Goal: Task Accomplishment & Management: Manage account settings

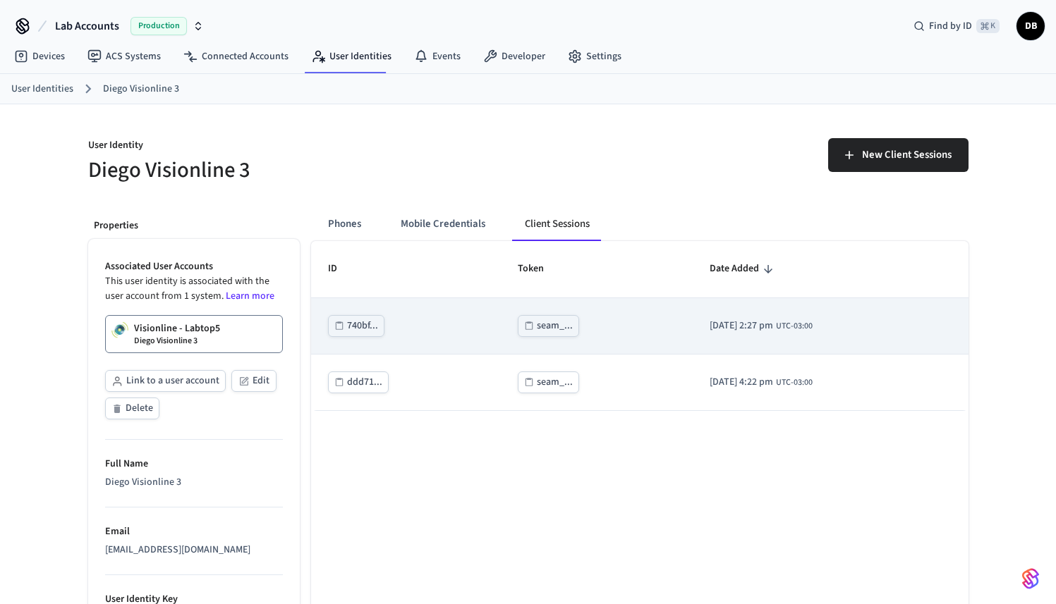
click at [537, 321] on div "seam_..." at bounding box center [555, 326] width 36 height 18
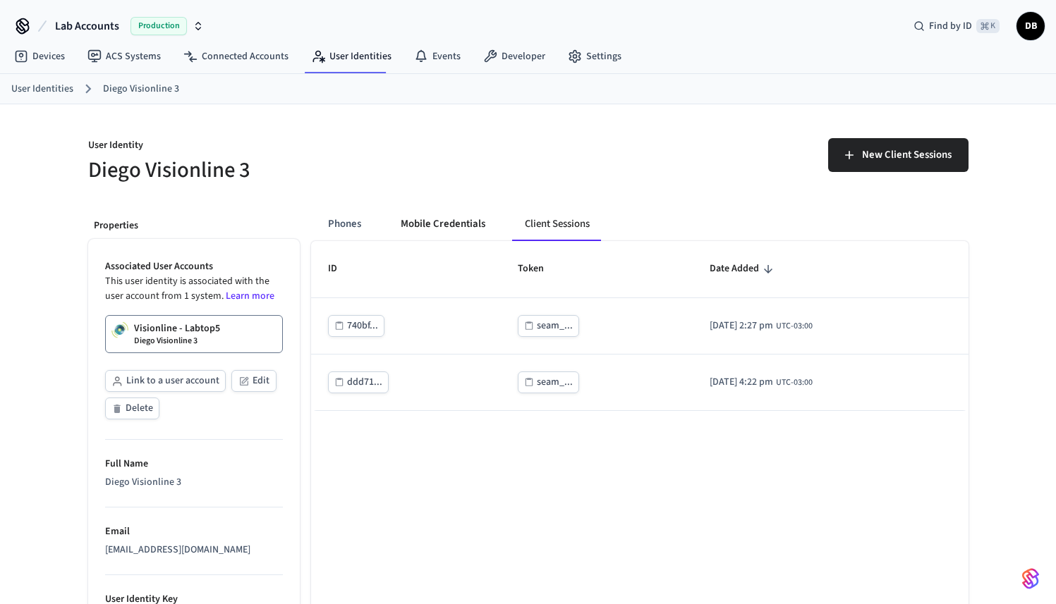
click at [430, 219] on button "Mobile Credentials" at bounding box center [442, 224] width 107 height 34
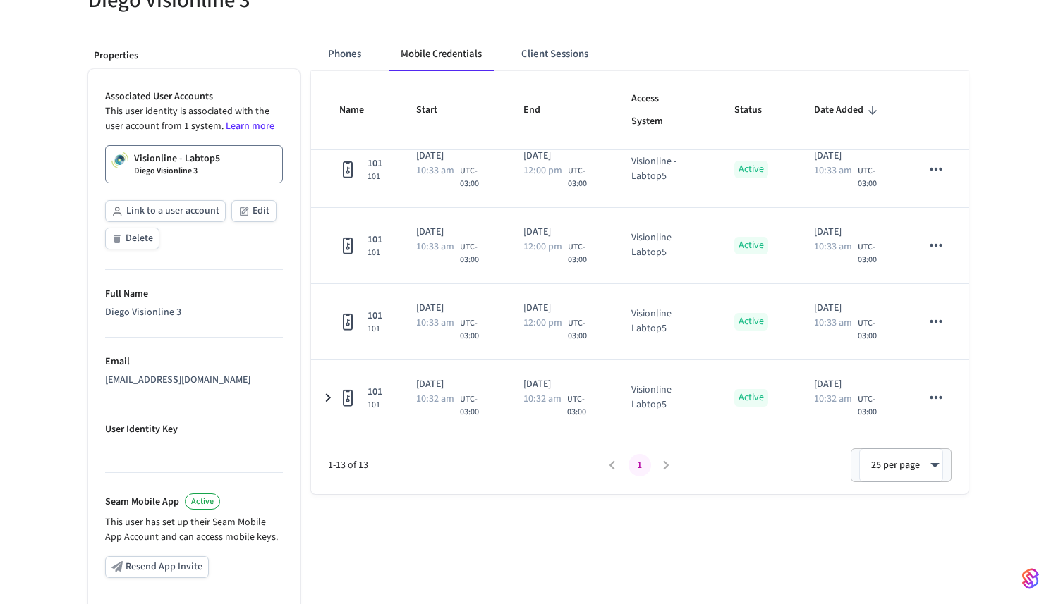
scroll to position [219, 0]
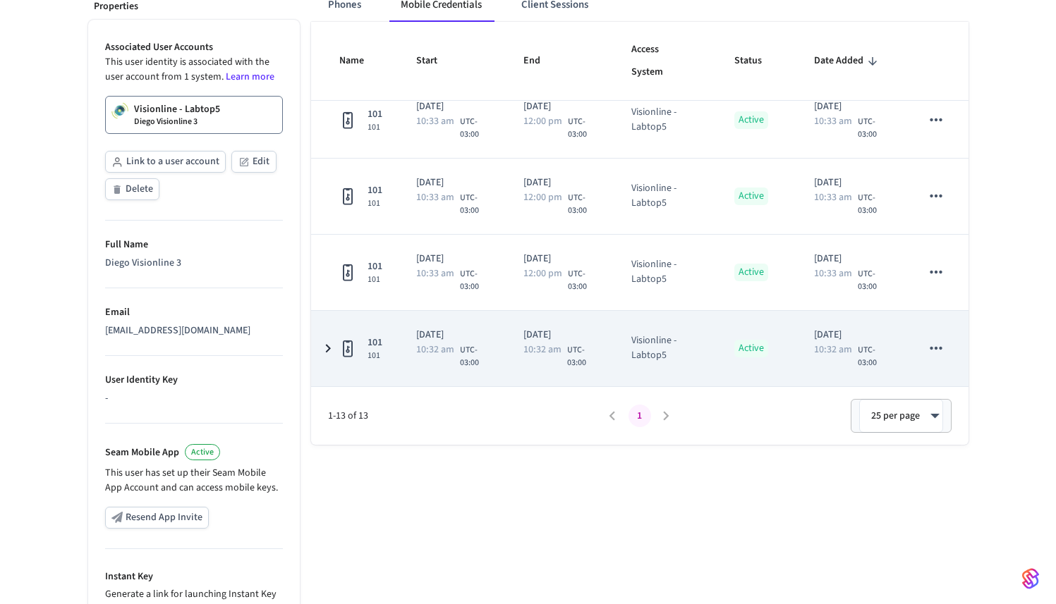
click at [932, 346] on icon "sticky table" at bounding box center [936, 348] width 18 height 18
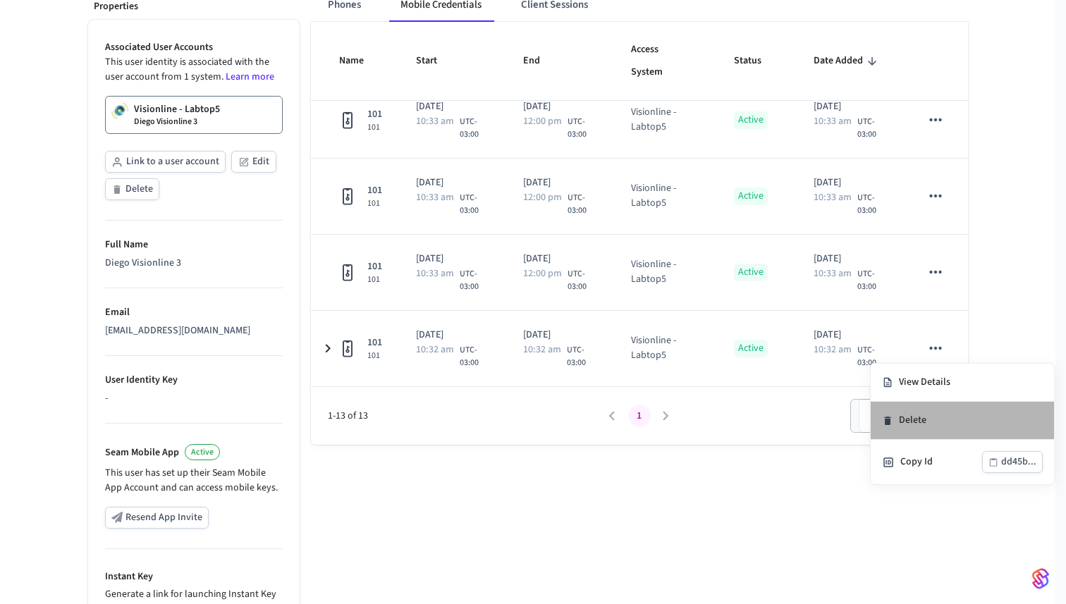
click at [943, 424] on li "Delete" at bounding box center [962, 421] width 183 height 38
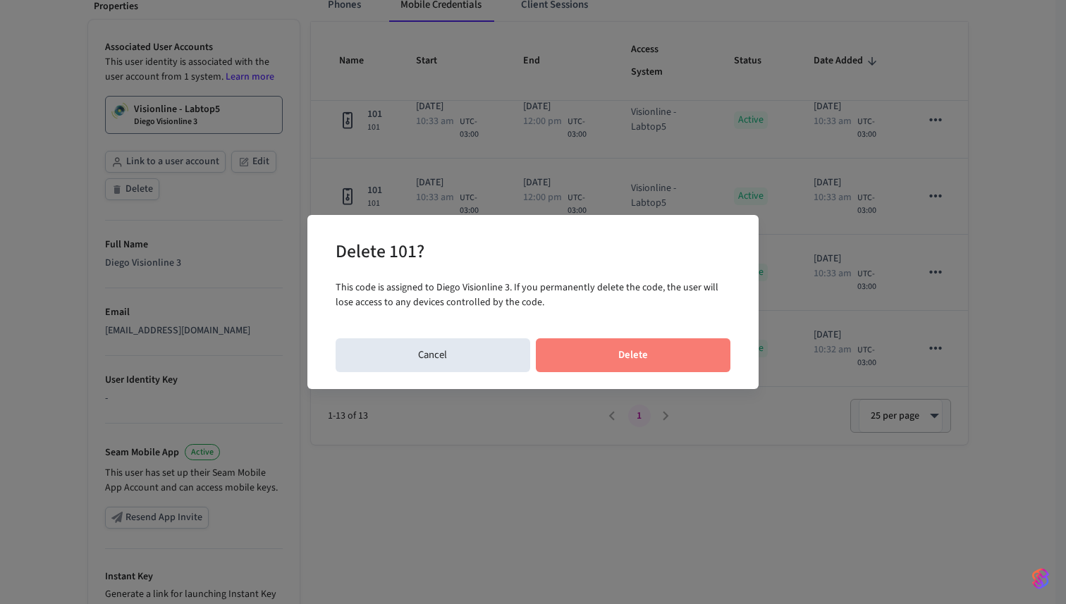
click at [602, 346] on button "Delete" at bounding box center [633, 356] width 195 height 34
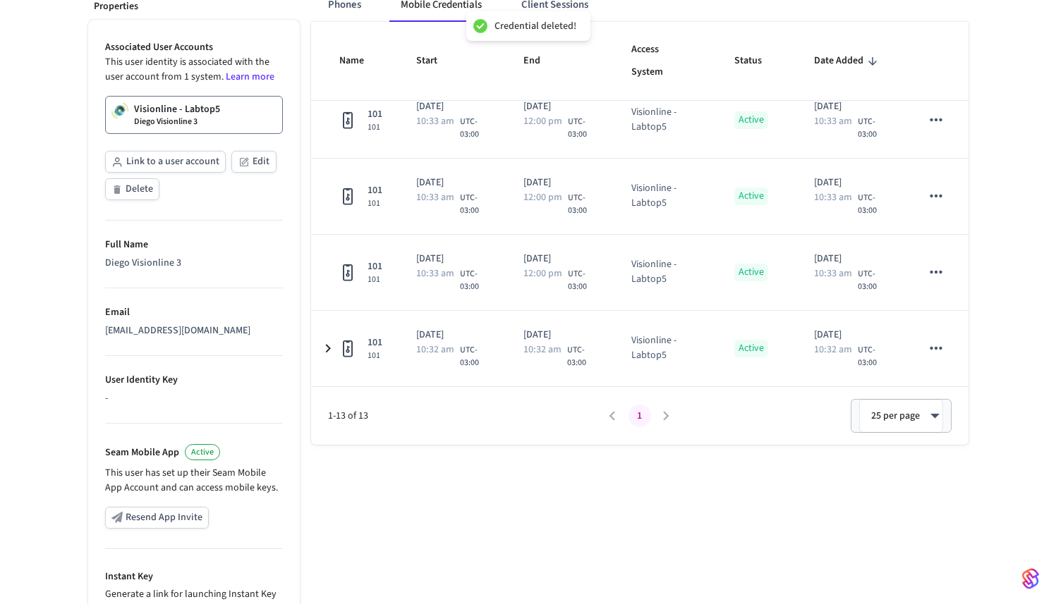
click at [499, 493] on div "Phones Mobile Credentials Client Sessions Name Start End Access System Status D…" at bounding box center [634, 361] width 669 height 768
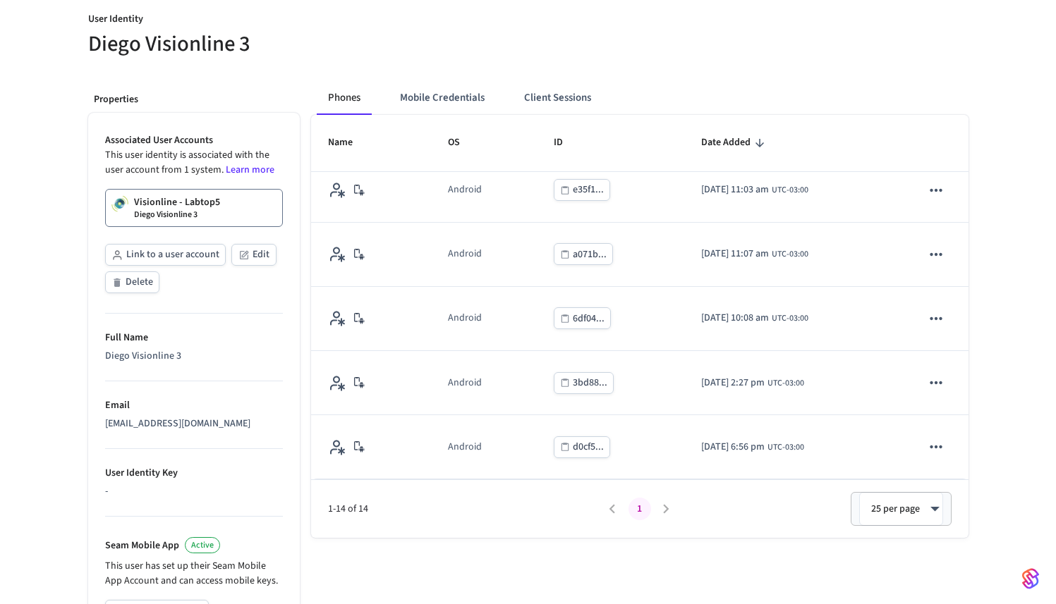
scroll to position [125, 0]
click at [444, 89] on button "Mobile Credentials" at bounding box center [442, 100] width 107 height 34
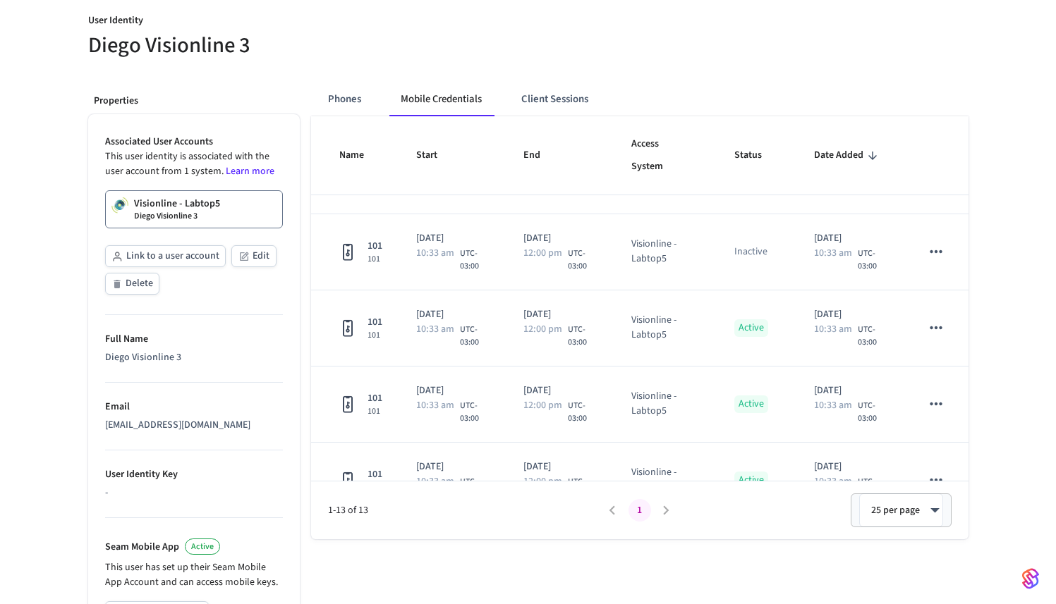
scroll to position [704, 0]
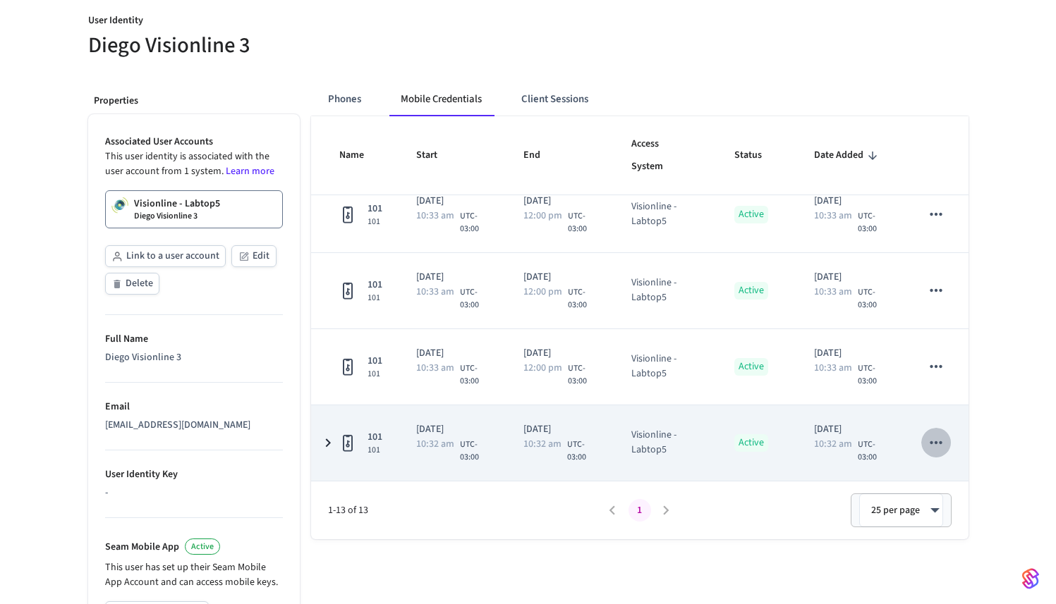
click at [937, 438] on button "sticky table" at bounding box center [936, 443] width 30 height 30
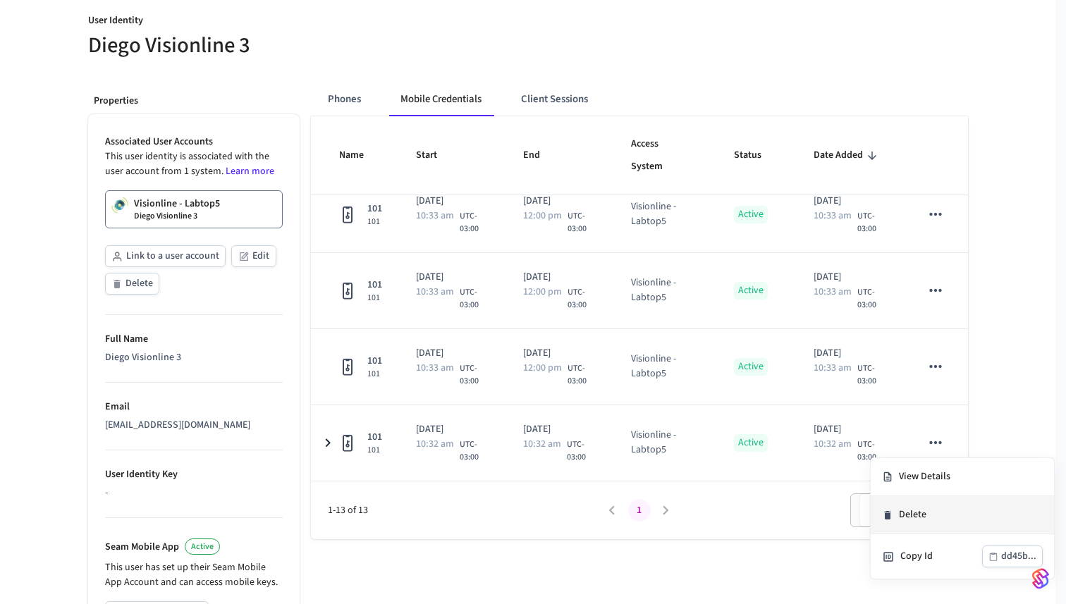
click at [917, 519] on li "Delete" at bounding box center [962, 516] width 183 height 38
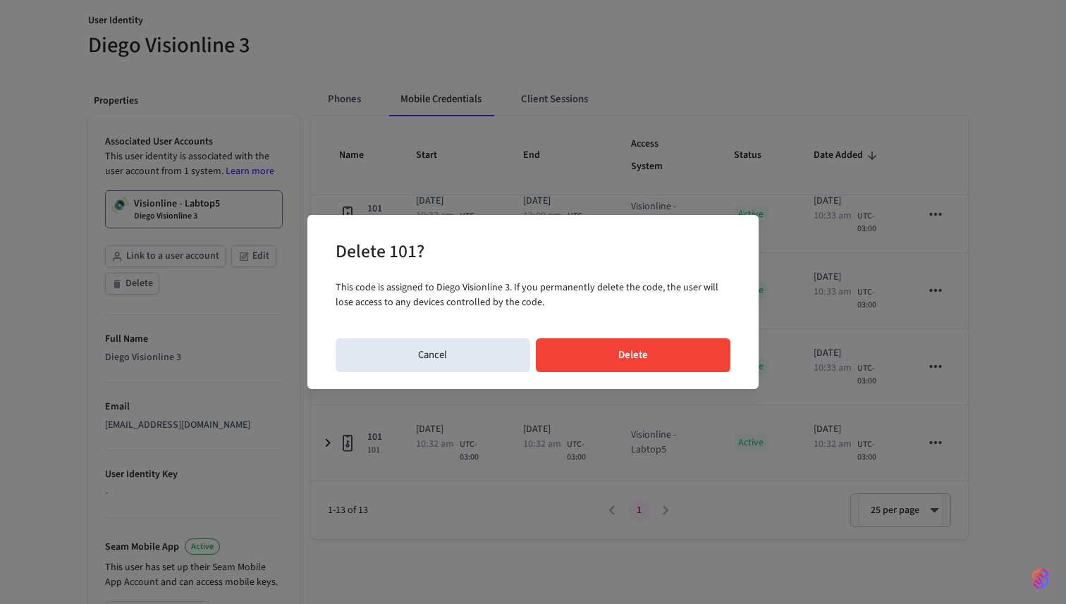
click at [710, 342] on button "Delete" at bounding box center [633, 356] width 195 height 34
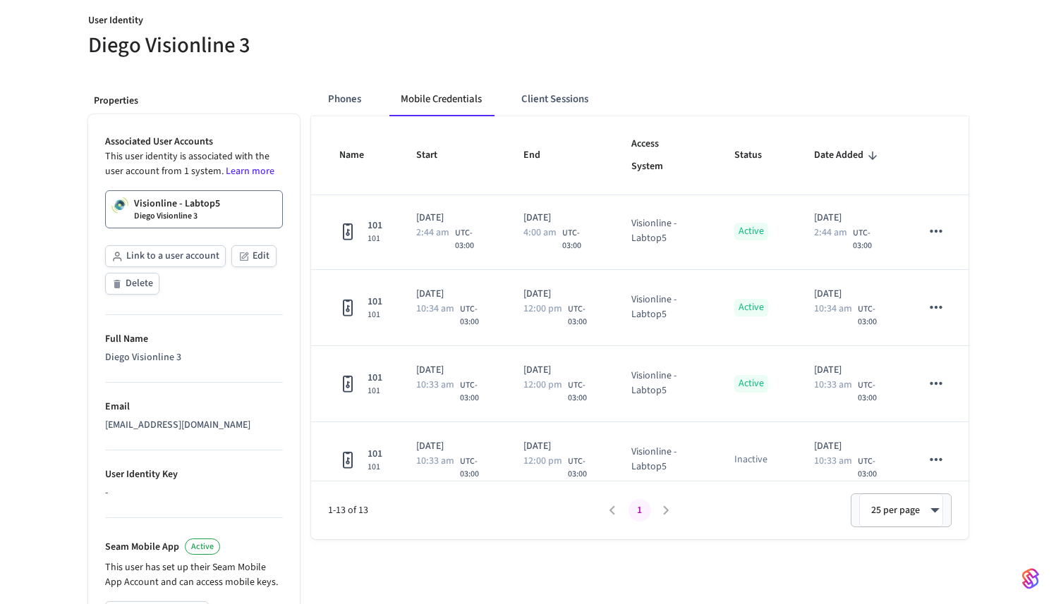
scroll to position [0, 0]
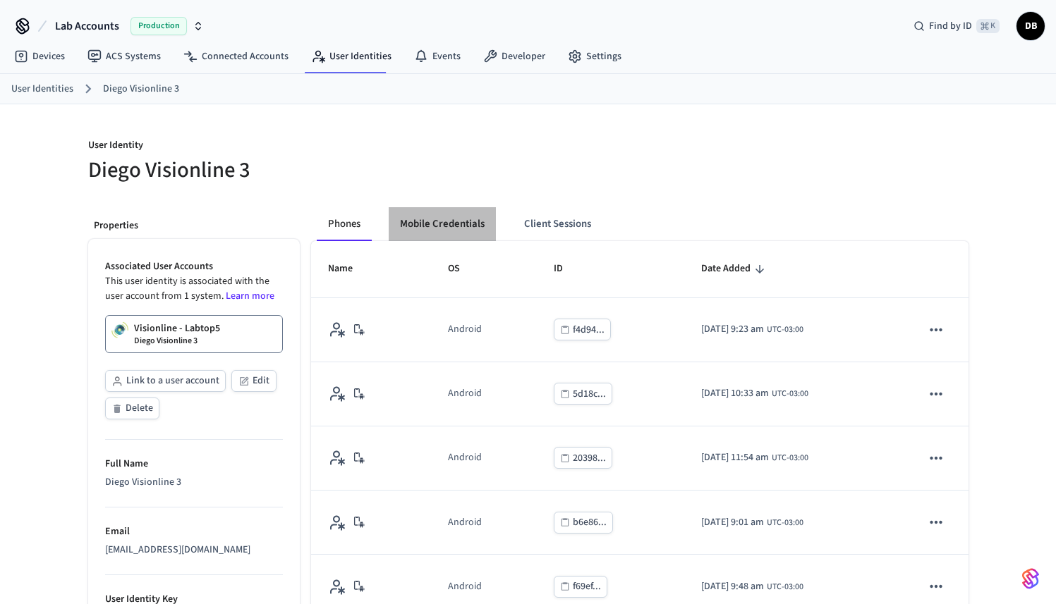
click at [463, 221] on button "Mobile Credentials" at bounding box center [442, 224] width 107 height 34
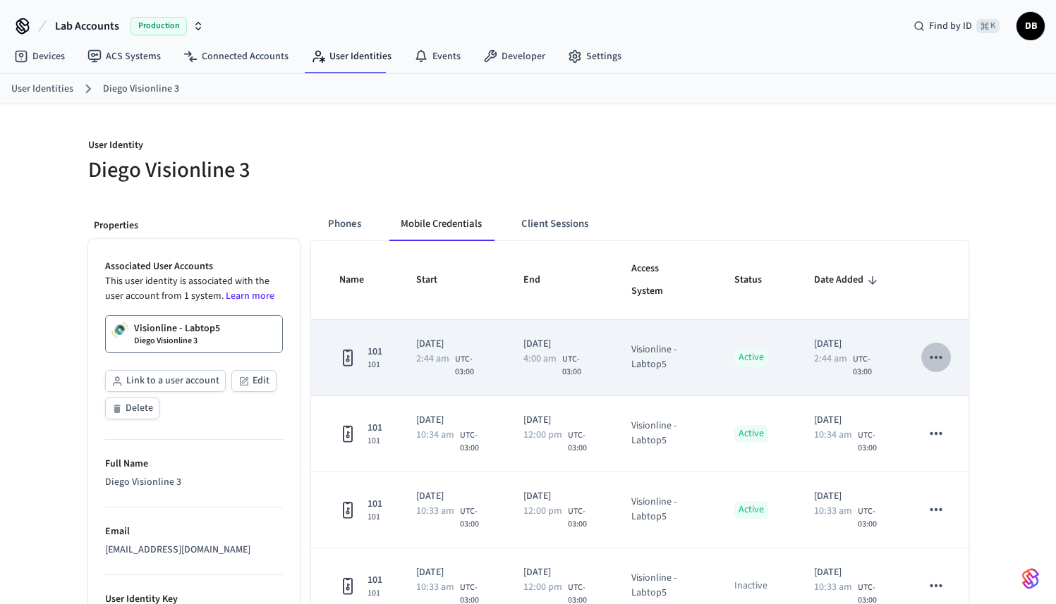
click at [927, 362] on icon "sticky table" at bounding box center [936, 357] width 18 height 18
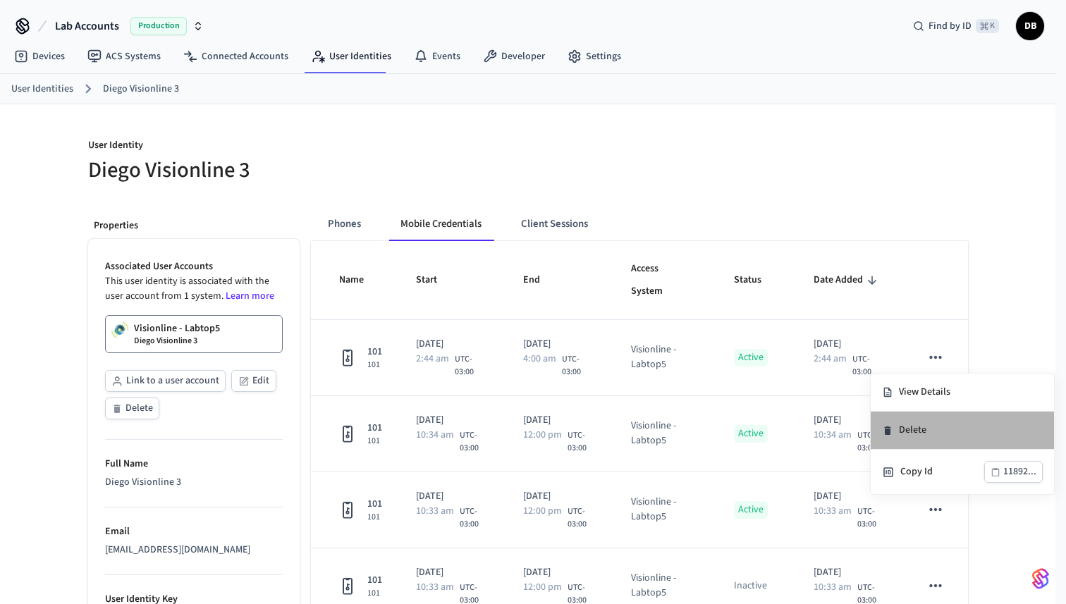
click at [931, 439] on li "Delete" at bounding box center [962, 431] width 183 height 38
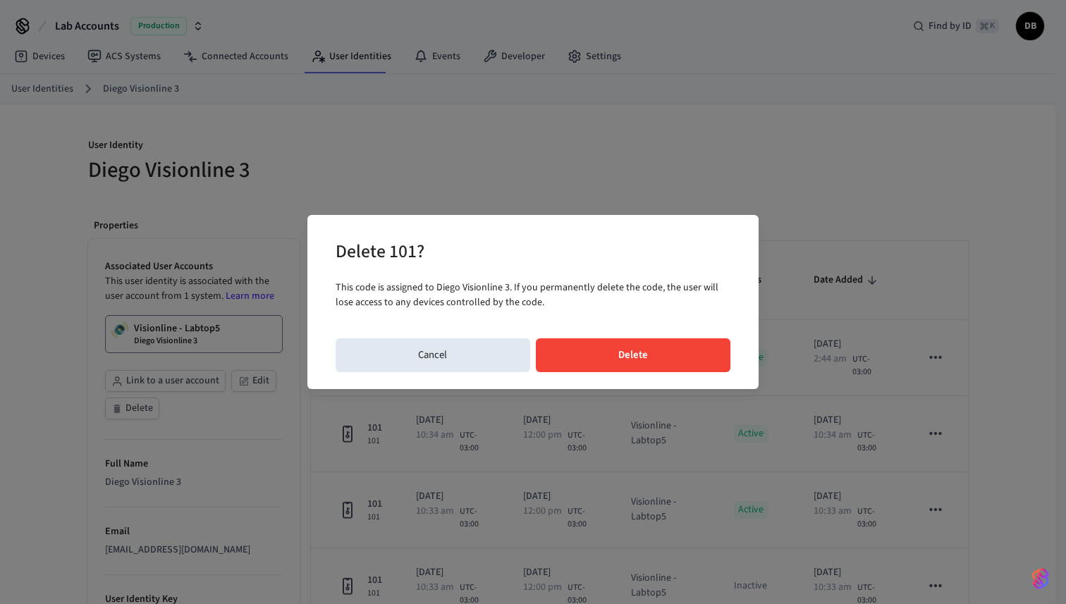
click at [686, 374] on div "Delete 101? This code is assigned to Diego Visionline 3. If you permanently del…" at bounding box center [533, 302] width 451 height 174
click at [689, 352] on button "Delete" at bounding box center [633, 356] width 195 height 34
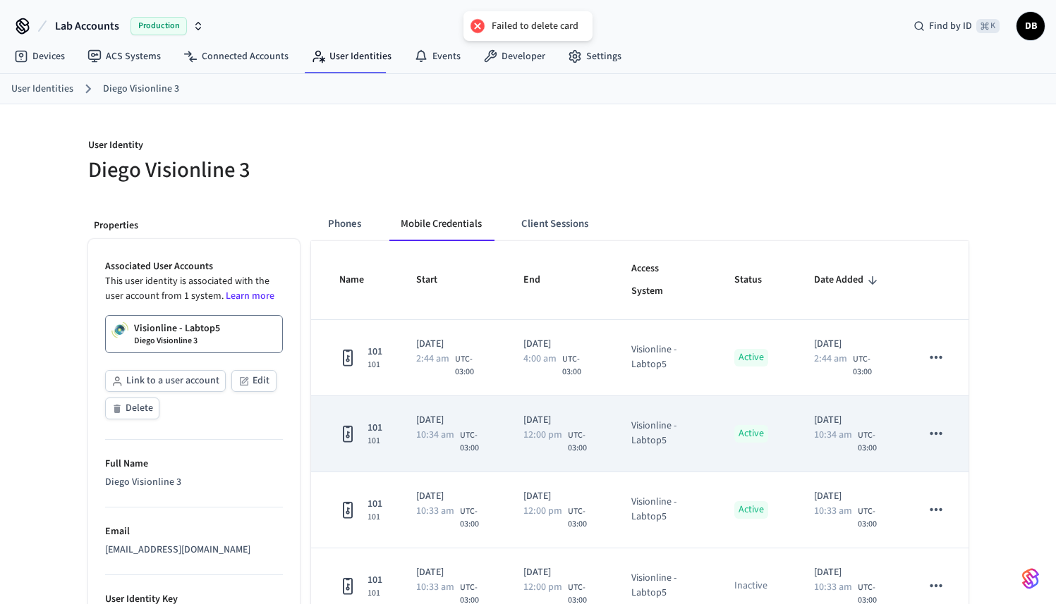
click at [930, 433] on icon "sticky table" at bounding box center [936, 433] width 12 height 3
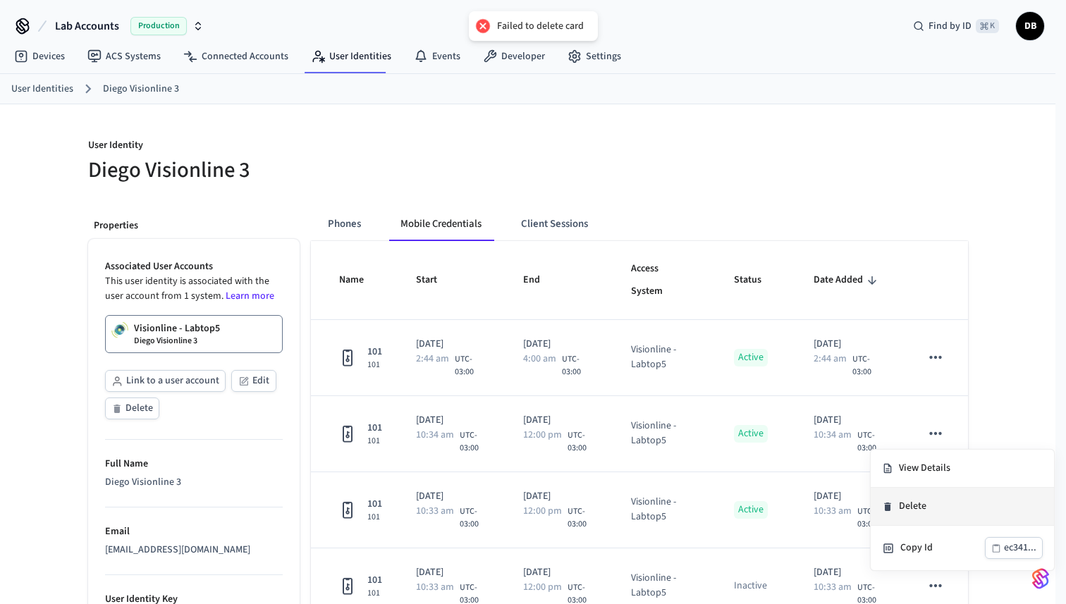
click at [920, 501] on li "Delete" at bounding box center [962, 507] width 183 height 38
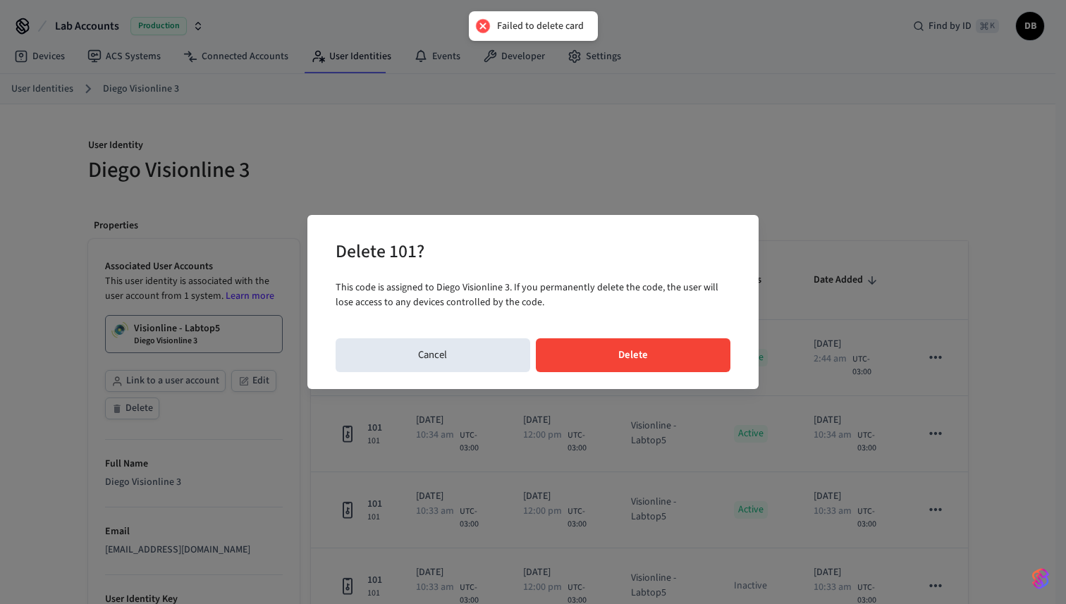
click at [637, 349] on button "Delete" at bounding box center [633, 356] width 195 height 34
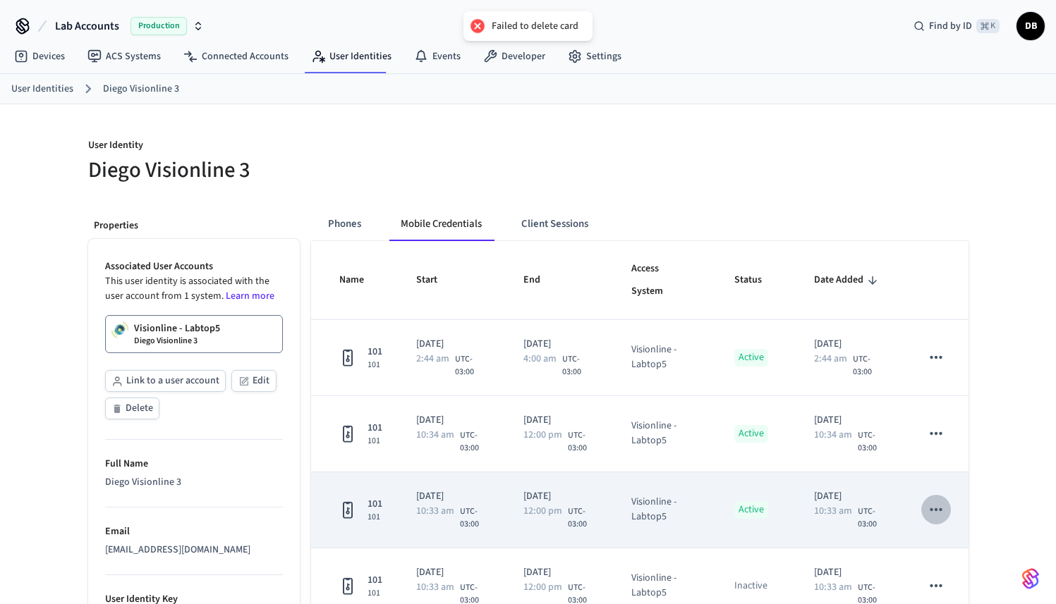
click at [927, 512] on icon "sticky table" at bounding box center [936, 510] width 18 height 18
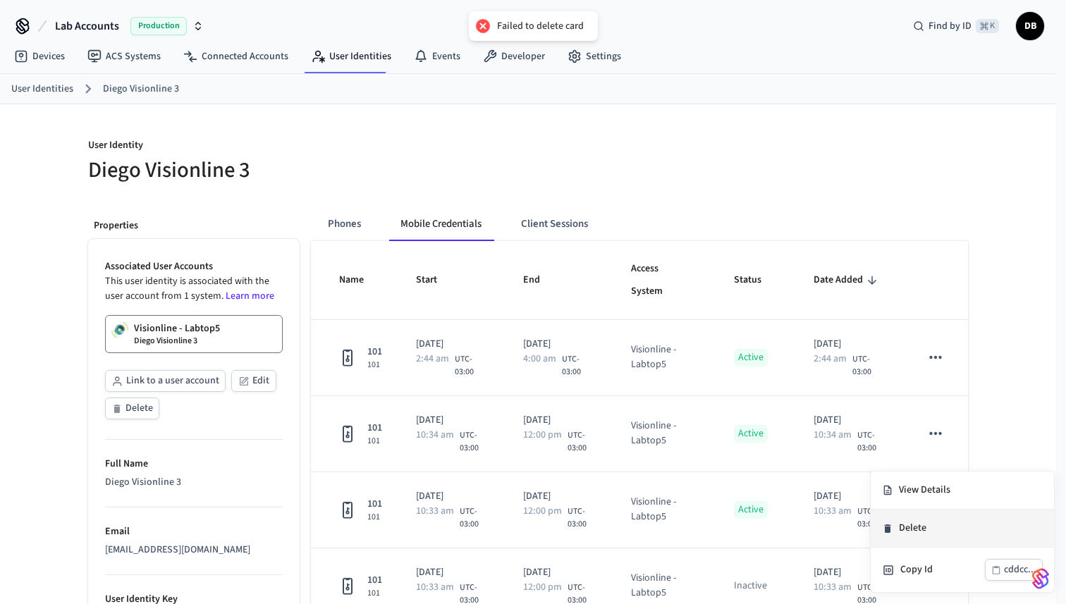
click at [949, 523] on li "Delete" at bounding box center [962, 529] width 183 height 38
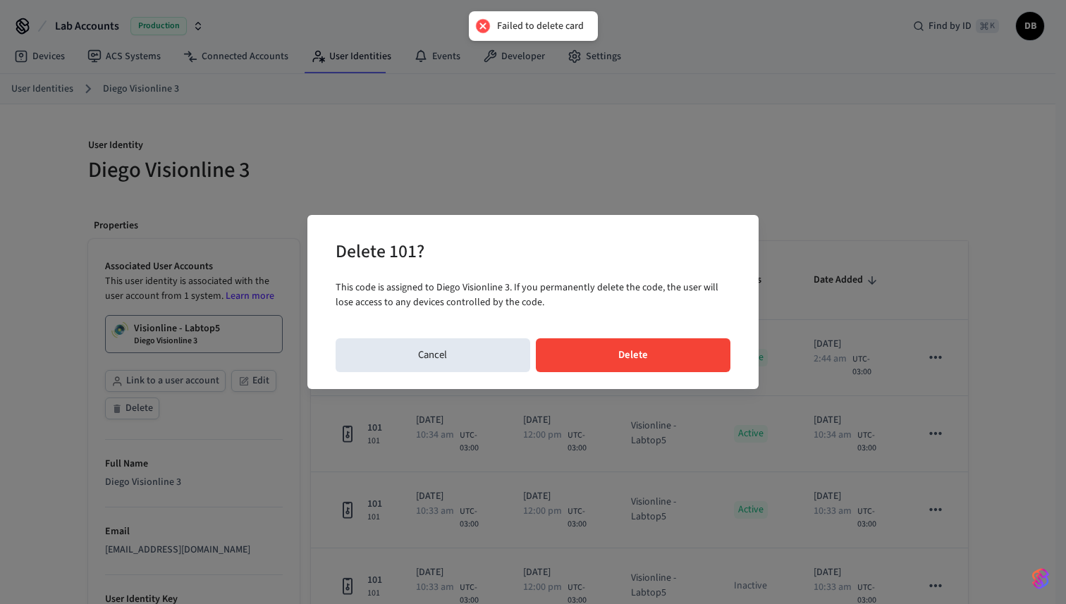
click at [684, 360] on button "Delete" at bounding box center [633, 356] width 195 height 34
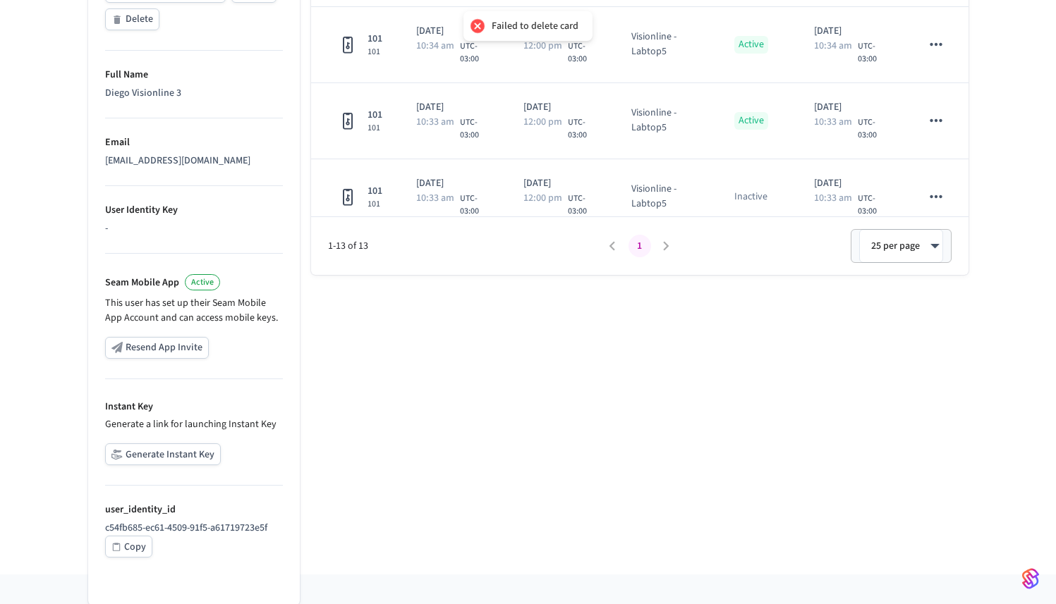
scroll to position [389, 0]
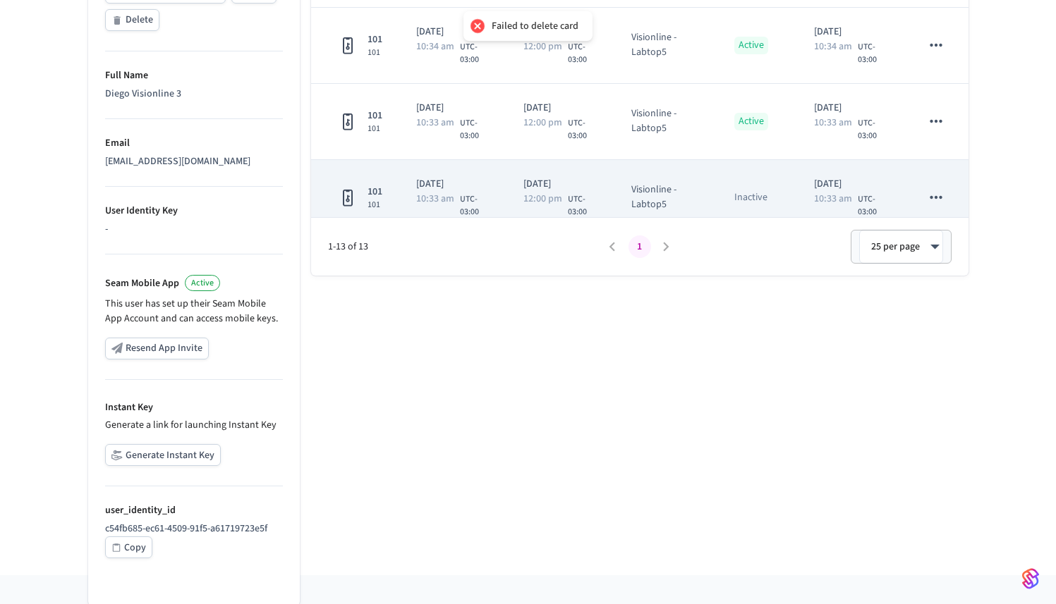
click at [927, 193] on icon "sticky table" at bounding box center [936, 197] width 18 height 18
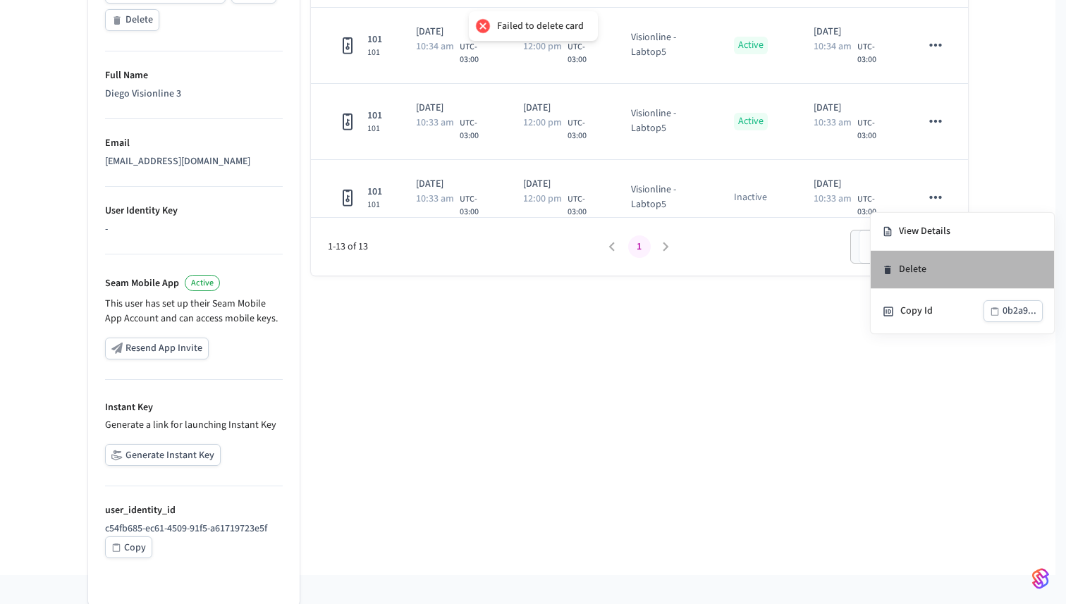
click at [937, 267] on li "Delete" at bounding box center [962, 270] width 183 height 38
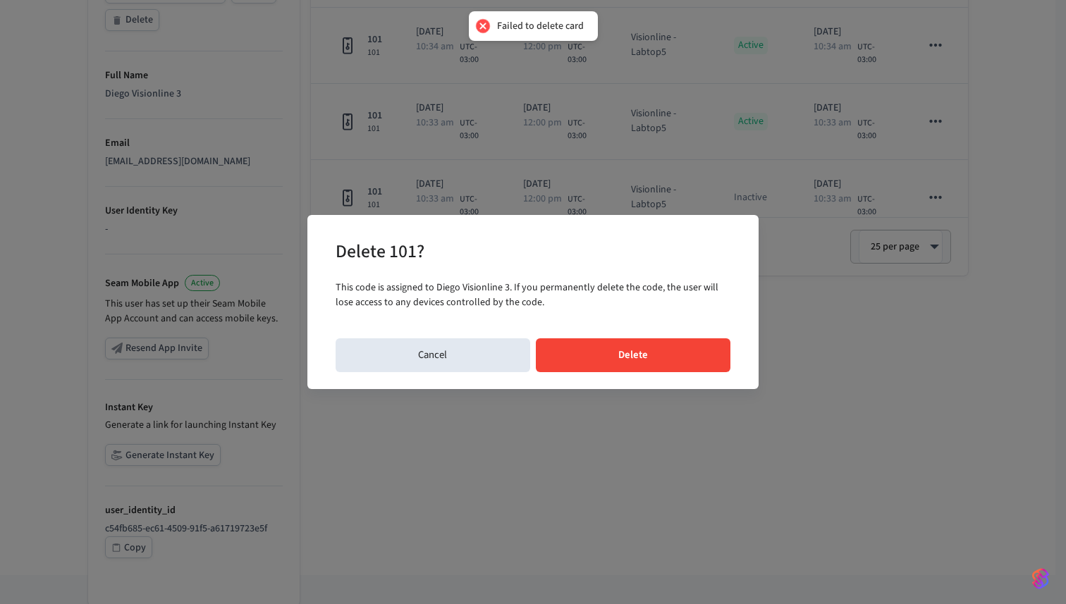
click at [655, 351] on button "Delete" at bounding box center [633, 356] width 195 height 34
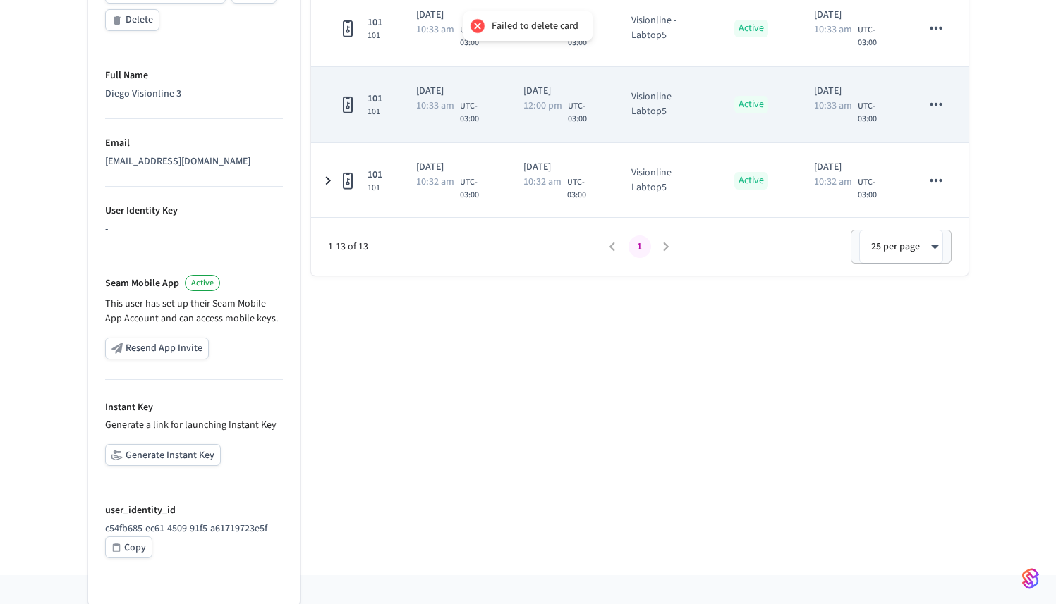
scroll to position [704, 0]
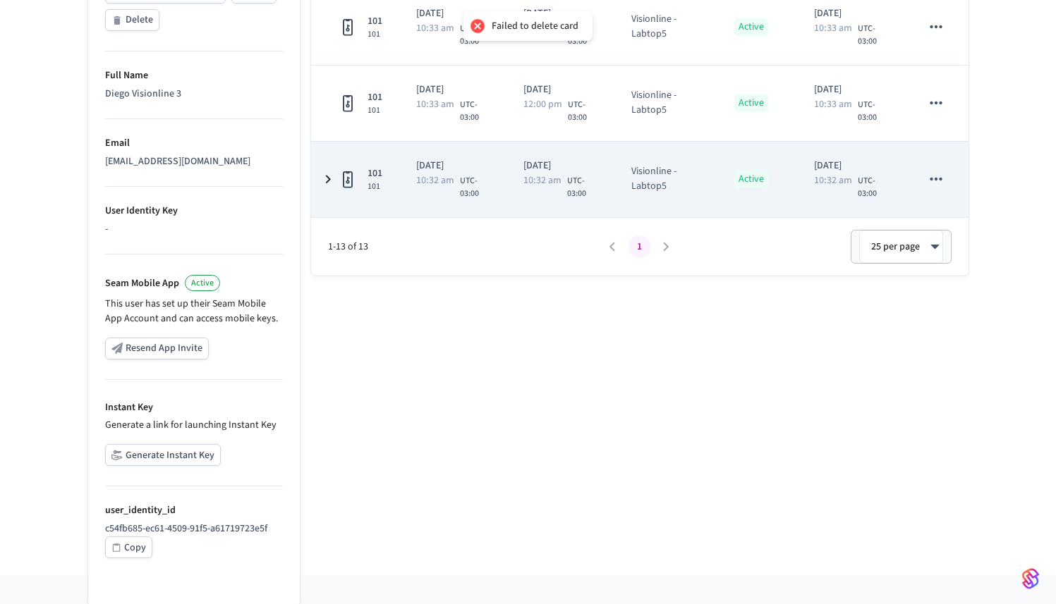
click at [331, 176] on icon "sticky table" at bounding box center [328, 180] width 17 height 18
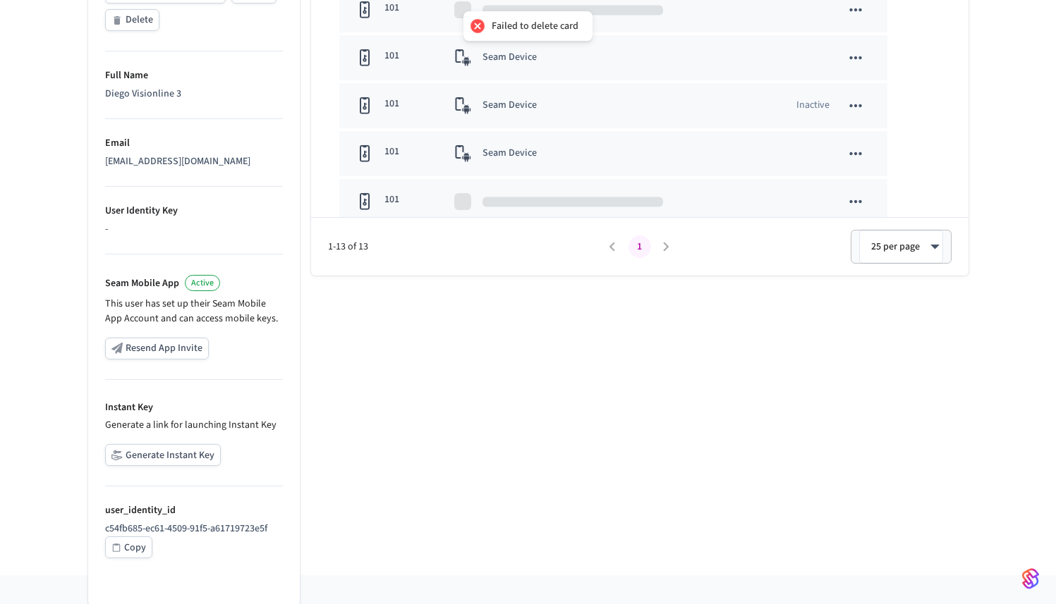
scroll to position [1092, 0]
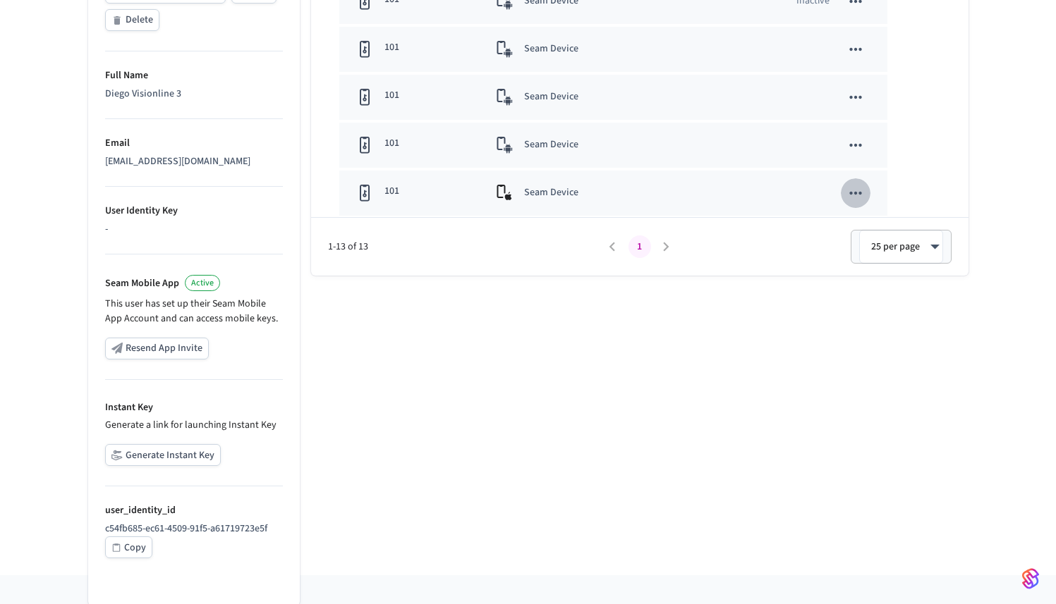
click at [850, 193] on icon "sticky table" at bounding box center [856, 193] width 12 height 3
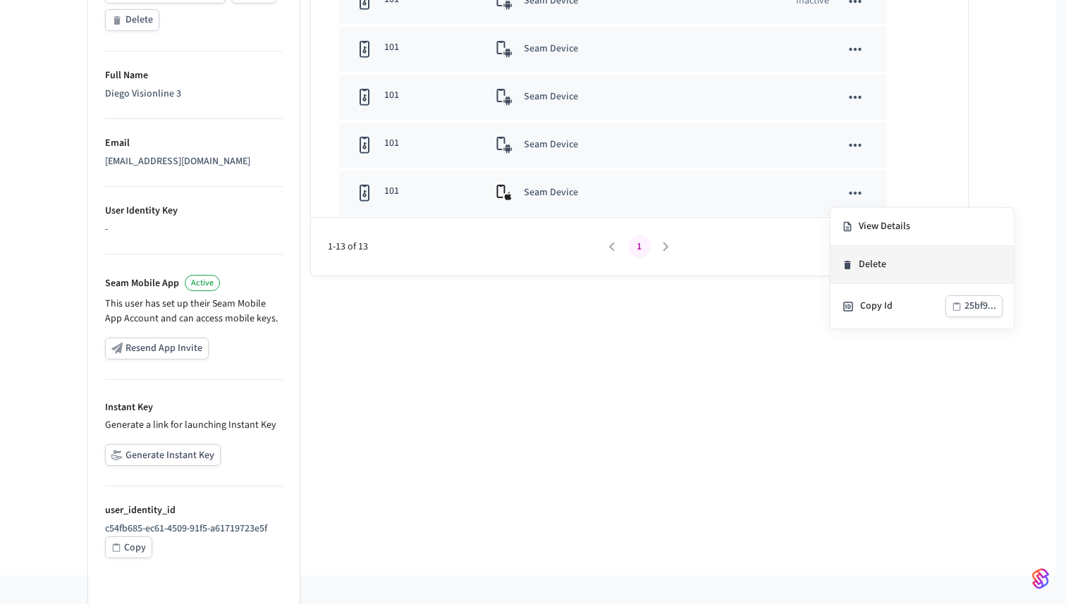
click at [878, 264] on li "Delete" at bounding box center [922, 265] width 183 height 38
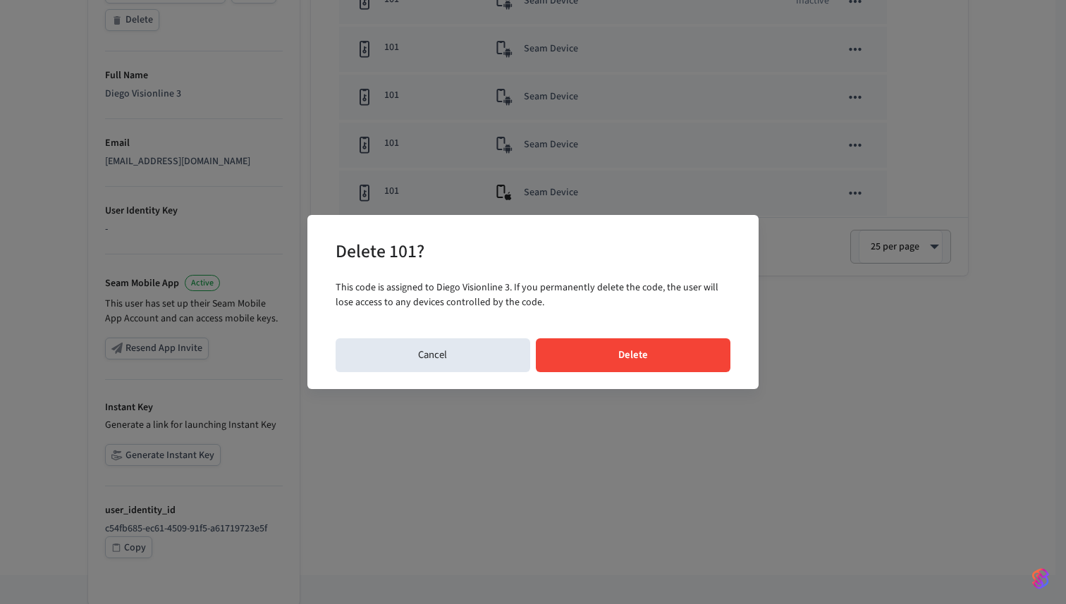
click at [659, 354] on button "Delete" at bounding box center [633, 356] width 195 height 34
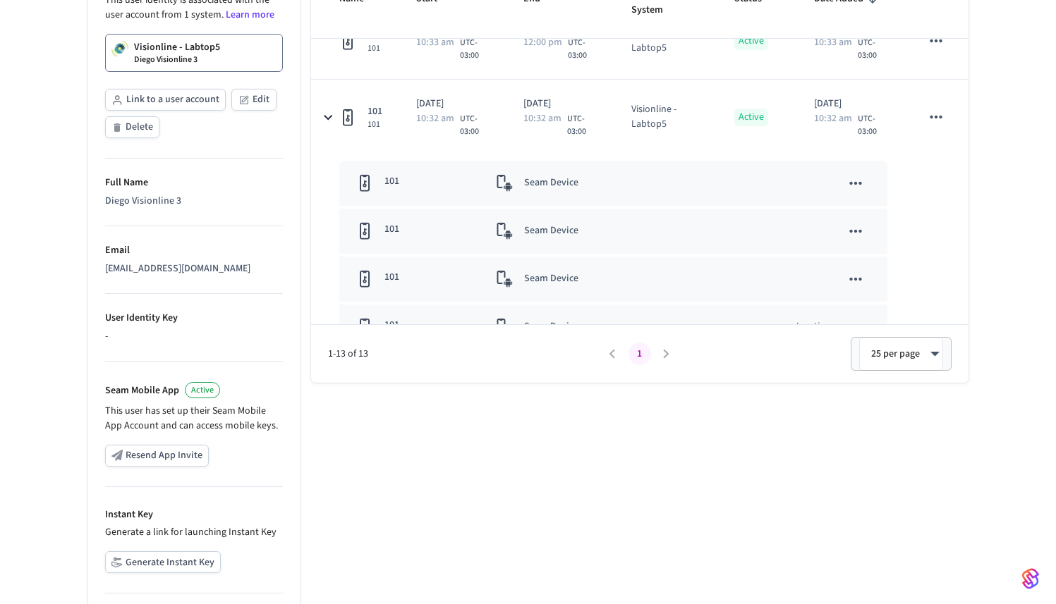
scroll to position [870, 0]
click at [846, 193] on icon "sticky table" at bounding box center [855, 186] width 18 height 18
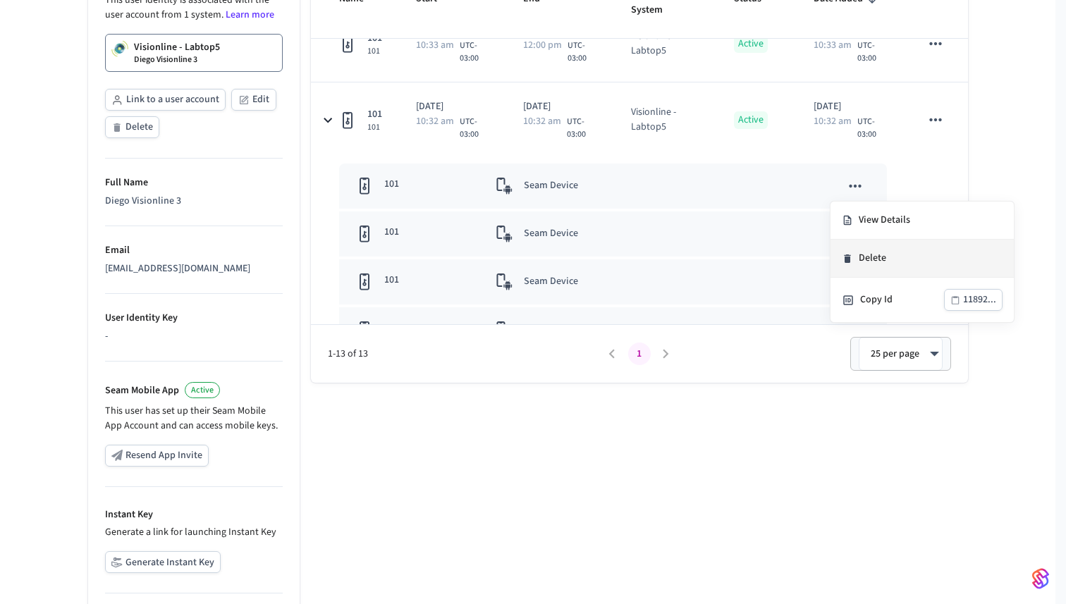
click at [875, 265] on li "Delete" at bounding box center [922, 259] width 183 height 38
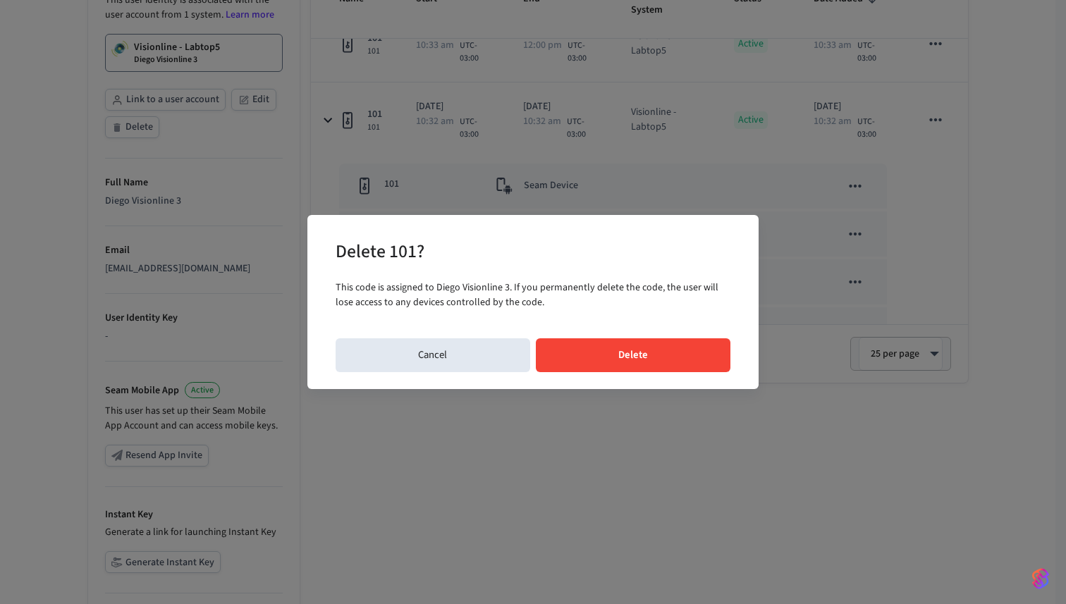
click at [662, 358] on button "Delete" at bounding box center [633, 356] width 195 height 34
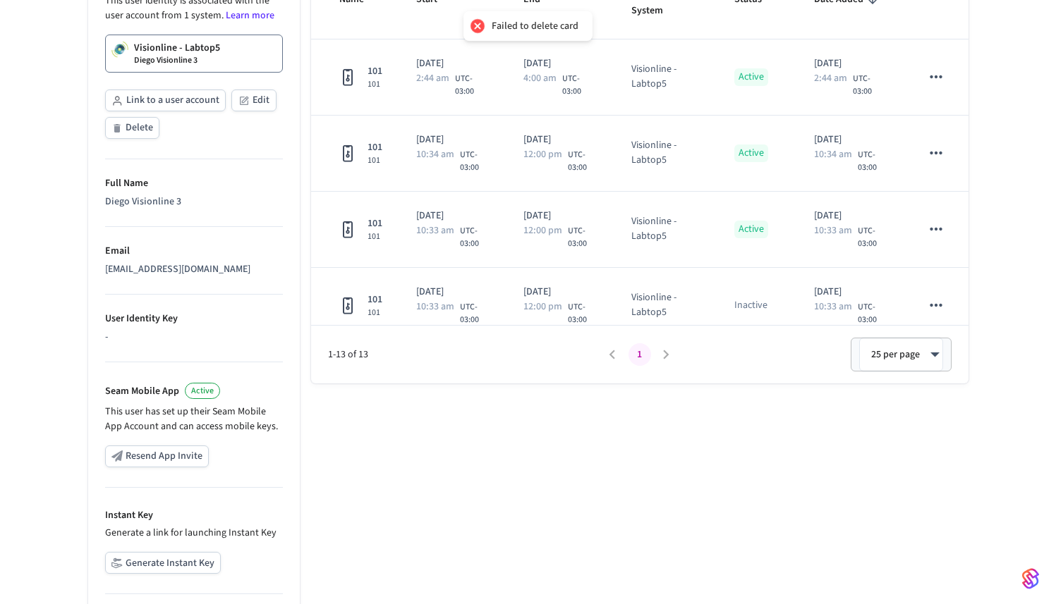
scroll to position [0, 0]
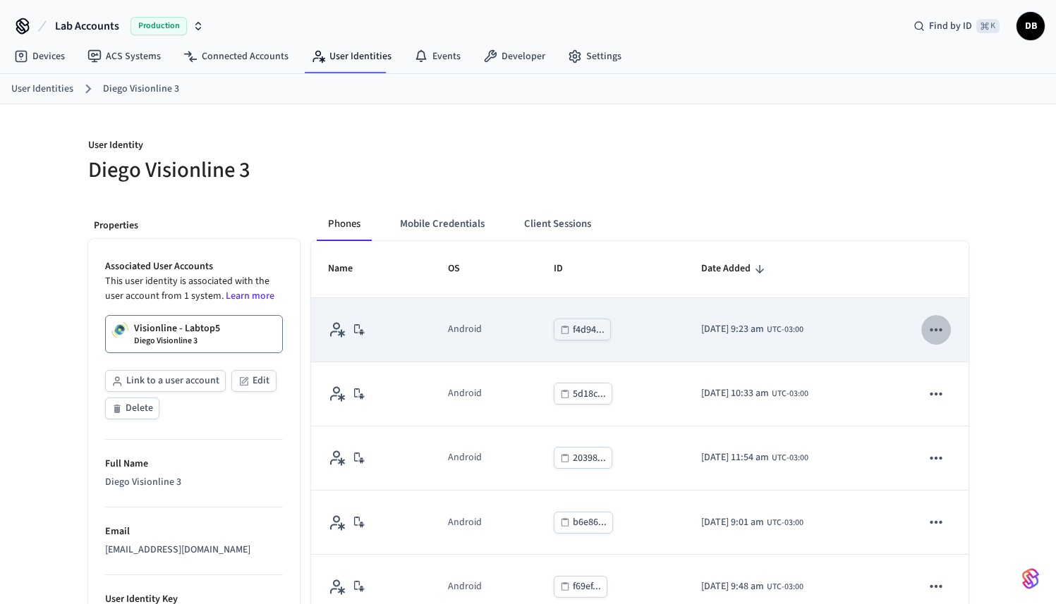
click at [937, 333] on button "sticky table" at bounding box center [936, 330] width 30 height 30
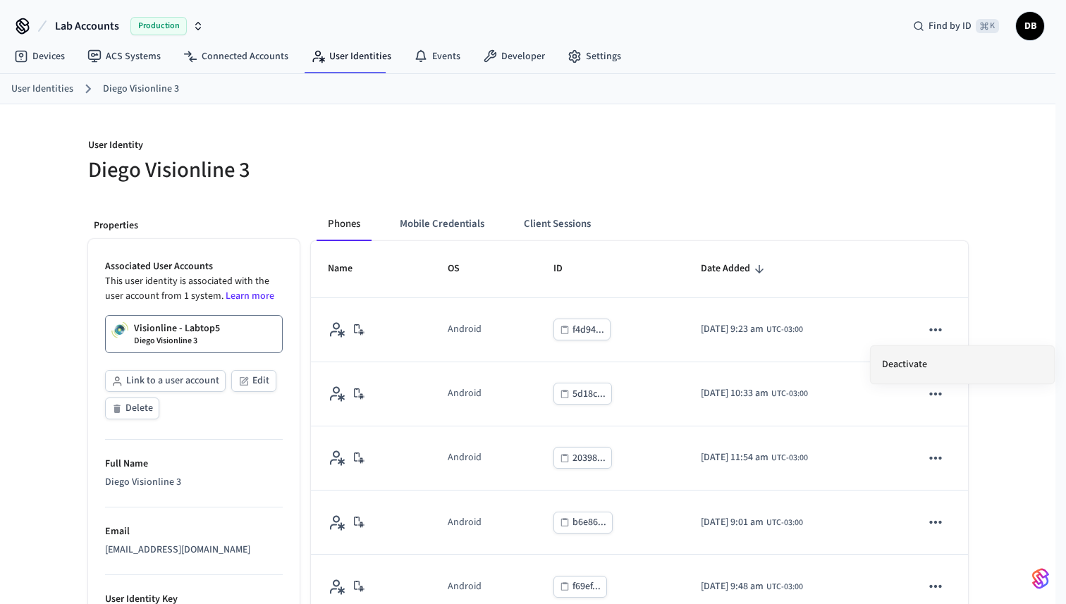
click at [901, 367] on li "Deactivate" at bounding box center [962, 364] width 183 height 37
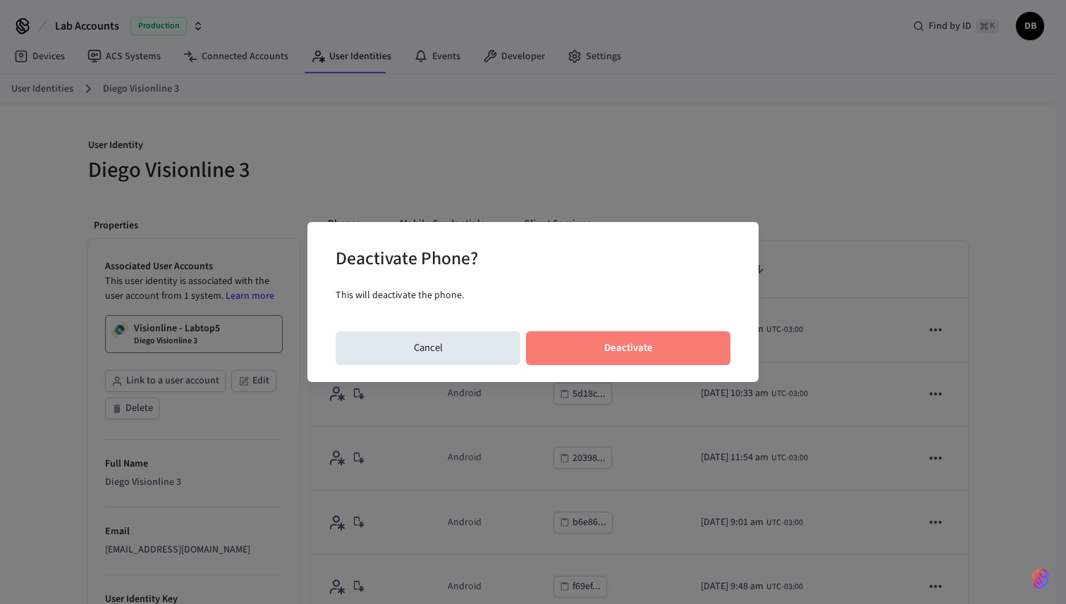
click at [692, 346] on button "Deactivate" at bounding box center [628, 349] width 205 height 34
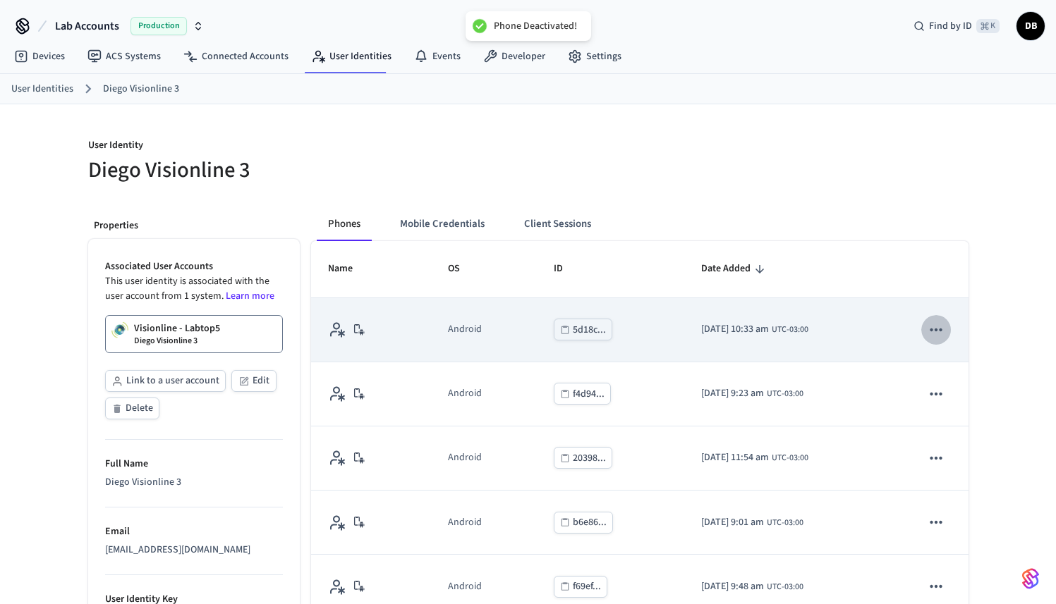
click at [928, 332] on icon "sticky table" at bounding box center [936, 330] width 18 height 18
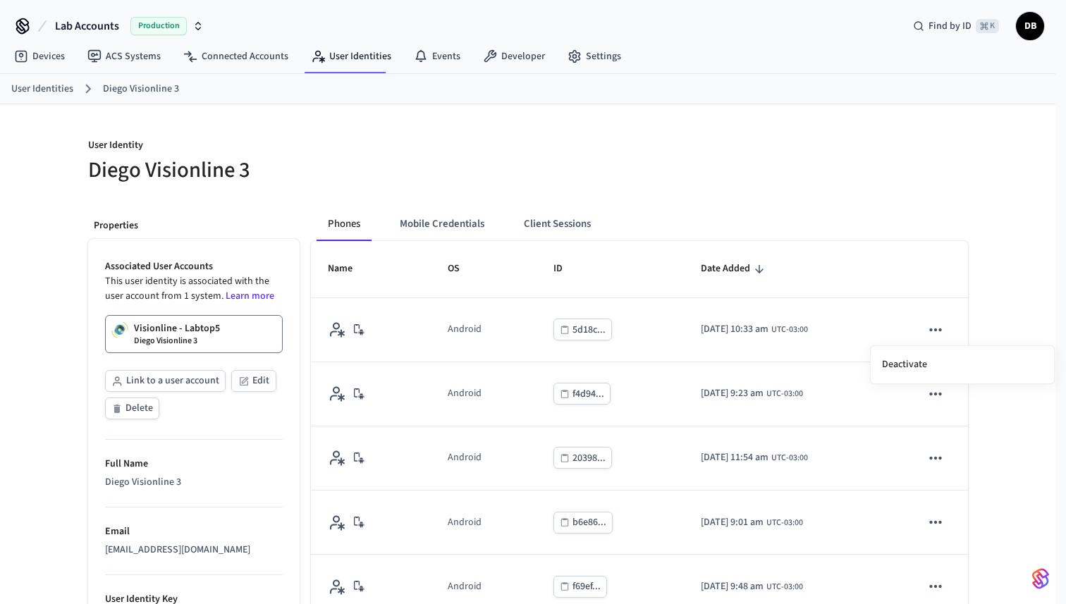
click at [843, 298] on div at bounding box center [533, 302] width 1066 height 604
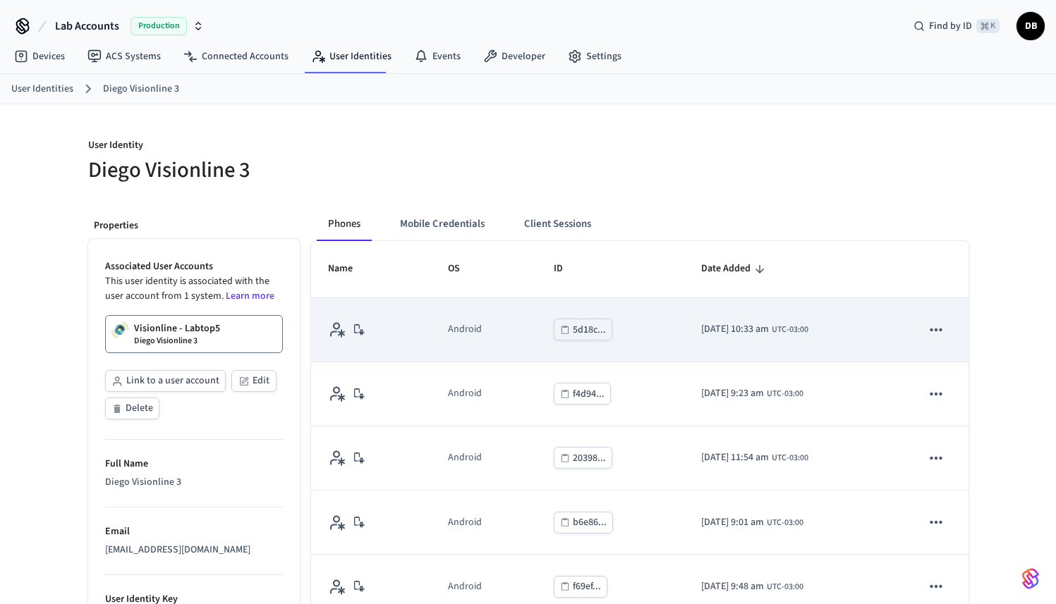
click at [921, 330] on button "sticky table" at bounding box center [936, 330] width 30 height 30
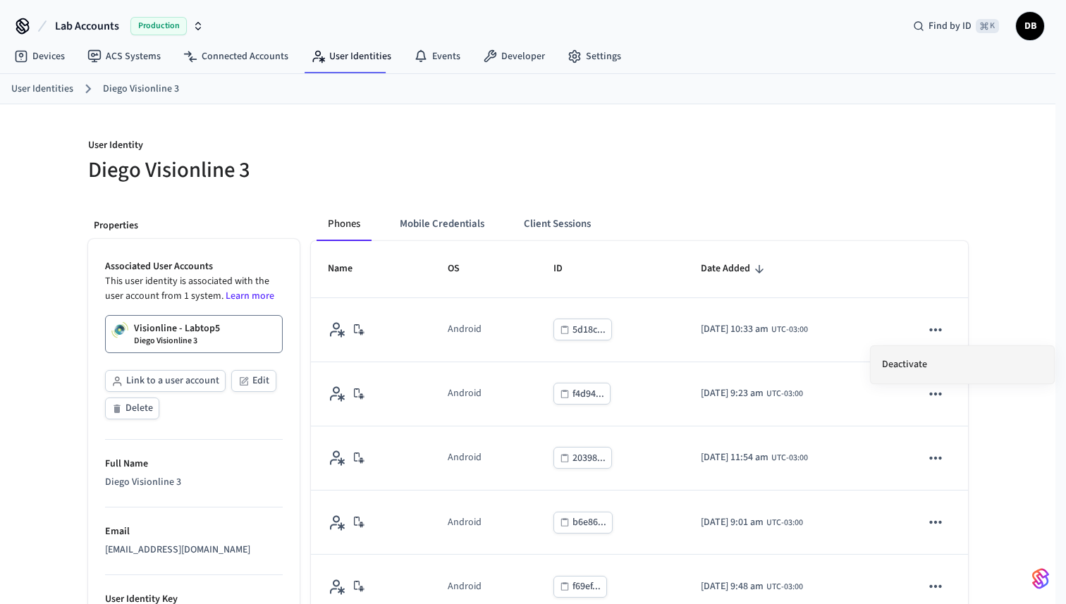
click at [918, 365] on li "Deactivate" at bounding box center [962, 364] width 183 height 37
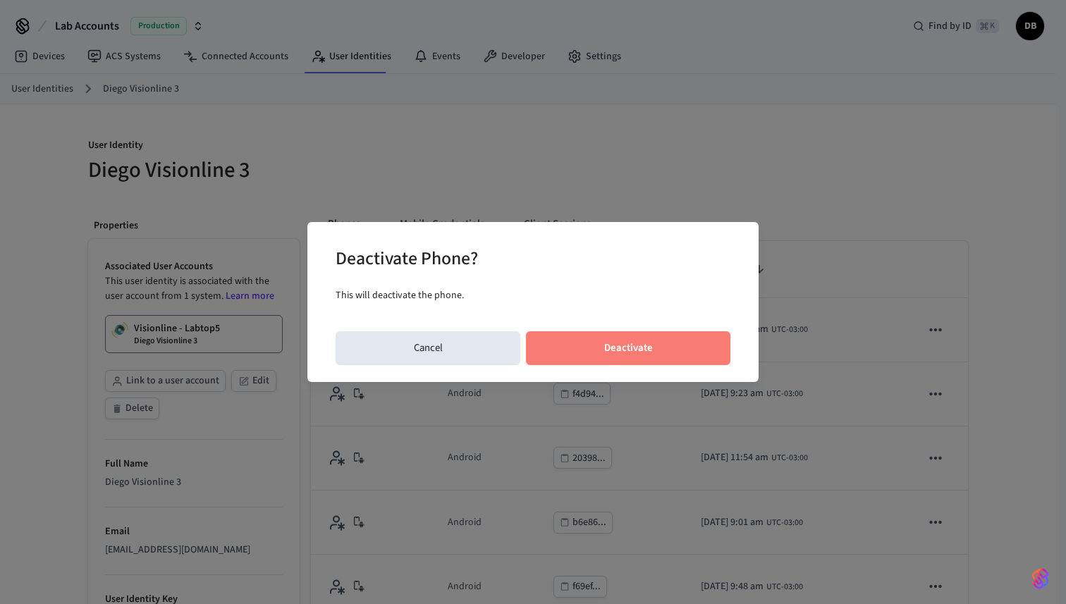
click at [703, 349] on button "Deactivate" at bounding box center [628, 349] width 205 height 34
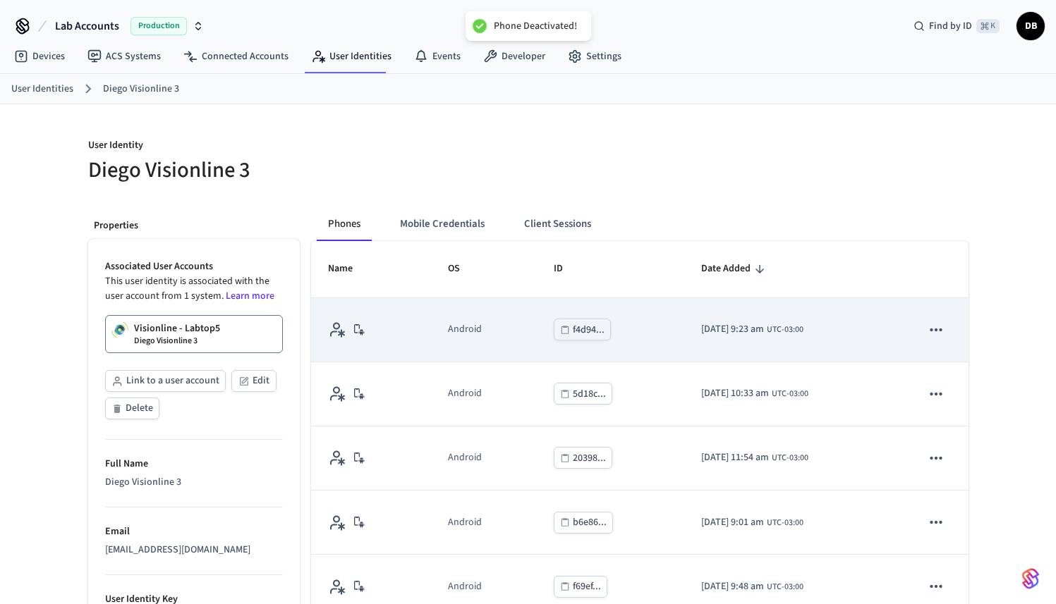
click at [927, 322] on icon "sticky table" at bounding box center [936, 330] width 18 height 18
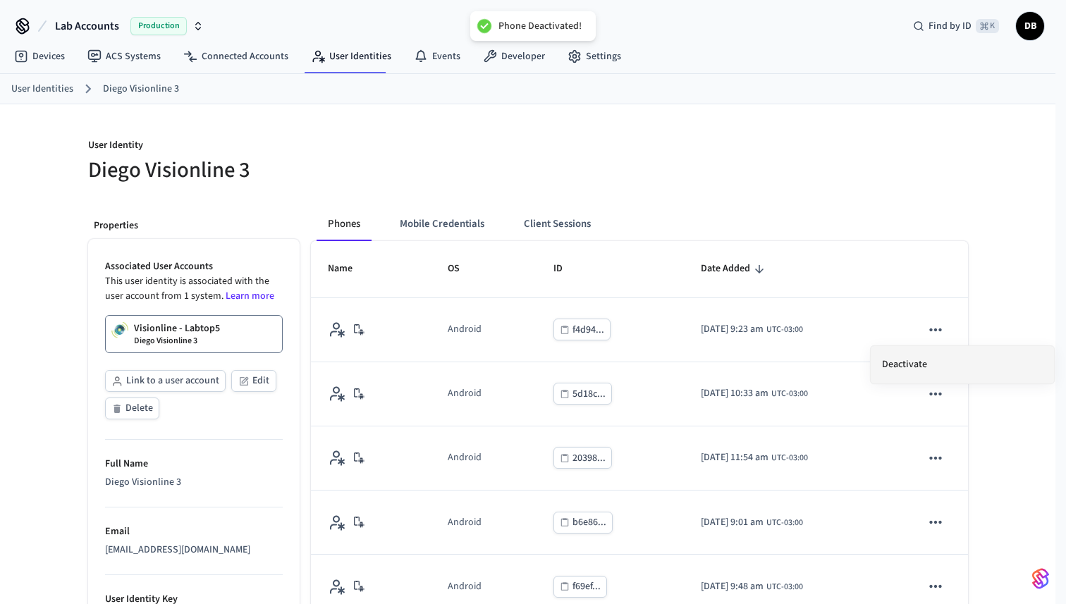
click at [881, 369] on li "Deactivate" at bounding box center [962, 364] width 183 height 37
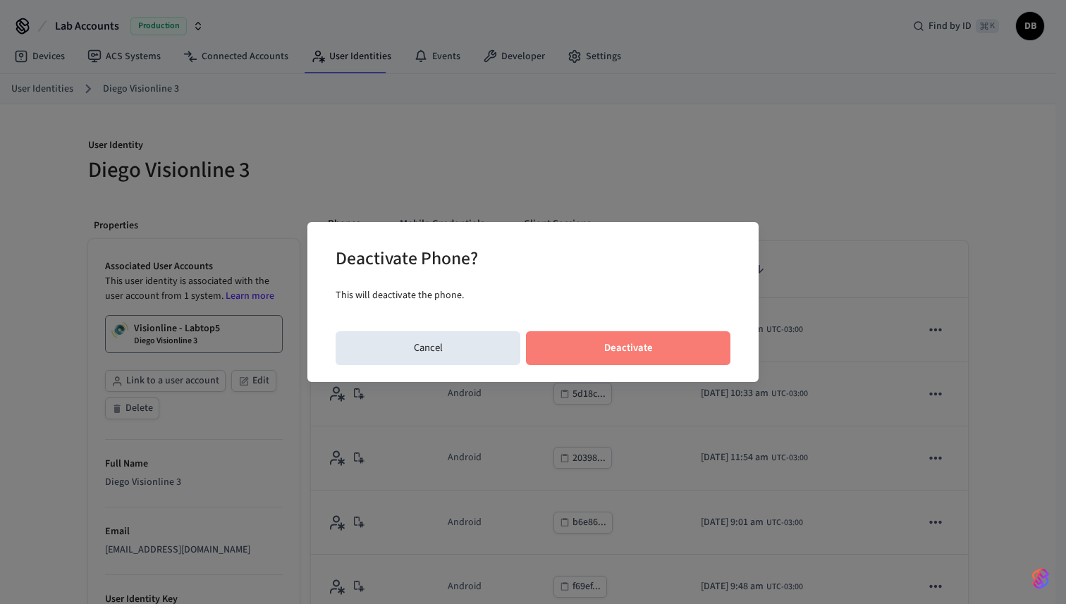
click at [673, 349] on button "Deactivate" at bounding box center [628, 349] width 205 height 34
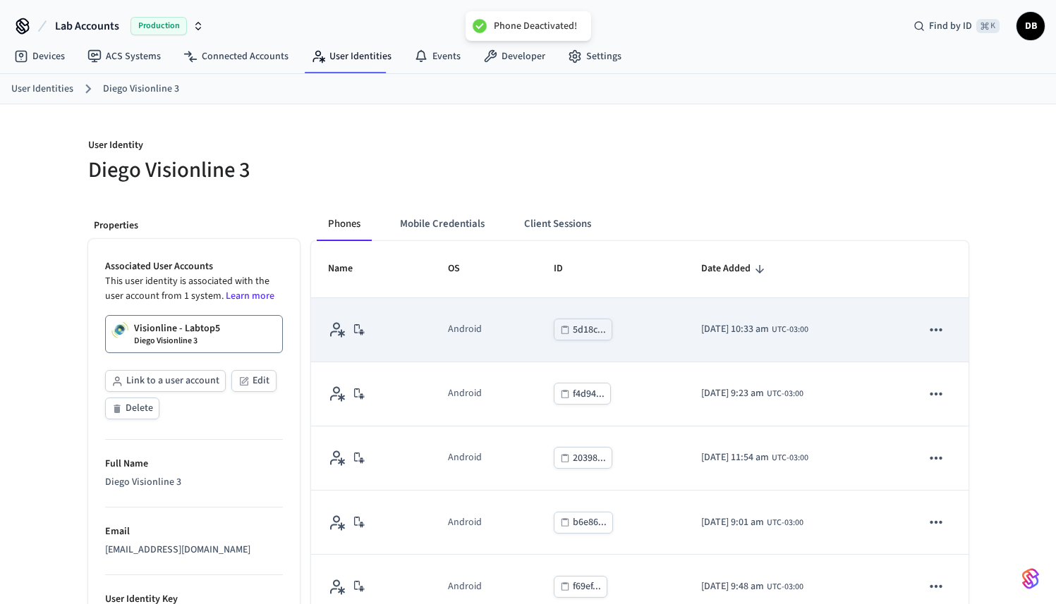
click at [928, 325] on icon "sticky table" at bounding box center [936, 330] width 18 height 18
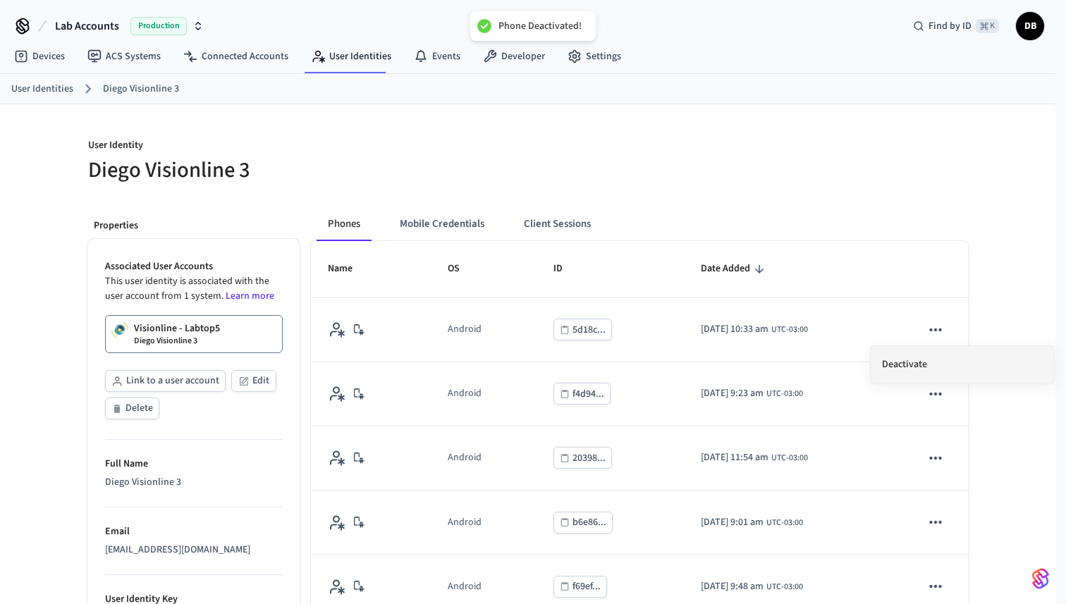
click at [910, 367] on li "Deactivate" at bounding box center [962, 364] width 183 height 37
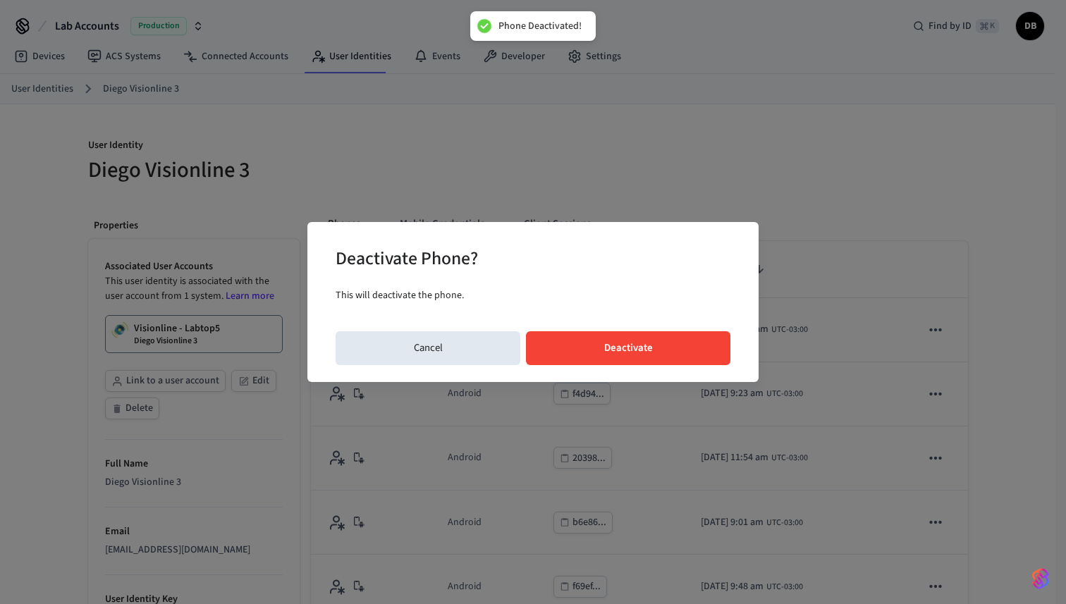
click at [683, 356] on button "Deactivate" at bounding box center [628, 349] width 205 height 34
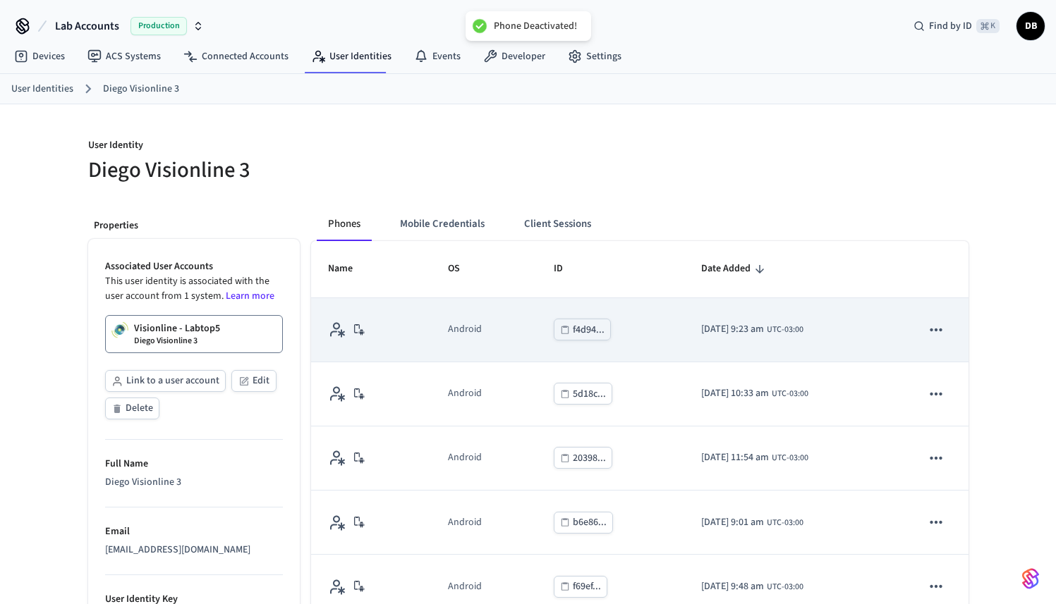
click at [936, 332] on button "sticky table" at bounding box center [936, 330] width 30 height 30
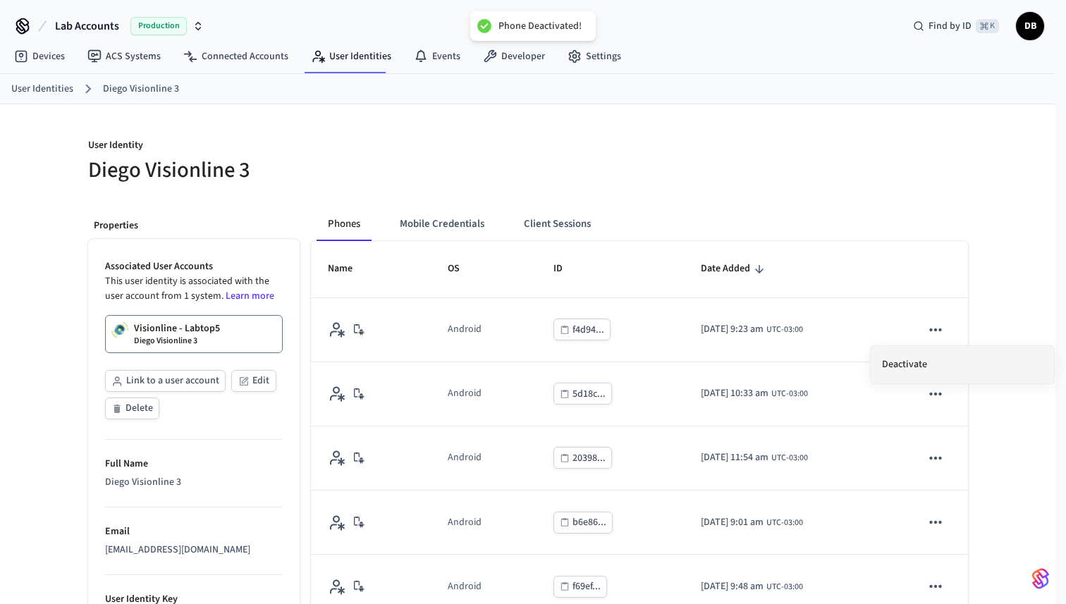
click at [892, 371] on li "Deactivate" at bounding box center [962, 364] width 183 height 37
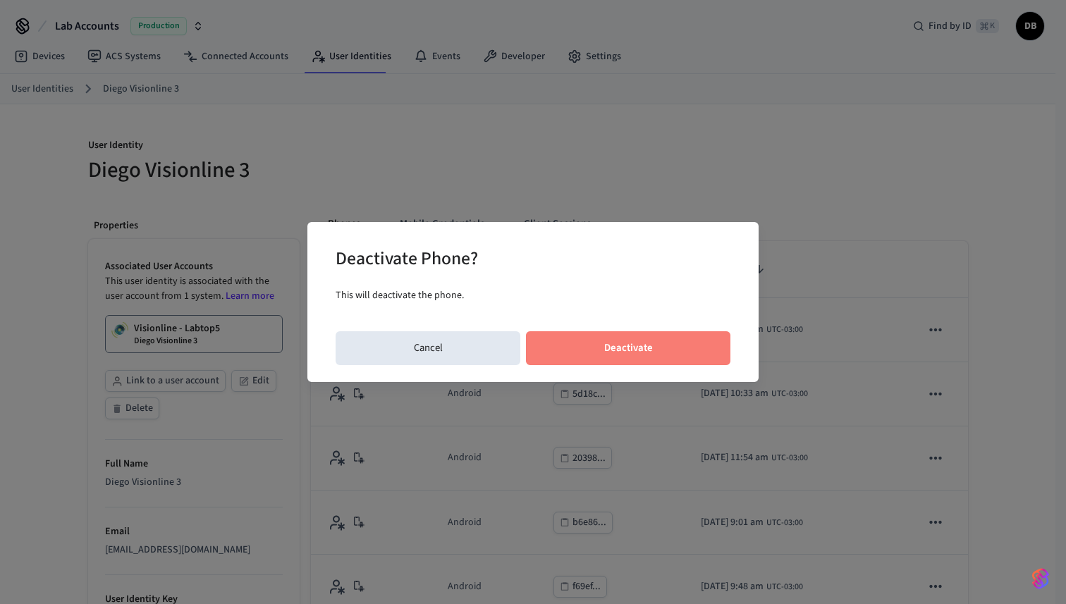
click at [672, 358] on button "Deactivate" at bounding box center [628, 349] width 205 height 34
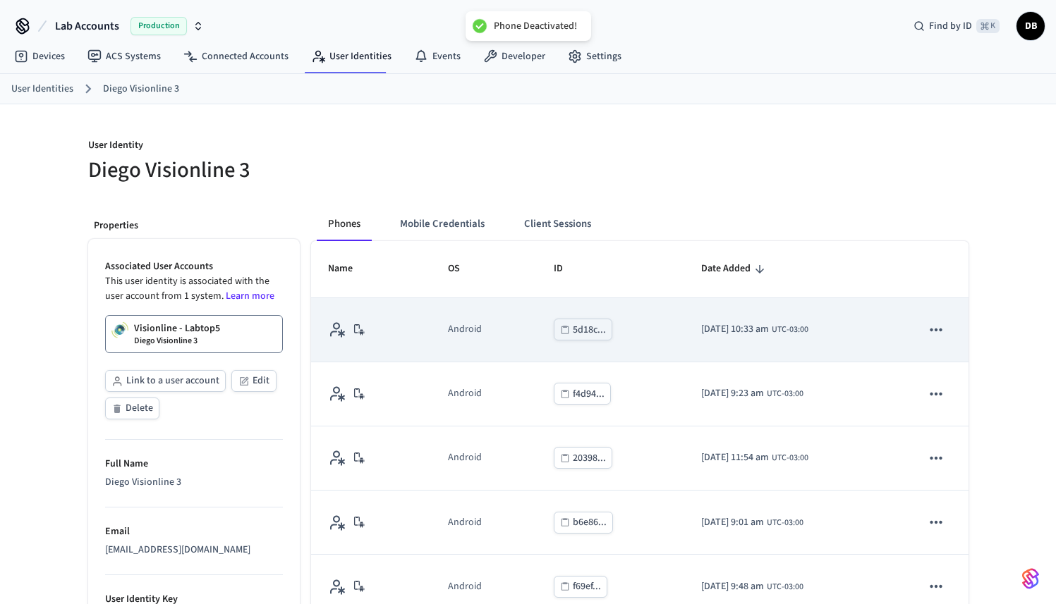
click at [930, 330] on icon "sticky table" at bounding box center [936, 330] width 12 height 3
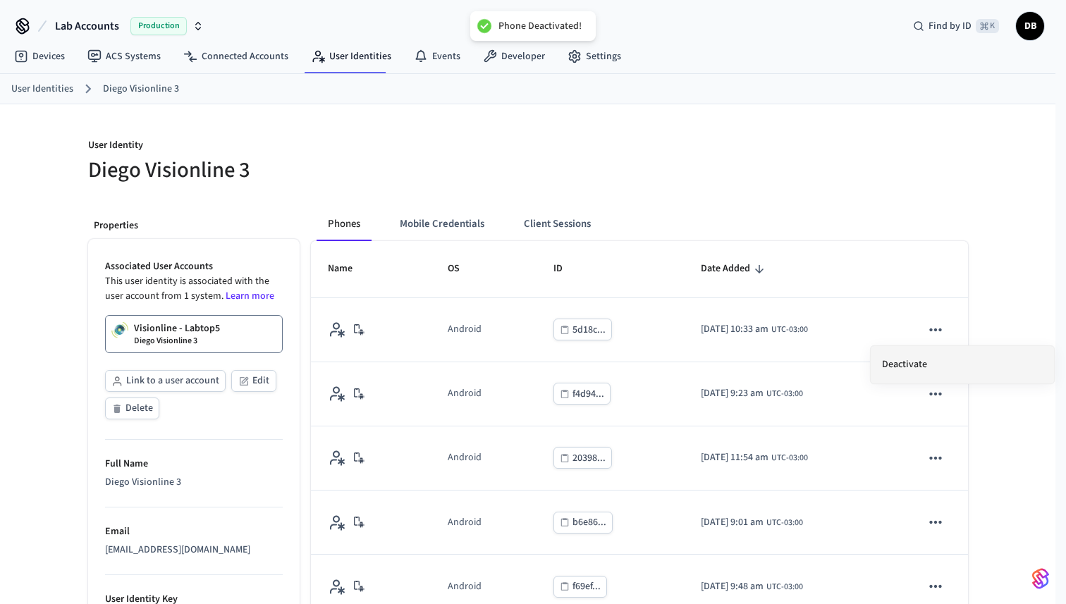
click at [884, 365] on li "Deactivate" at bounding box center [962, 364] width 183 height 37
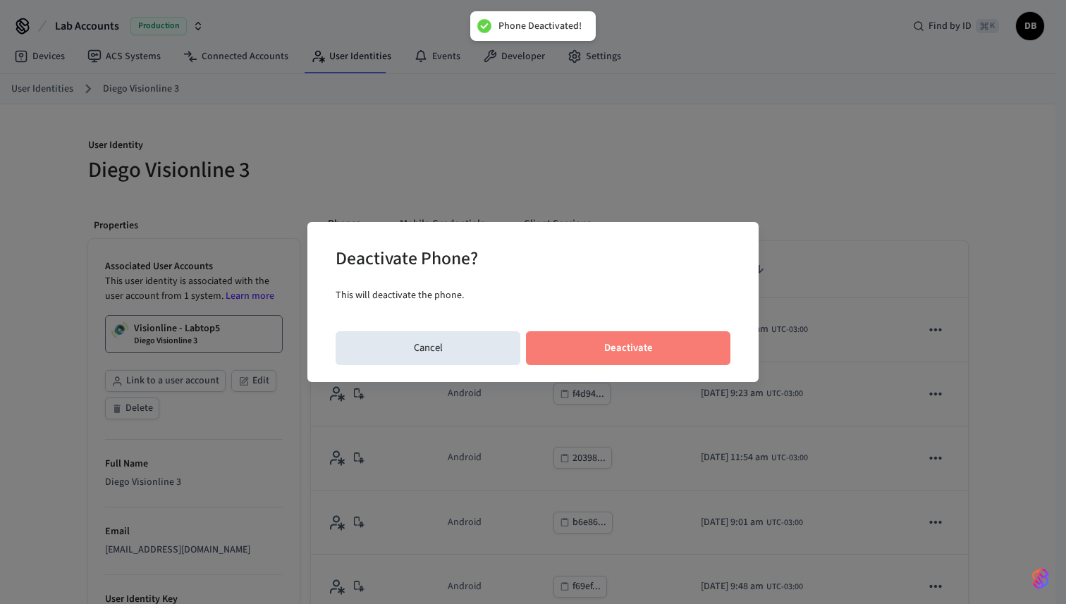
click at [683, 363] on button "Deactivate" at bounding box center [628, 349] width 205 height 34
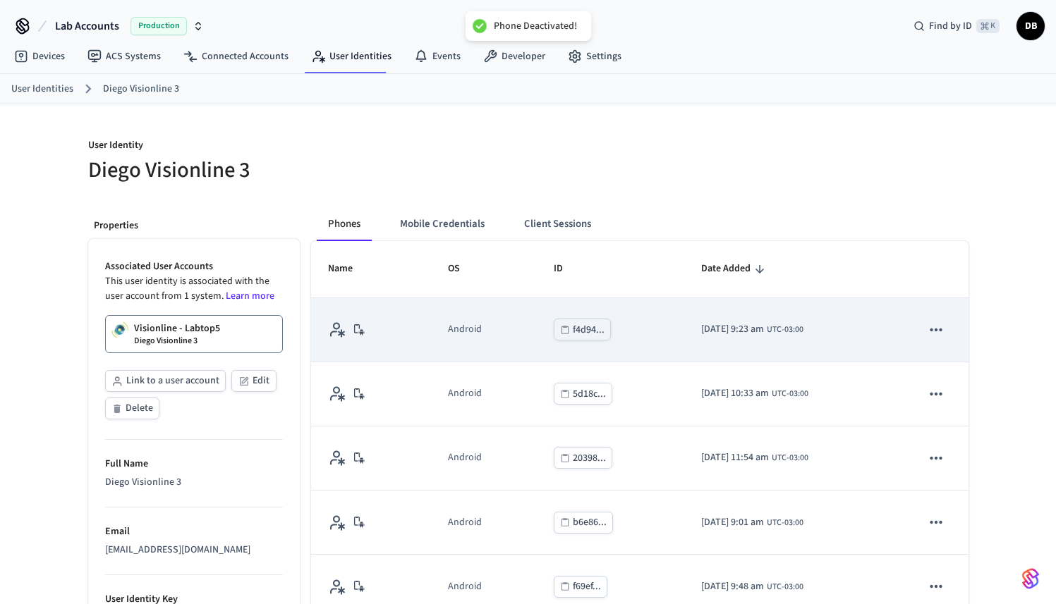
click at [930, 331] on icon "sticky table" at bounding box center [936, 330] width 12 height 3
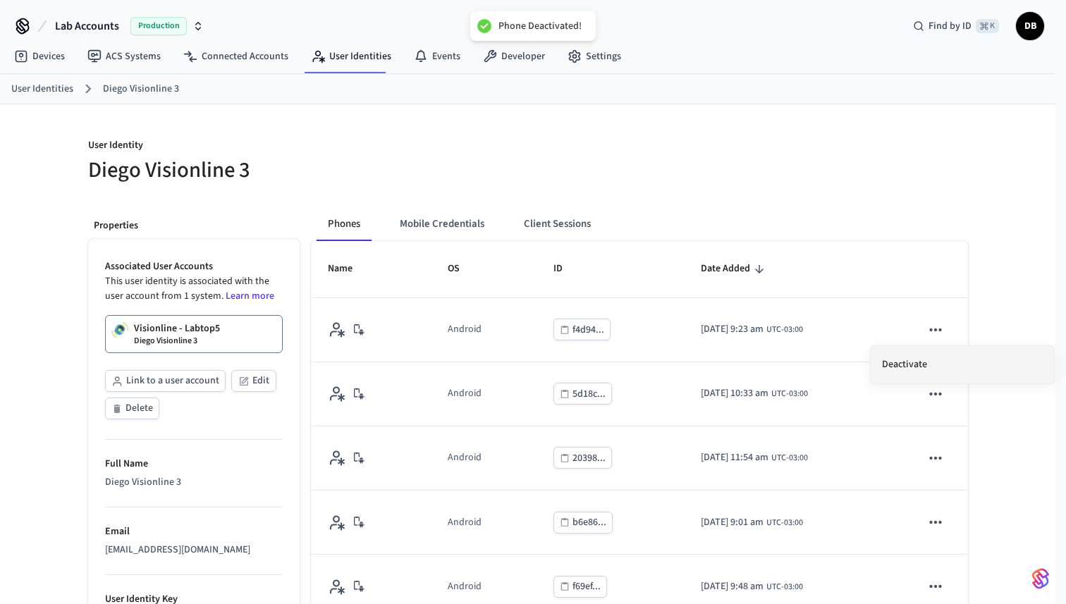
click at [901, 368] on li "Deactivate" at bounding box center [962, 364] width 183 height 37
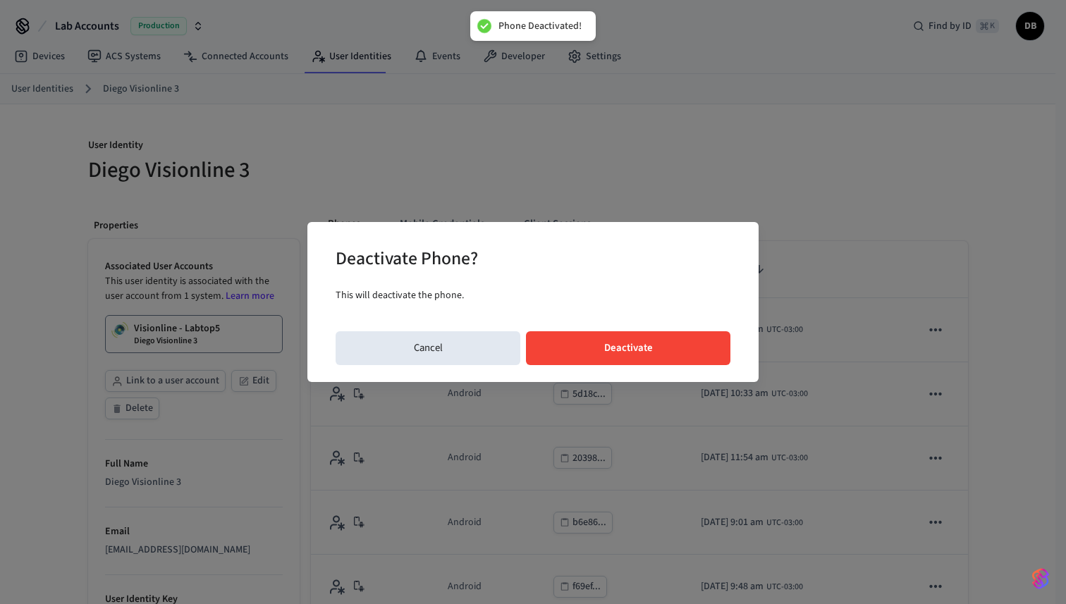
click at [661, 340] on button "Deactivate" at bounding box center [628, 349] width 205 height 34
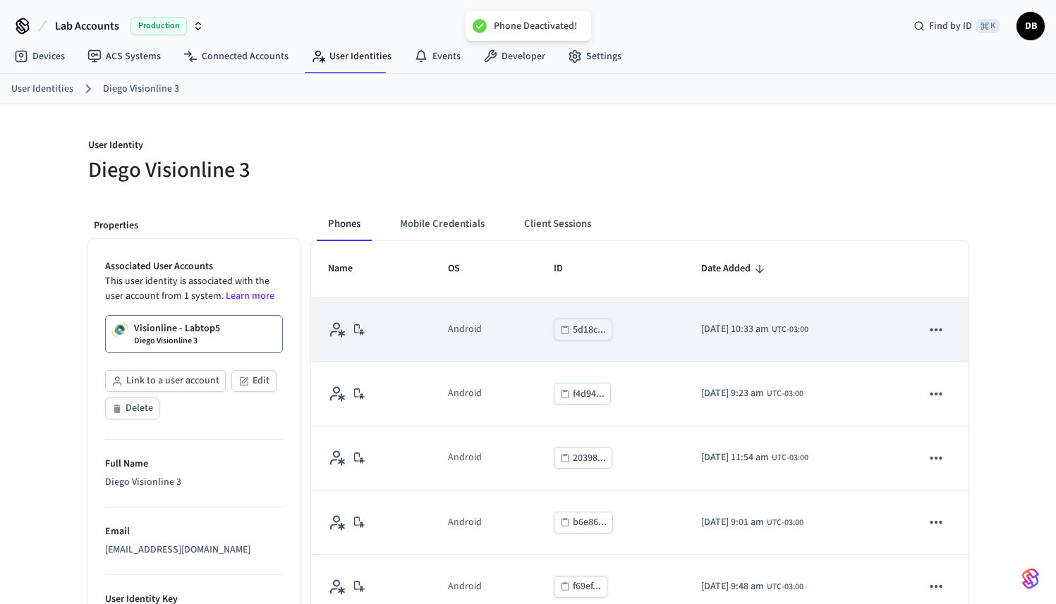
click at [930, 325] on icon "sticky table" at bounding box center [936, 330] width 18 height 18
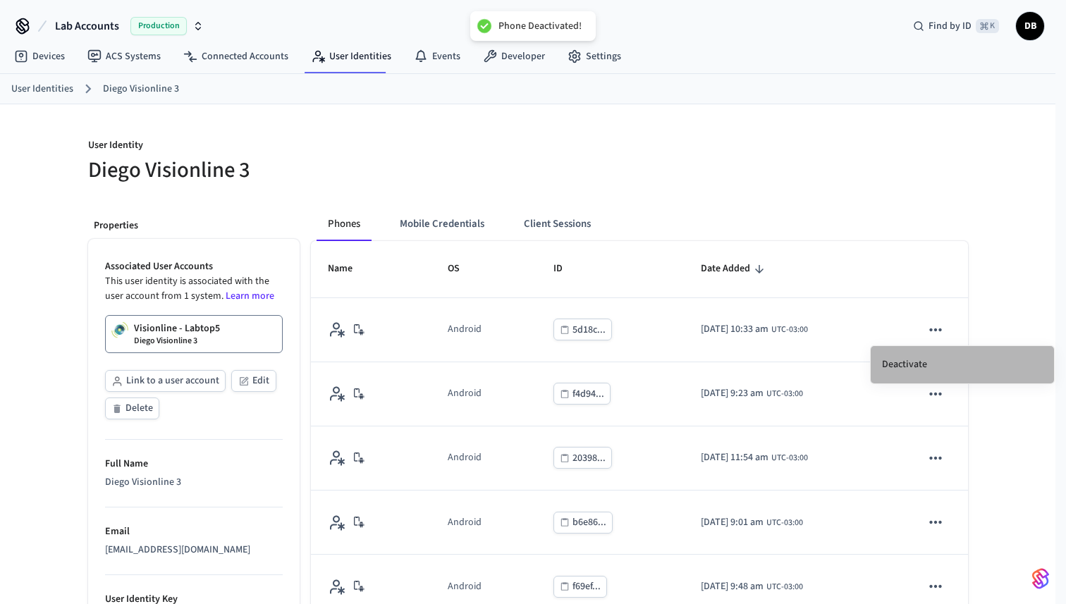
click at [913, 372] on li "Deactivate" at bounding box center [962, 364] width 183 height 37
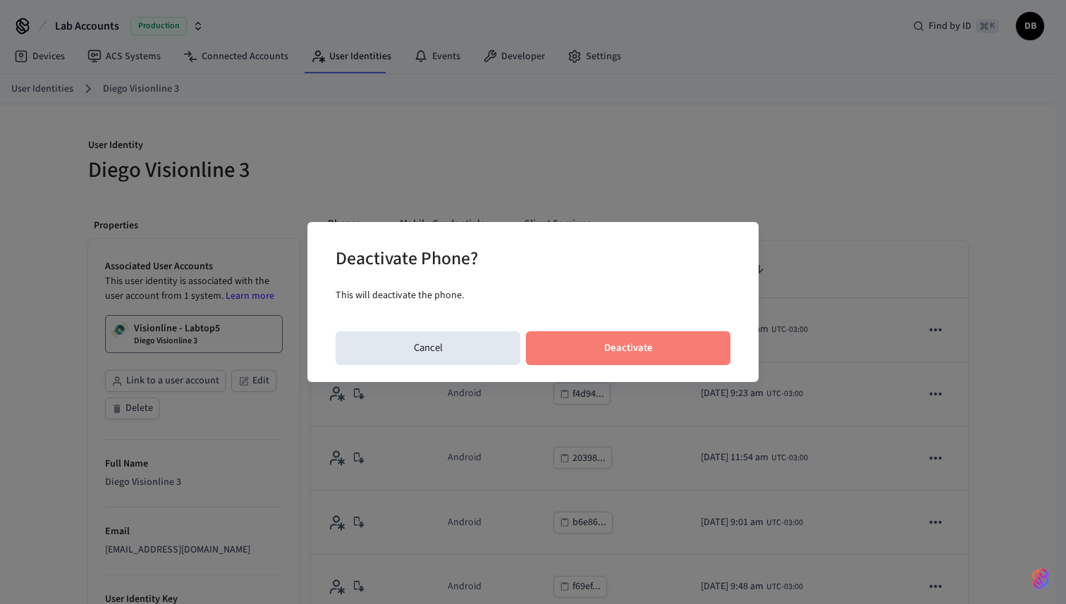
click at [674, 344] on button "Deactivate" at bounding box center [628, 349] width 205 height 34
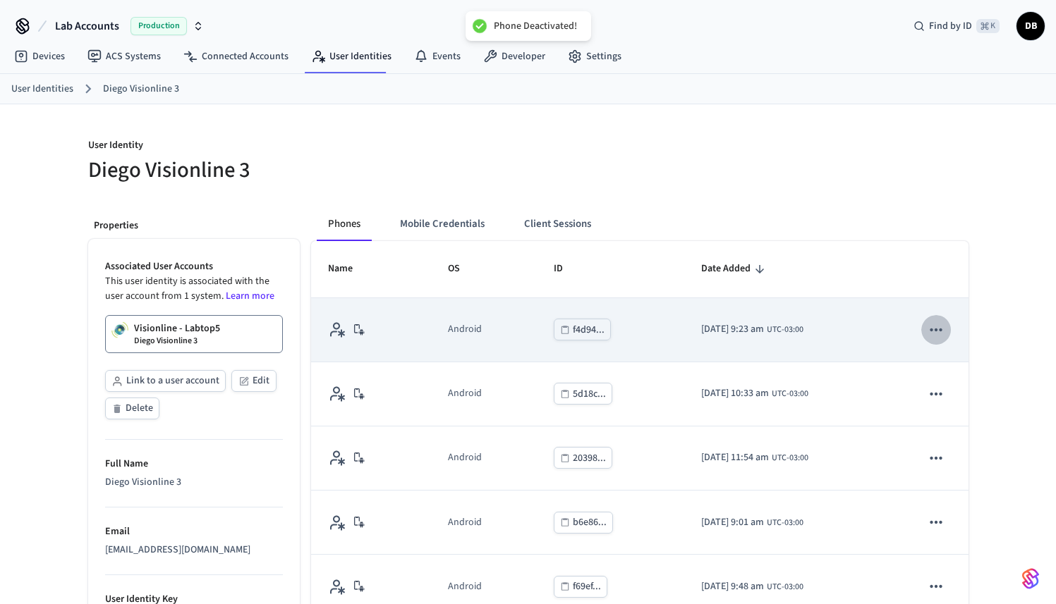
click at [934, 334] on icon "sticky table" at bounding box center [936, 330] width 18 height 18
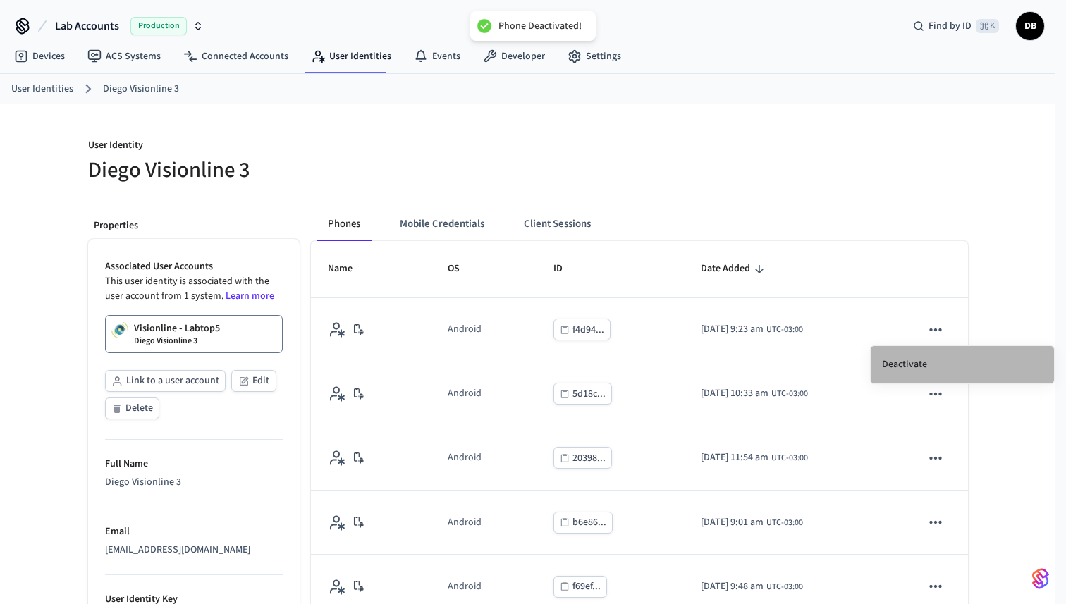
click at [904, 364] on li "Deactivate" at bounding box center [962, 364] width 183 height 37
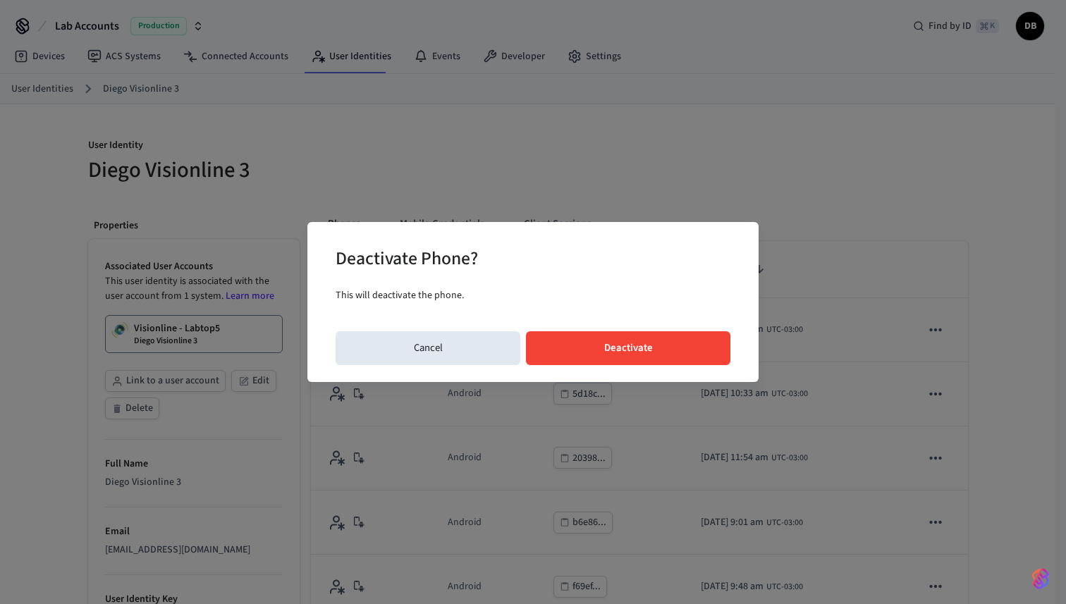
click at [697, 346] on button "Deactivate" at bounding box center [628, 349] width 205 height 34
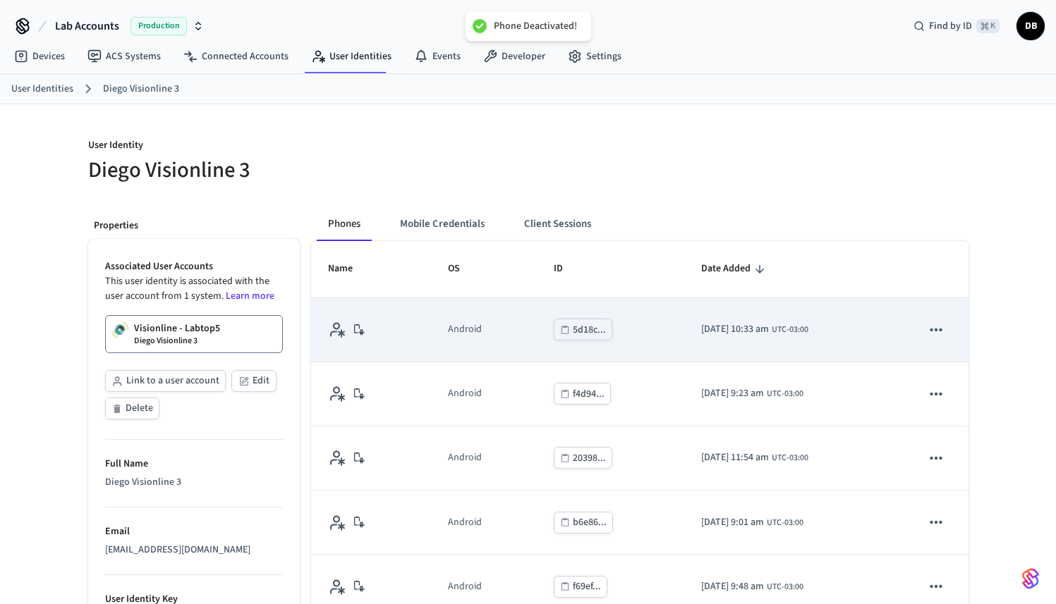
click at [921, 332] on button "sticky table" at bounding box center [936, 330] width 30 height 30
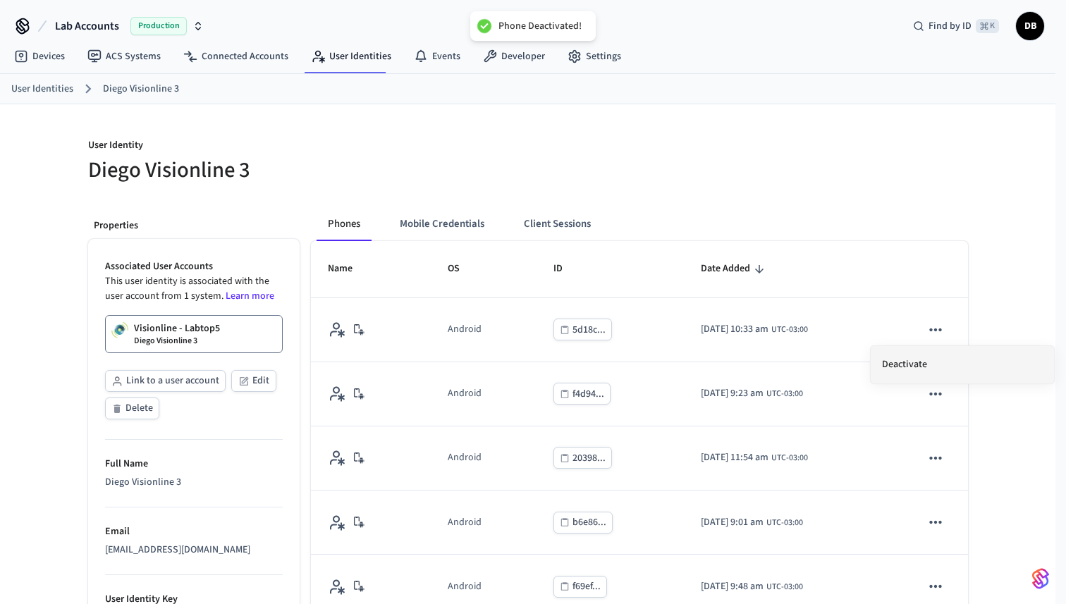
click at [906, 370] on li "Deactivate" at bounding box center [962, 364] width 183 height 37
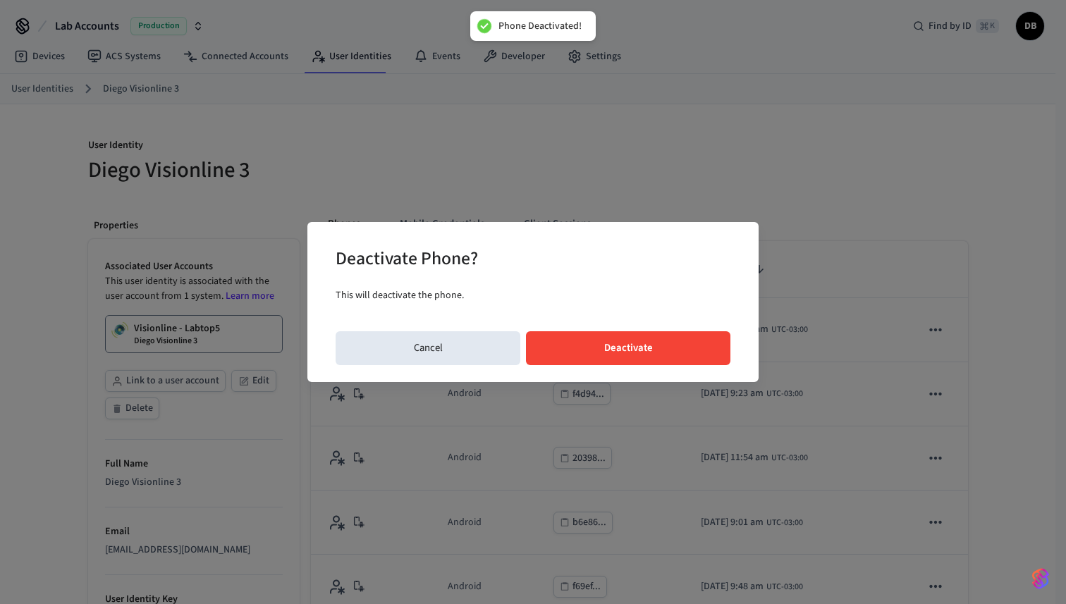
click at [700, 365] on div "Deactivate Phone? This will deactivate the phone. Cancel Deactivate" at bounding box center [533, 301] width 451 height 159
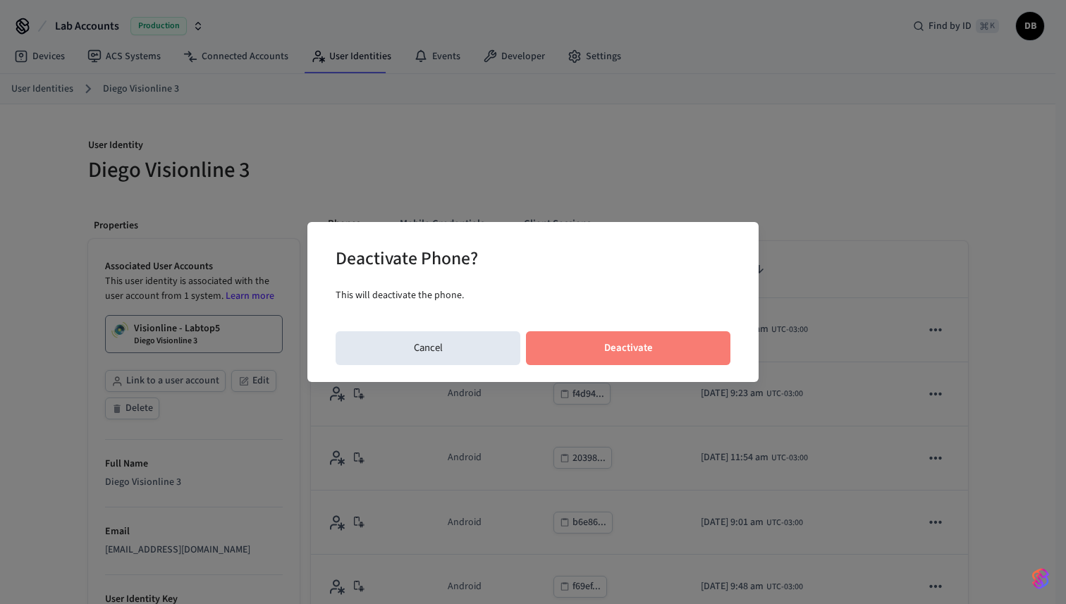
click at [700, 358] on button "Deactivate" at bounding box center [628, 349] width 205 height 34
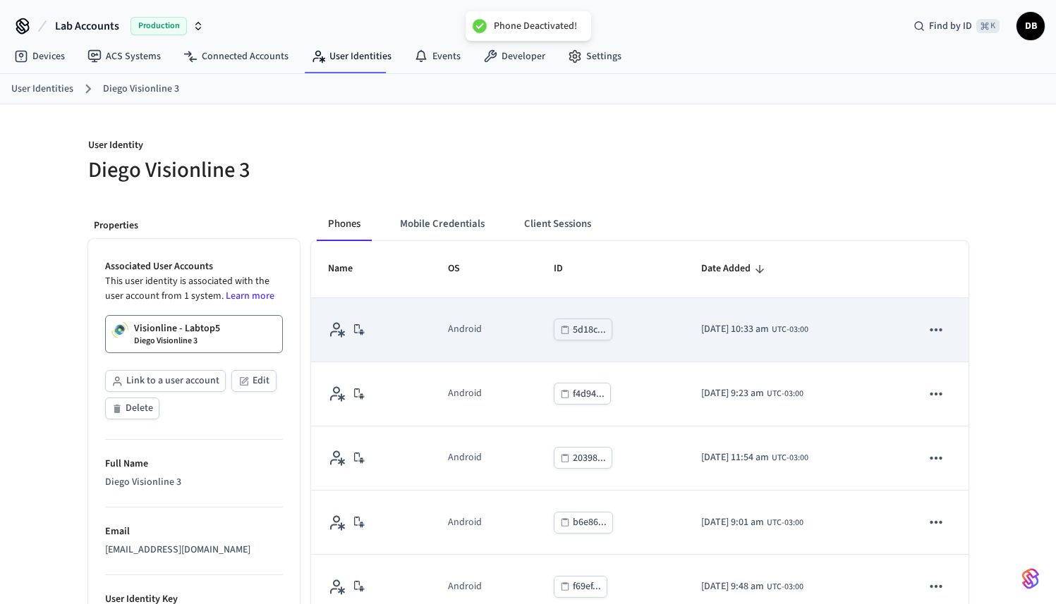
click at [930, 385] on icon "sticky table" at bounding box center [936, 394] width 18 height 18
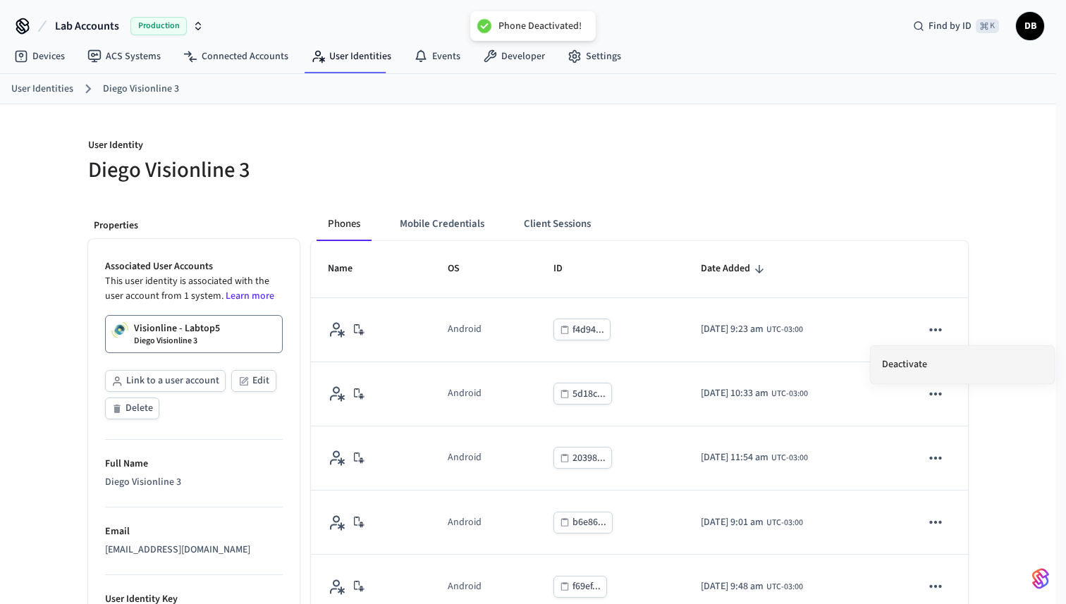
click at [912, 366] on li "Deactivate" at bounding box center [962, 364] width 183 height 37
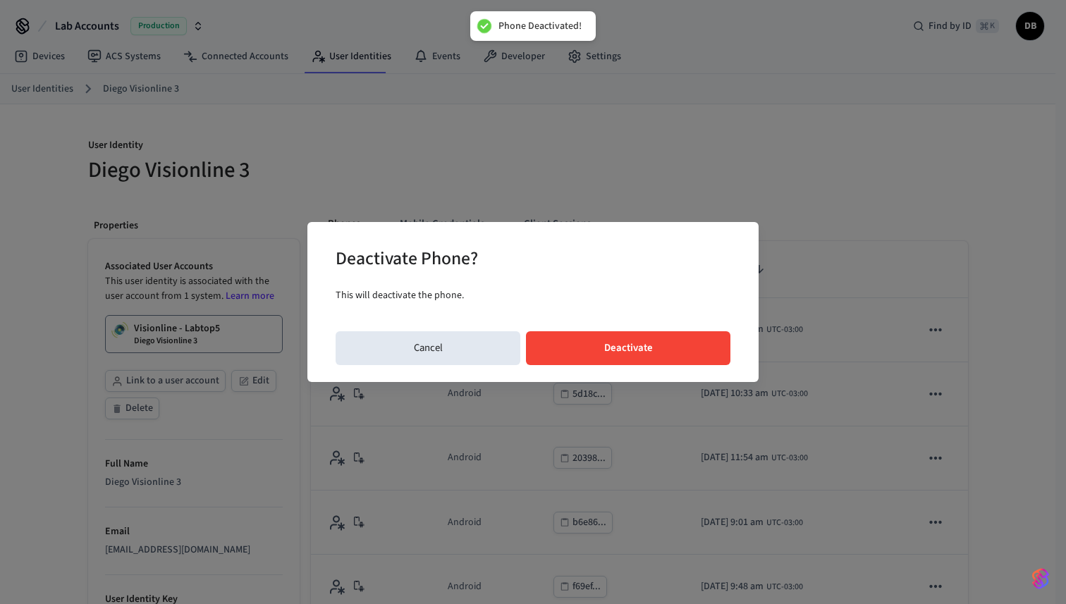
click at [689, 348] on button "Deactivate" at bounding box center [628, 349] width 205 height 34
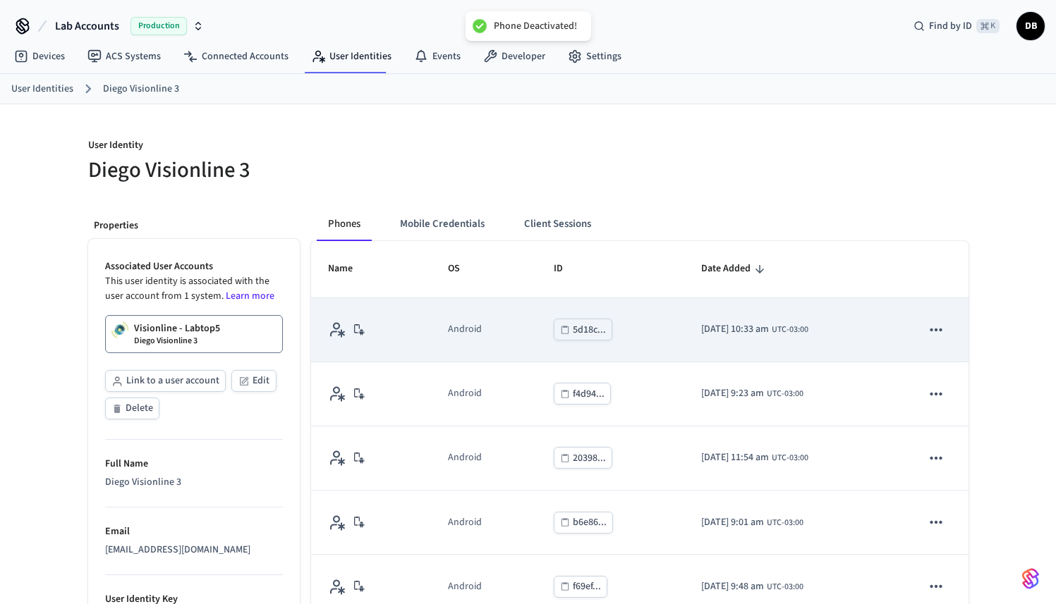
click at [949, 341] on td "sticky table" at bounding box center [935, 330] width 63 height 64
click at [930, 332] on icon "sticky table" at bounding box center [936, 330] width 18 height 18
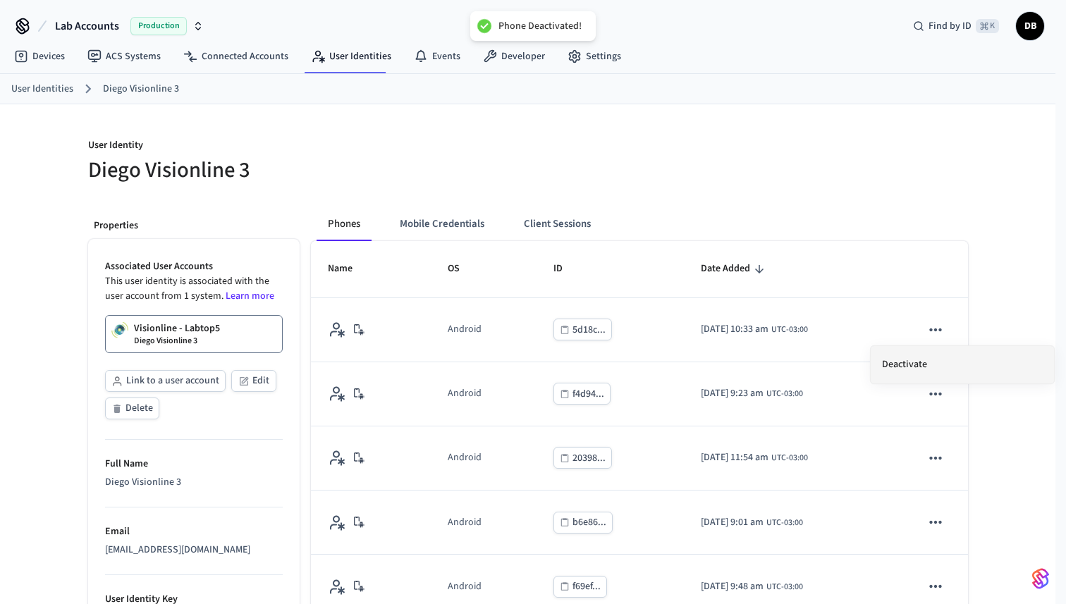
click at [903, 371] on li "Deactivate" at bounding box center [962, 364] width 183 height 37
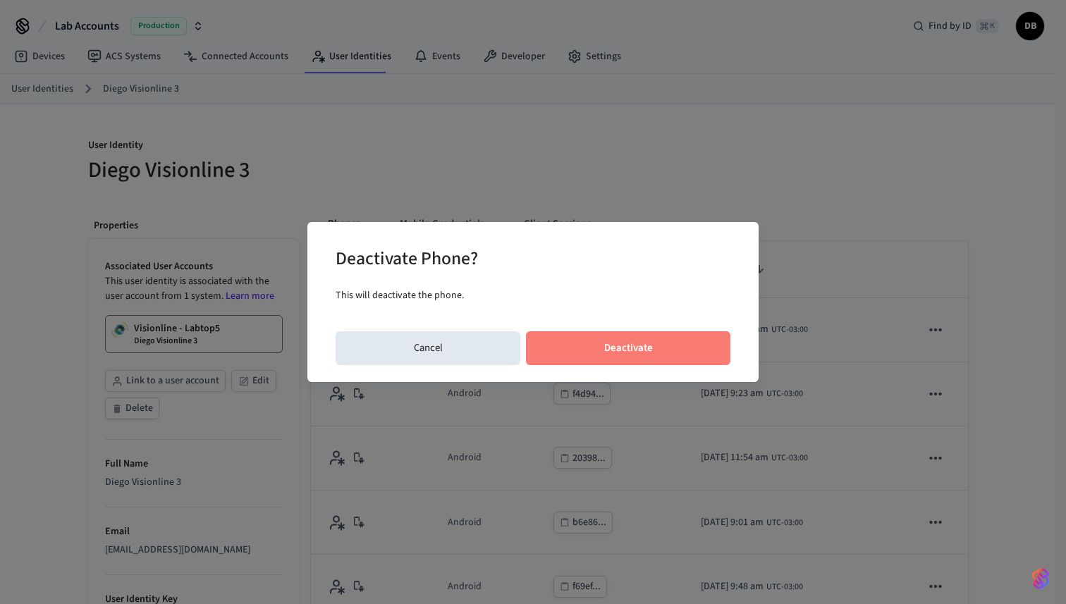
click at [679, 339] on button "Deactivate" at bounding box center [628, 349] width 205 height 34
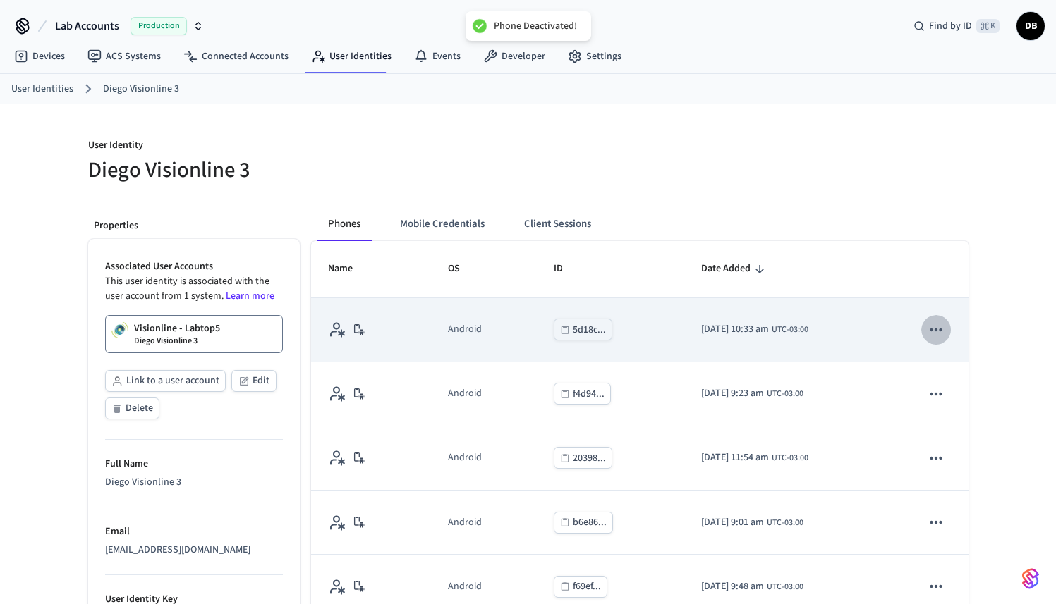
click at [930, 330] on icon "sticky table" at bounding box center [936, 330] width 12 height 3
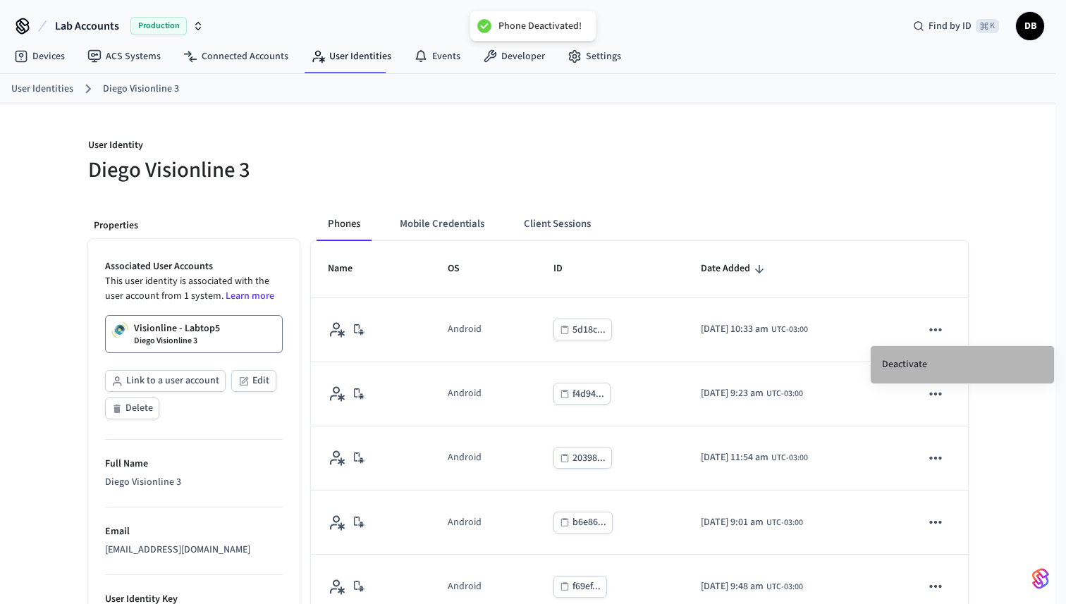
click at [921, 354] on li "Deactivate" at bounding box center [962, 364] width 183 height 37
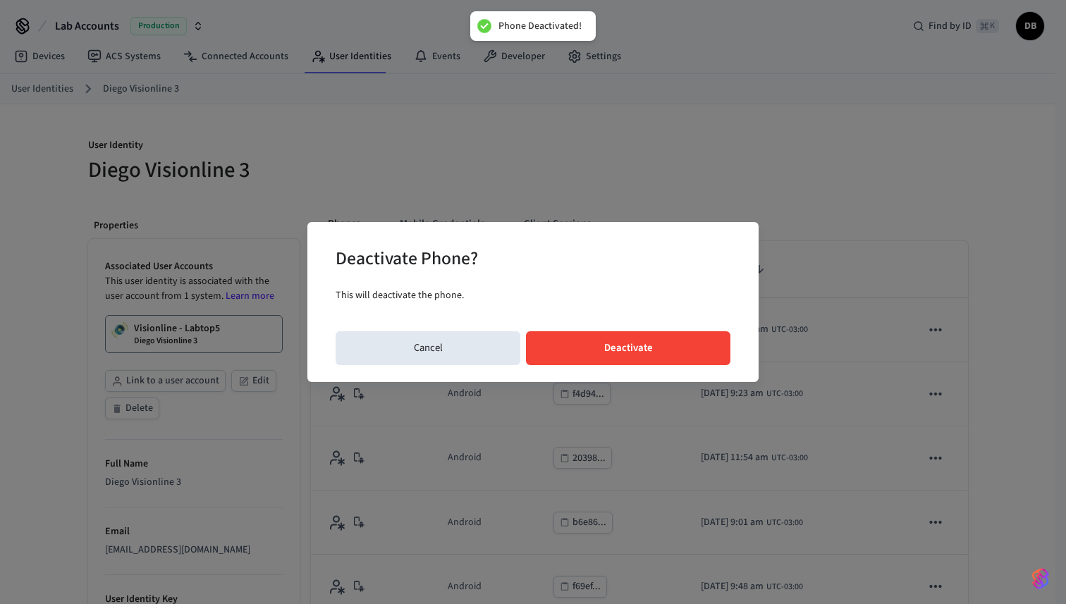
click at [670, 344] on button "Deactivate" at bounding box center [628, 349] width 205 height 34
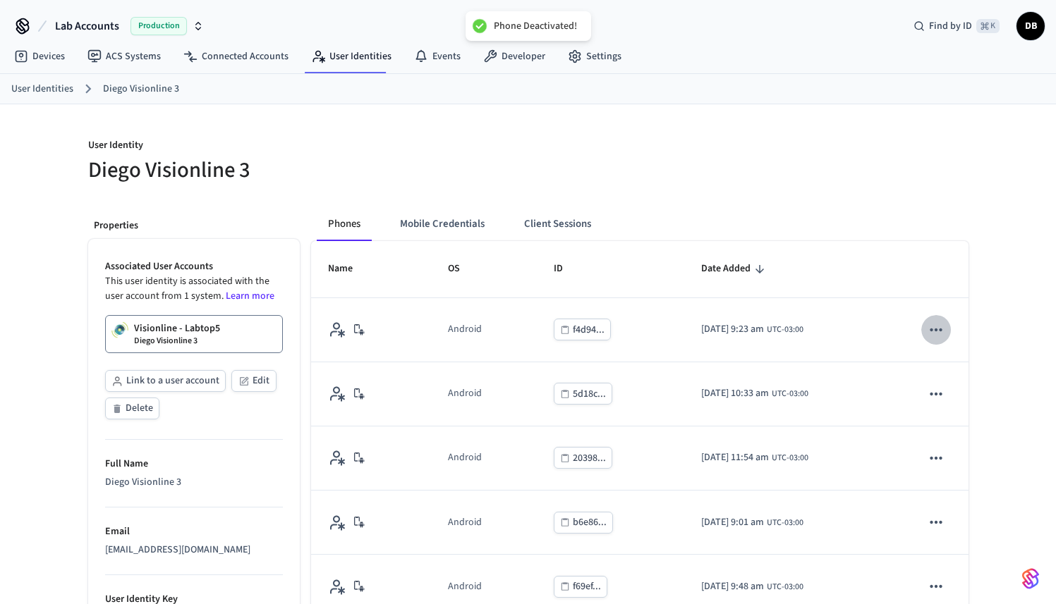
click at [928, 331] on icon "sticky table" at bounding box center [936, 330] width 18 height 18
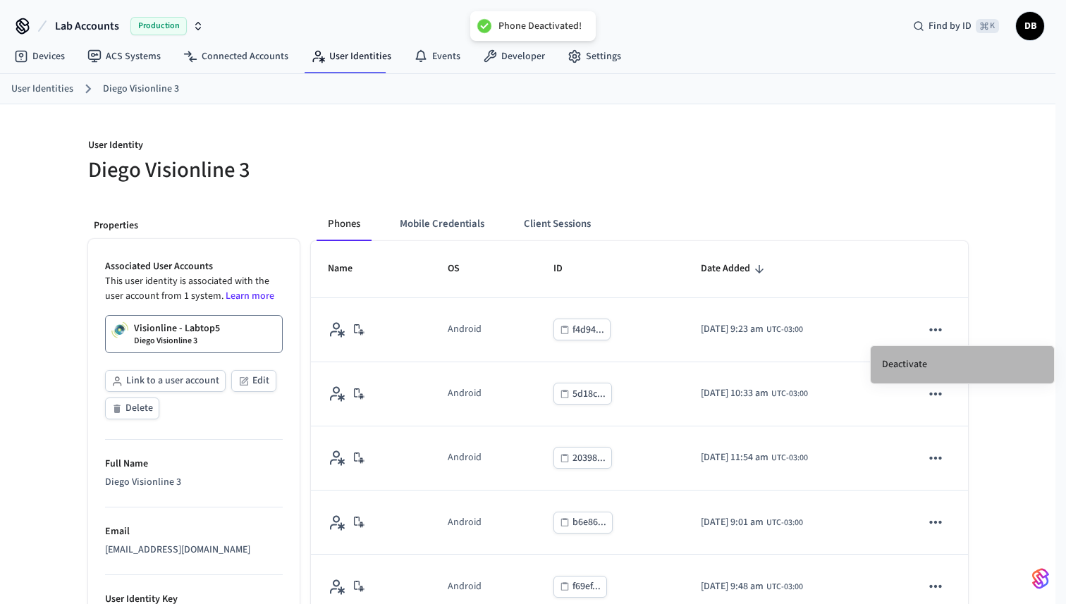
click at [905, 350] on li "Deactivate" at bounding box center [962, 364] width 183 height 37
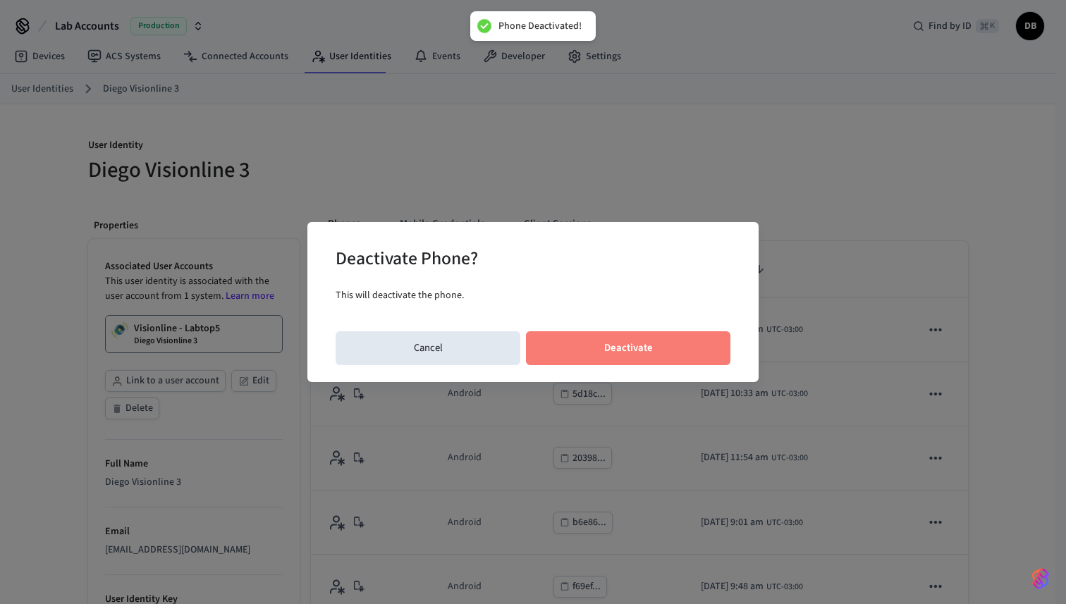
click at [672, 346] on button "Deactivate" at bounding box center [628, 349] width 205 height 34
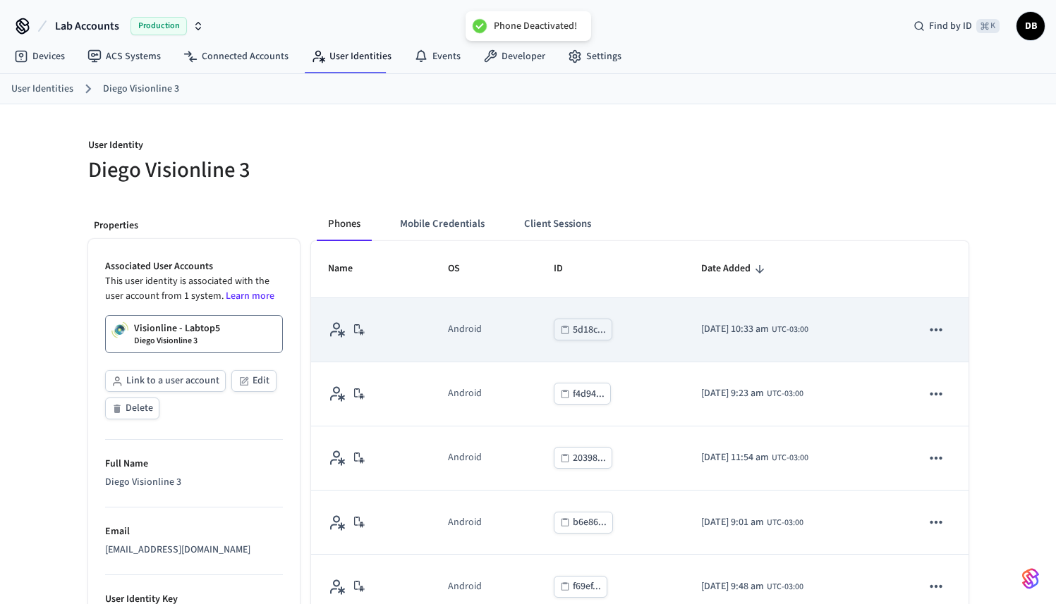
click at [931, 326] on icon "sticky table" at bounding box center [936, 330] width 18 height 18
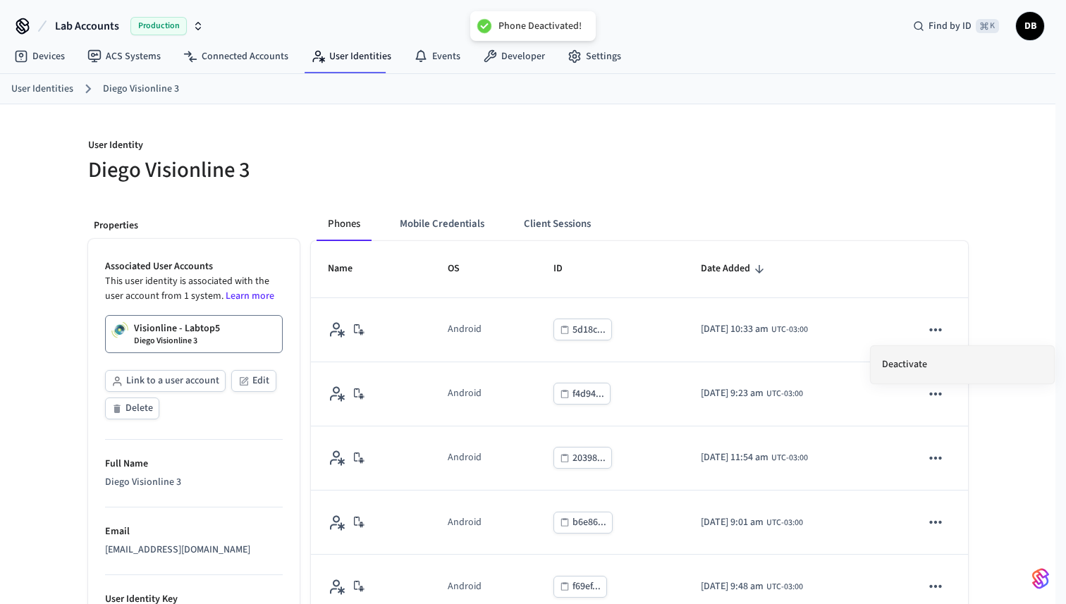
click at [908, 360] on li "Deactivate" at bounding box center [962, 364] width 183 height 37
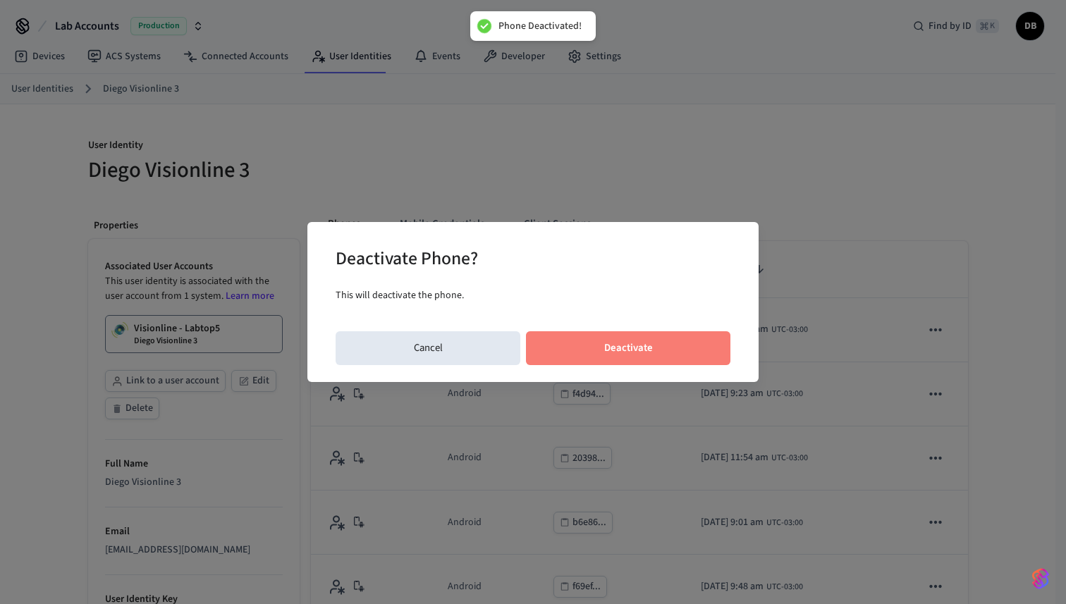
click at [659, 344] on button "Deactivate" at bounding box center [628, 349] width 205 height 34
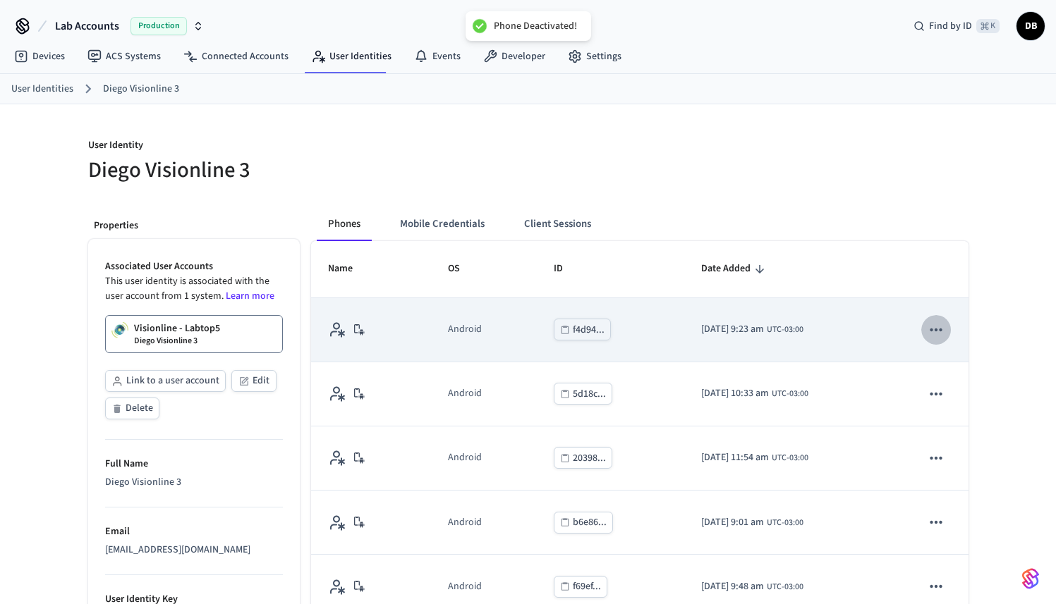
click at [933, 329] on icon "sticky table" at bounding box center [936, 330] width 18 height 18
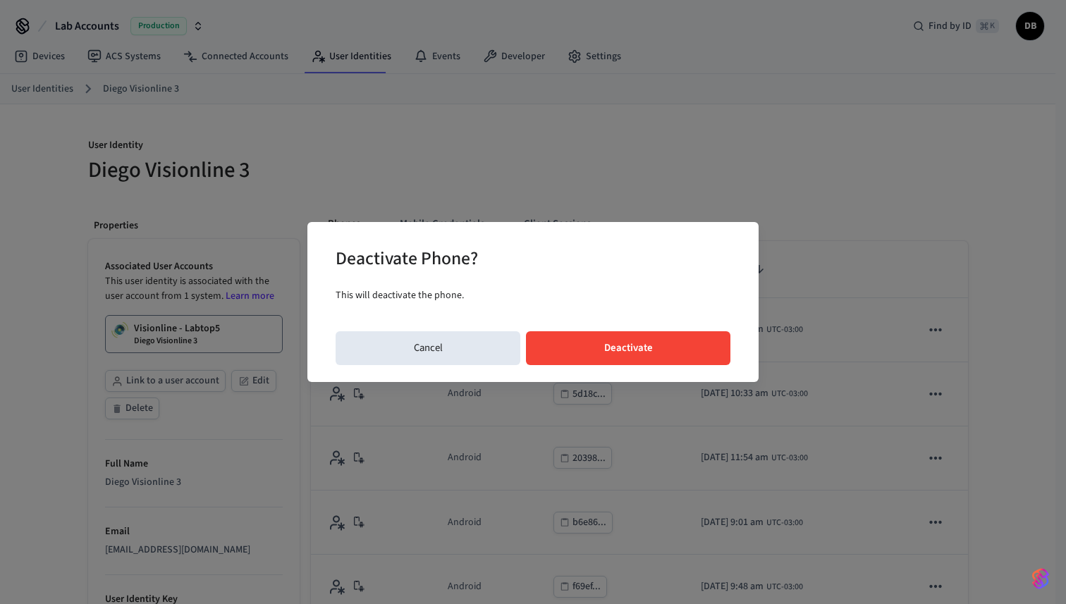
click at [692, 350] on button "Deactivate" at bounding box center [628, 349] width 205 height 34
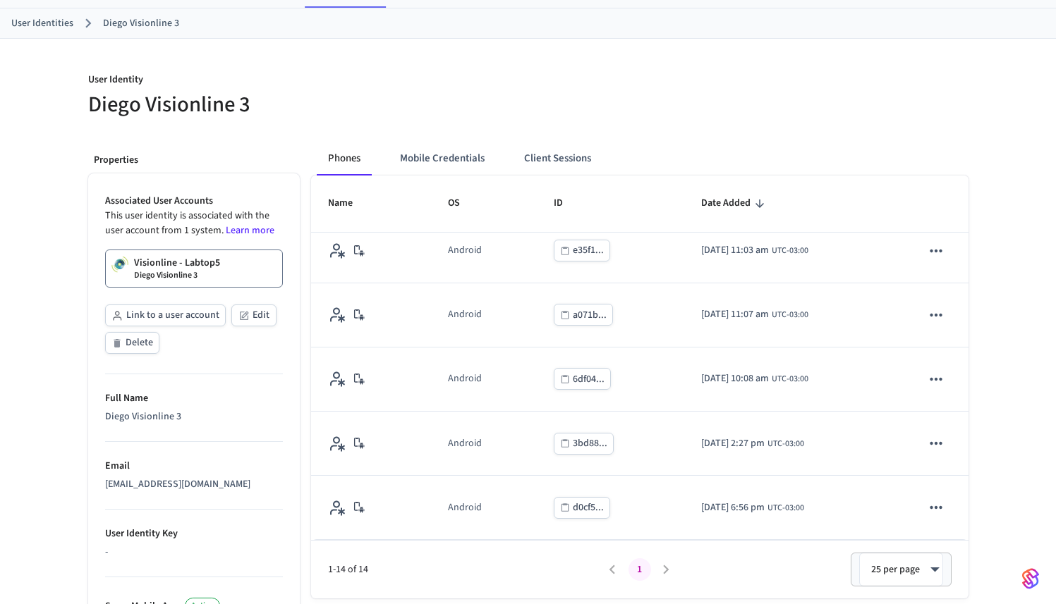
scroll to position [119, 0]
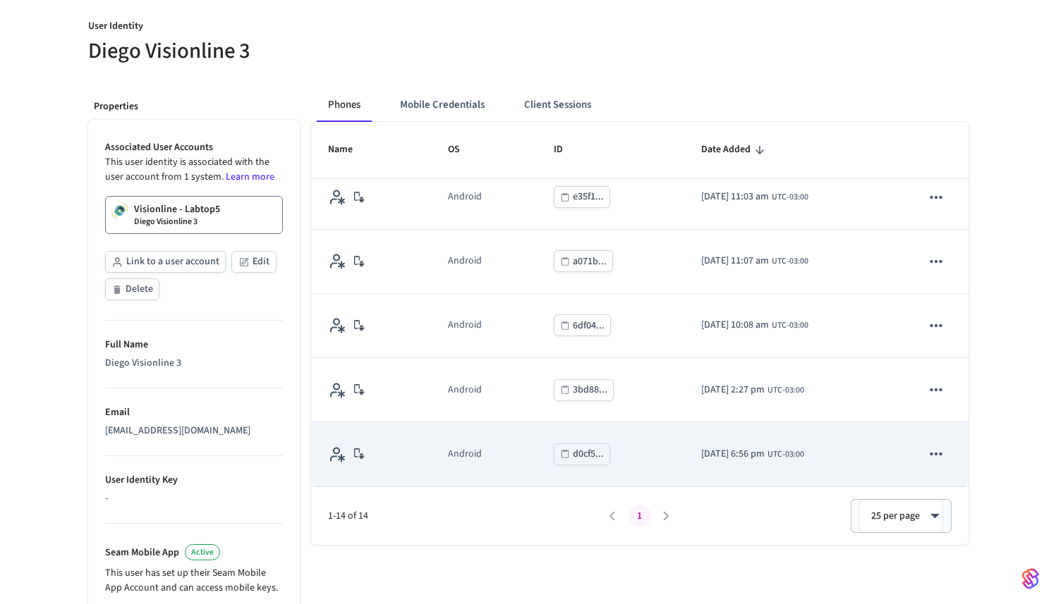
click at [932, 442] on button "sticky table" at bounding box center [936, 454] width 30 height 30
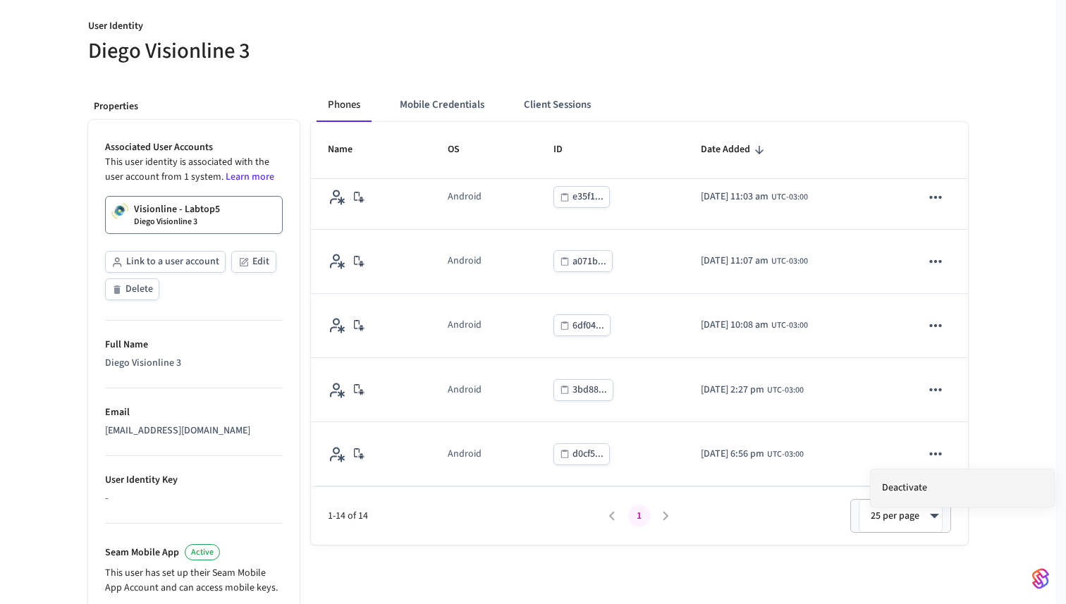
click at [920, 481] on li "Deactivate" at bounding box center [962, 488] width 183 height 37
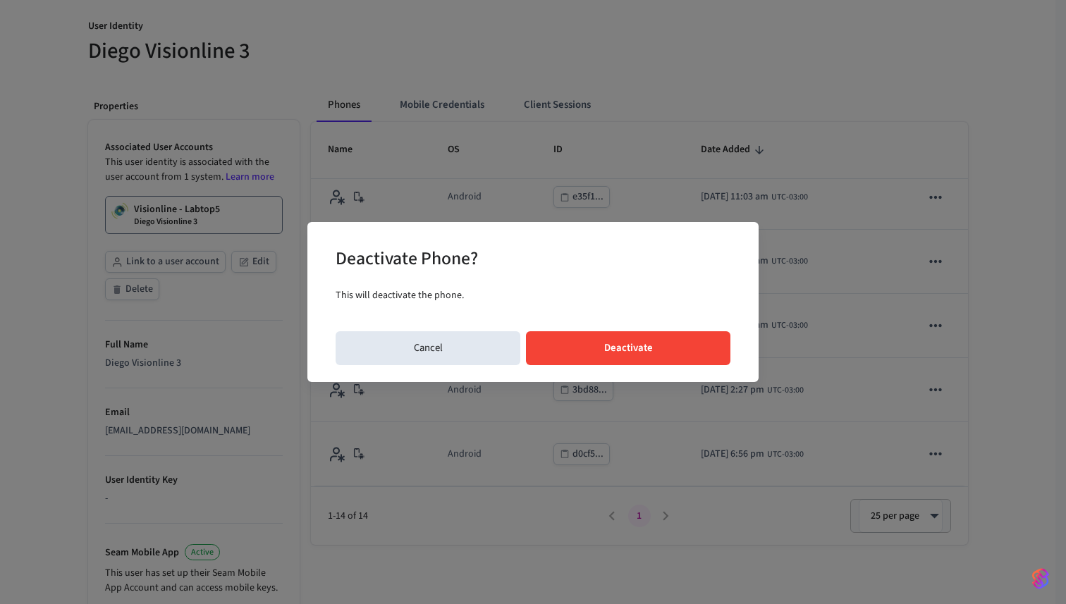
click at [699, 354] on button "Deactivate" at bounding box center [628, 349] width 205 height 34
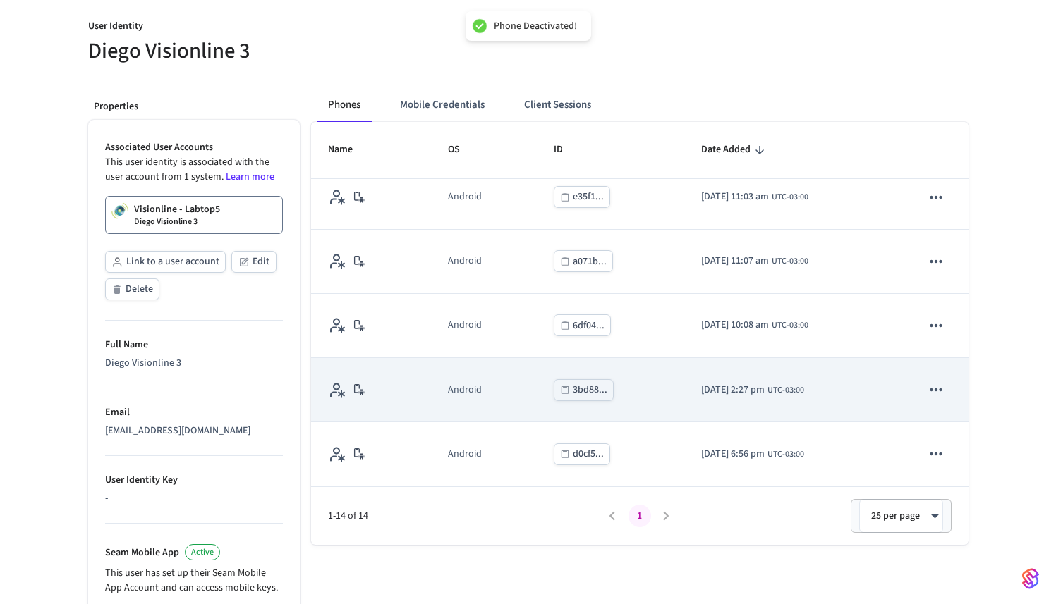
click at [921, 419] on td "sticky table" at bounding box center [935, 390] width 63 height 64
click at [927, 388] on icon "sticky table" at bounding box center [936, 390] width 18 height 18
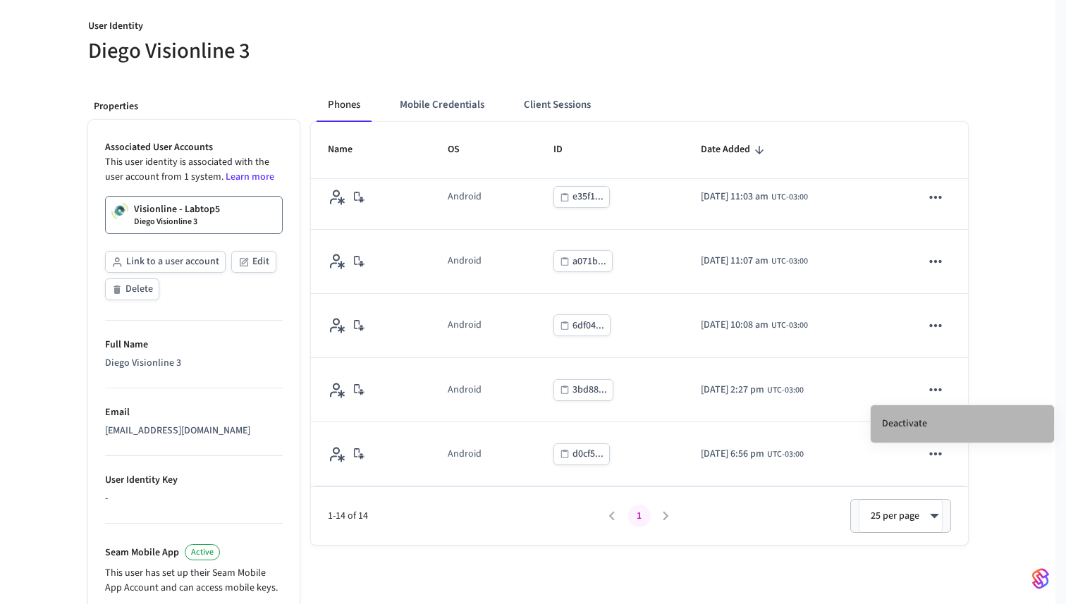
click at [921, 419] on li "Deactivate" at bounding box center [962, 424] width 183 height 37
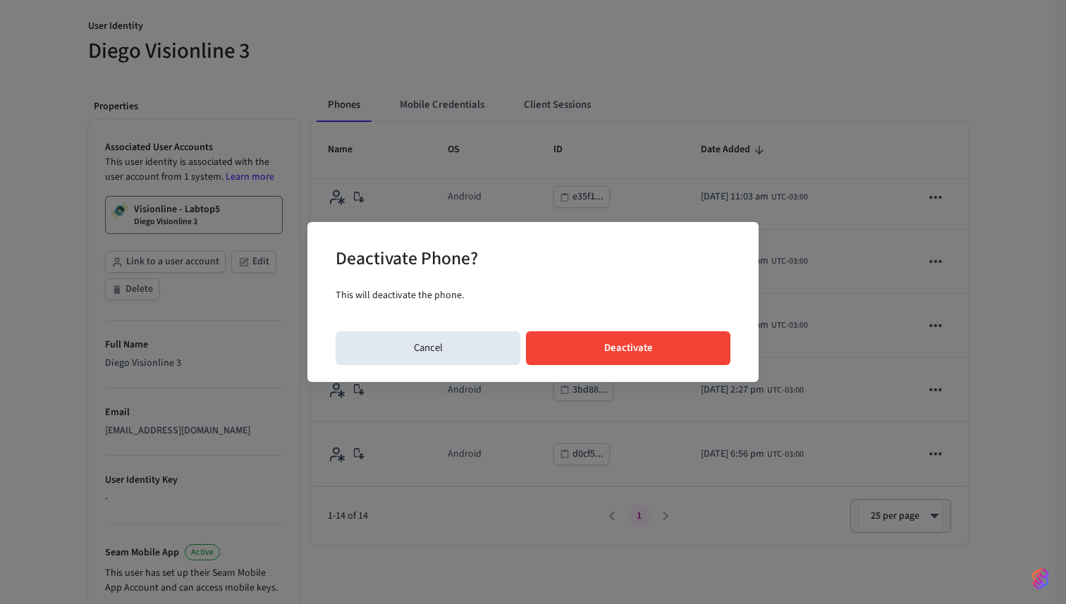
click at [707, 330] on div "Deactivate Phone? This will deactivate the phone. Cancel Deactivate" at bounding box center [533, 301] width 451 height 159
click at [711, 341] on button "Deactivate" at bounding box center [628, 349] width 205 height 34
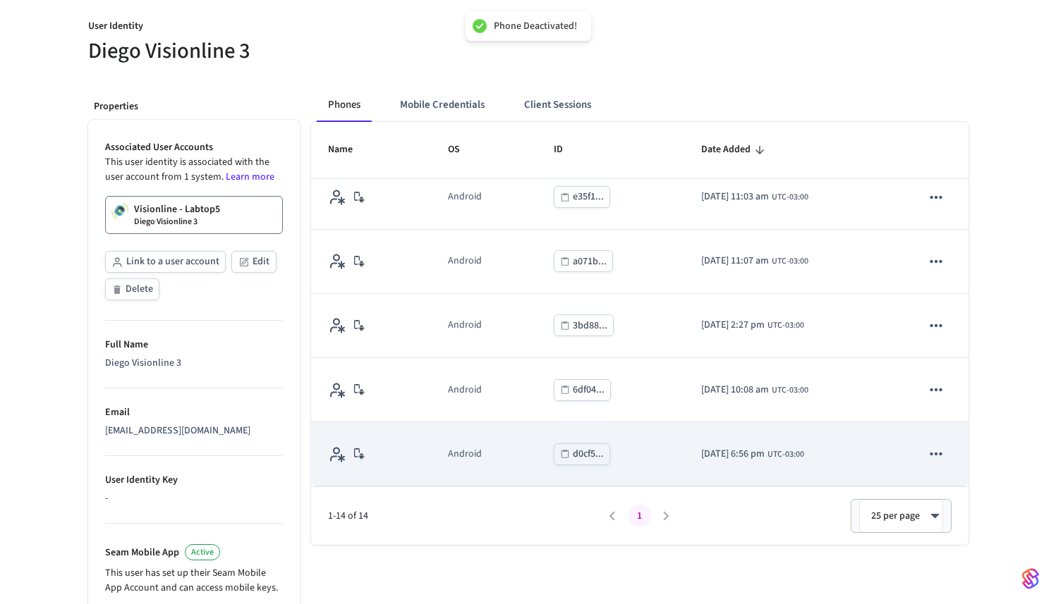
click at [932, 446] on icon "sticky table" at bounding box center [936, 454] width 18 height 18
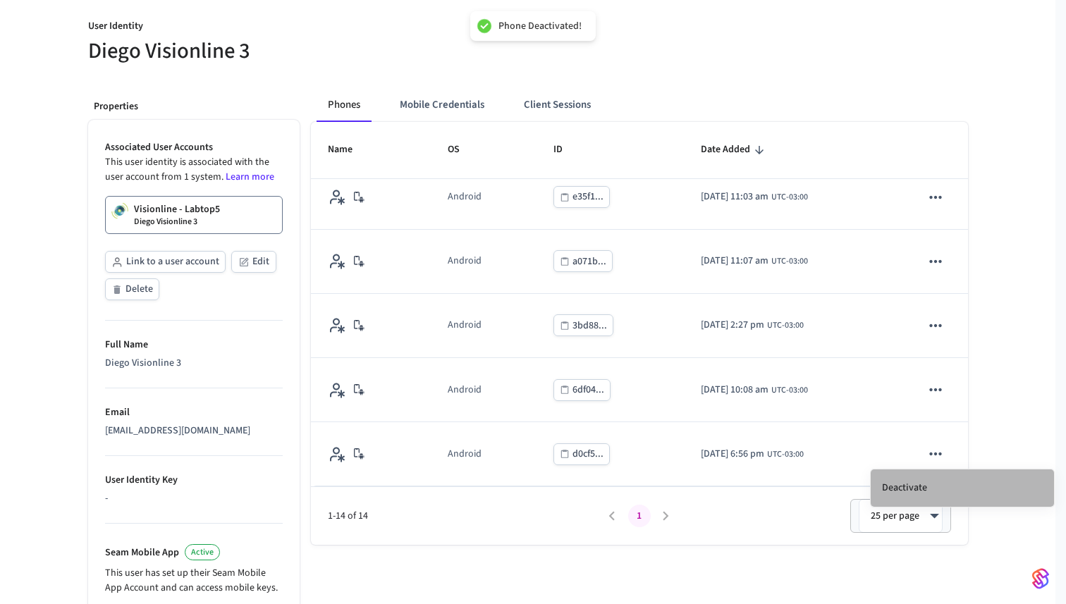
click at [925, 486] on li "Deactivate" at bounding box center [962, 488] width 183 height 37
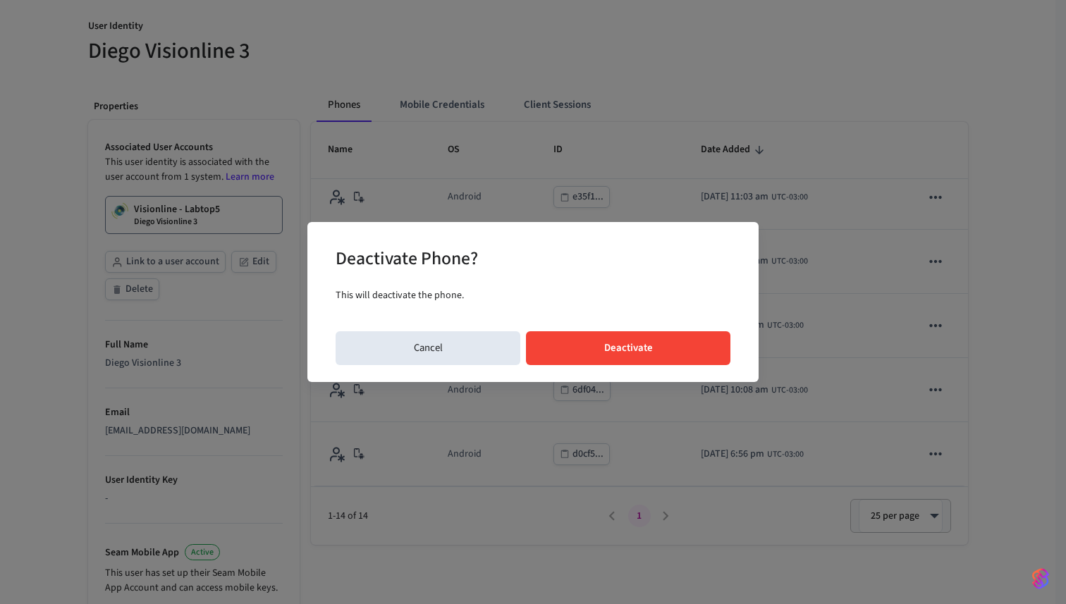
click at [695, 355] on button "Deactivate" at bounding box center [628, 349] width 205 height 34
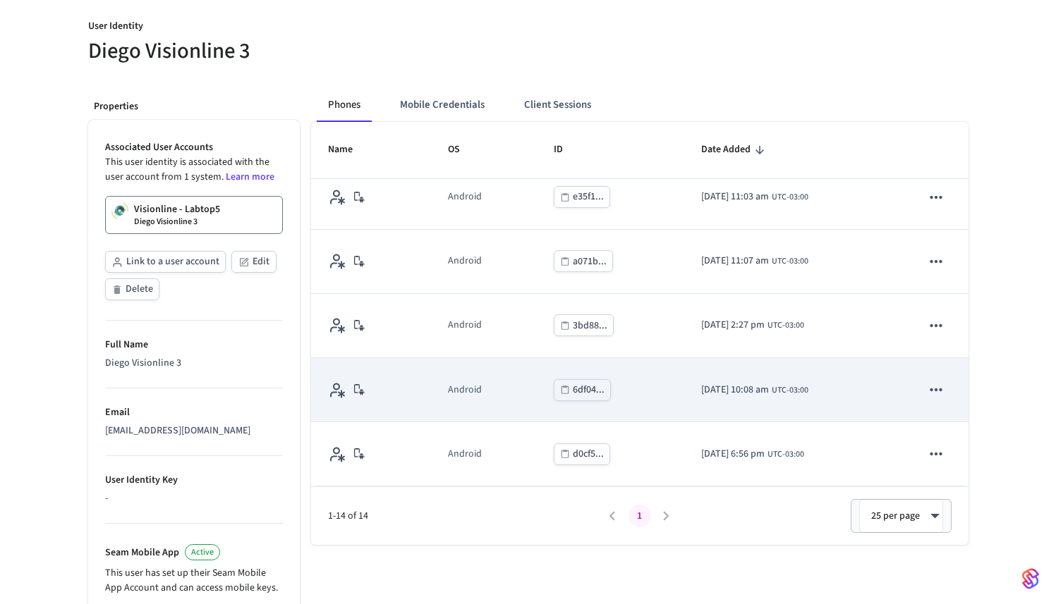
click at [927, 384] on icon "sticky table" at bounding box center [936, 390] width 18 height 18
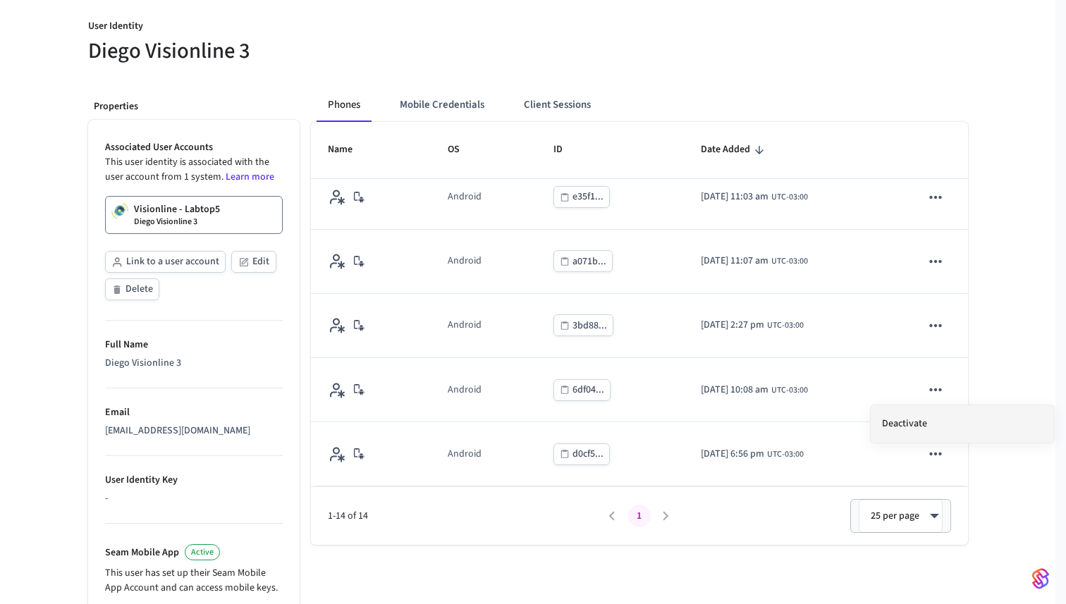
click at [940, 428] on li "Deactivate" at bounding box center [962, 424] width 183 height 37
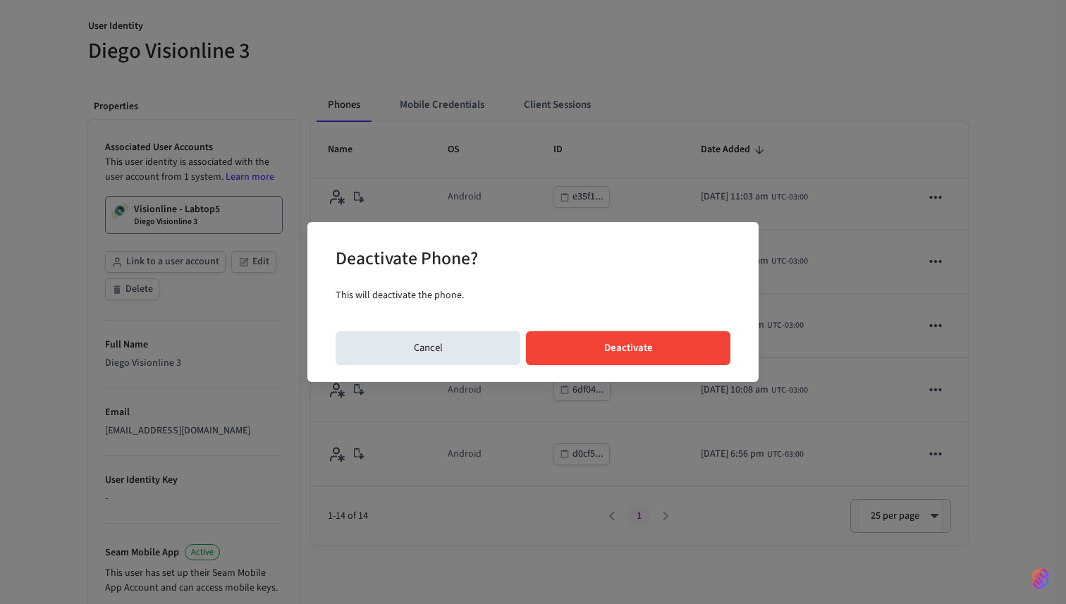
click at [693, 344] on button "Deactivate" at bounding box center [628, 349] width 205 height 34
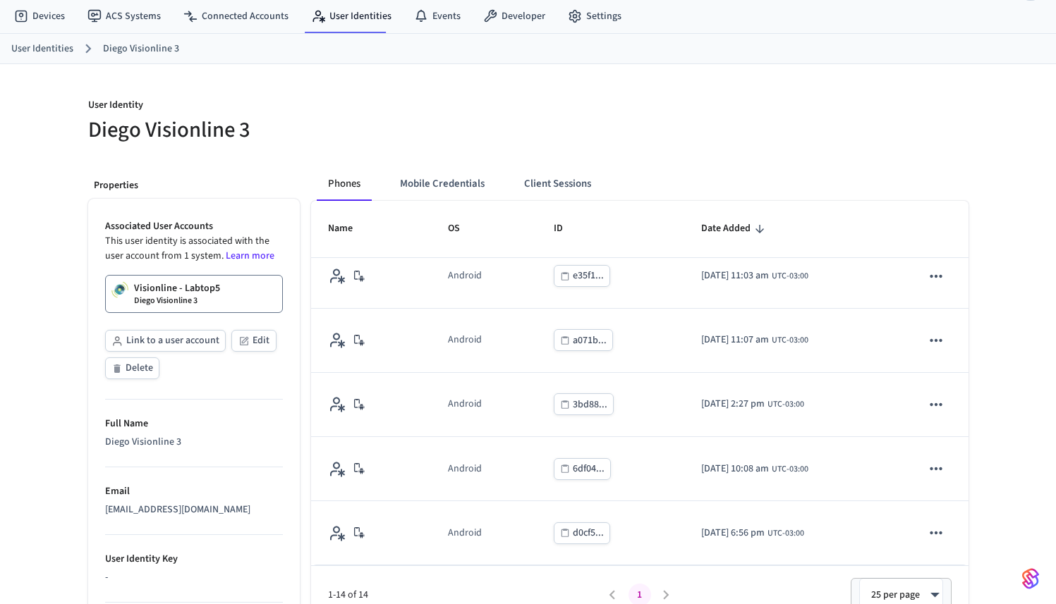
scroll to position [391, 0]
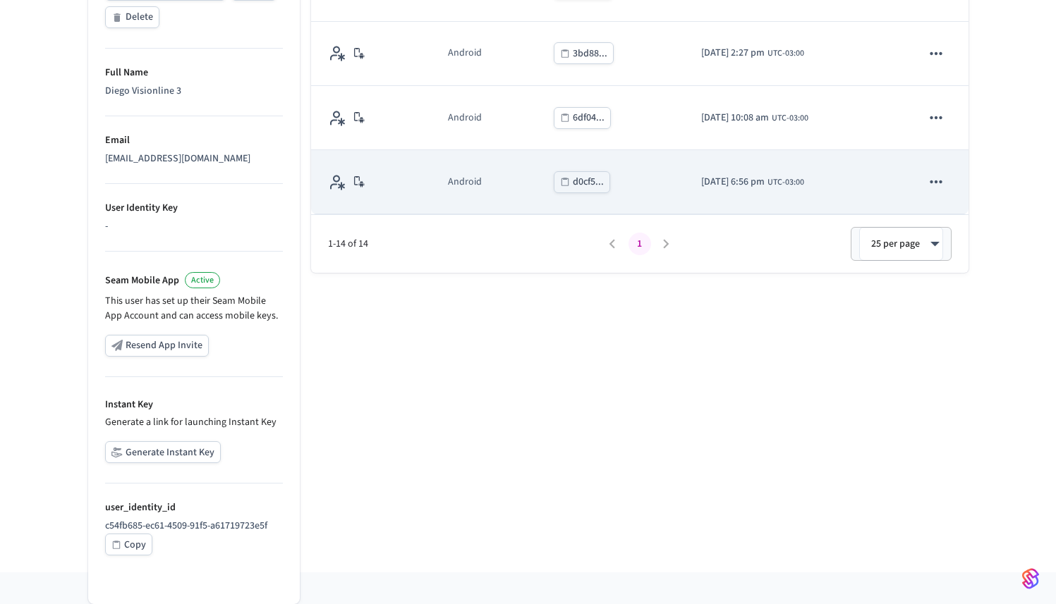
click at [928, 186] on icon "sticky table" at bounding box center [936, 182] width 18 height 18
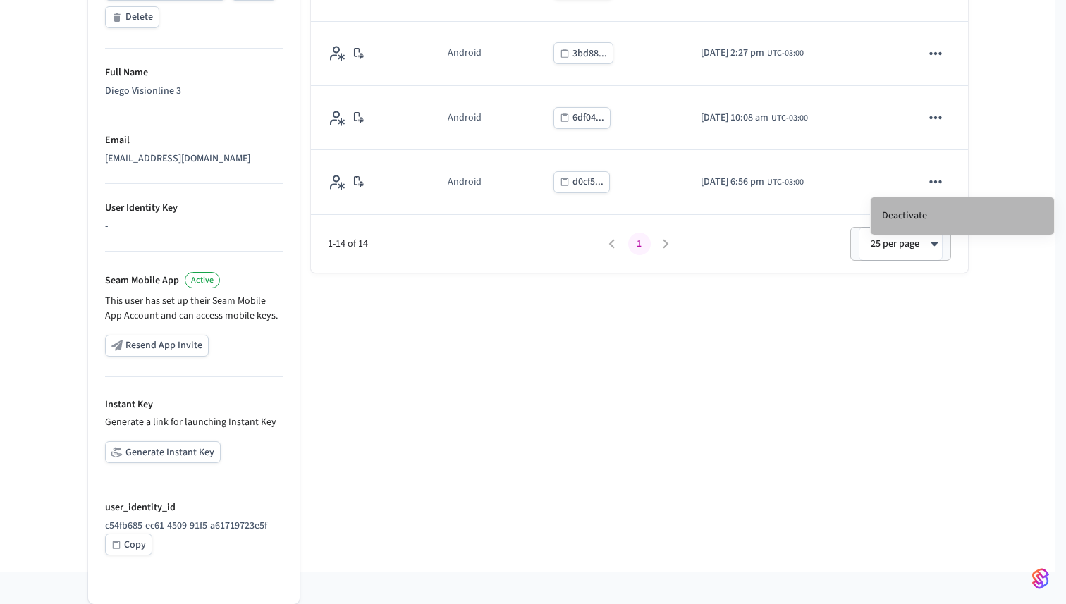
click at [923, 221] on li "Deactivate" at bounding box center [962, 215] width 183 height 37
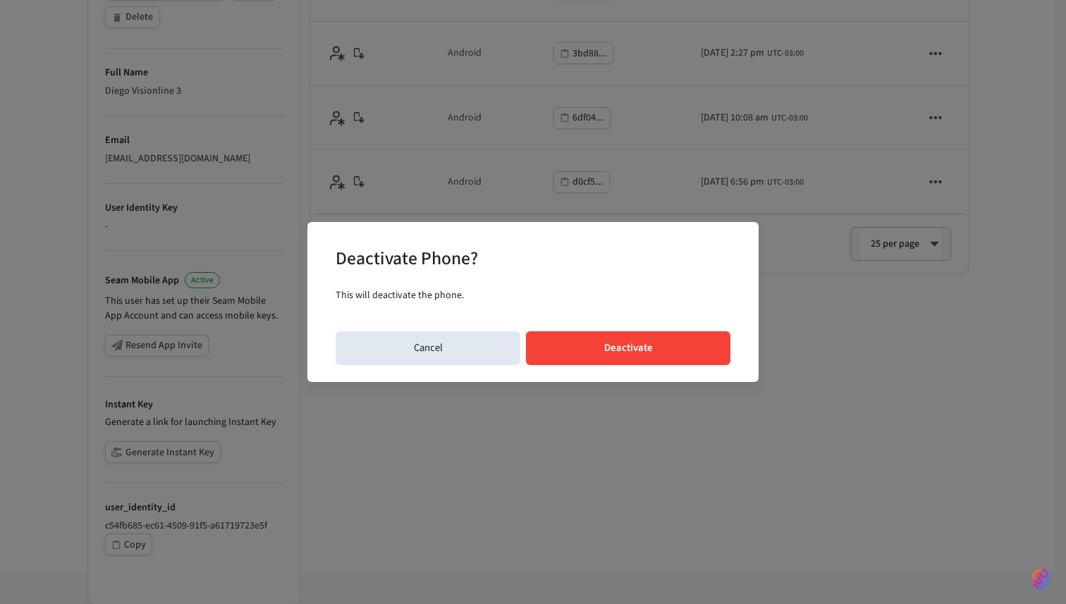
click at [703, 340] on button "Deactivate" at bounding box center [628, 349] width 205 height 34
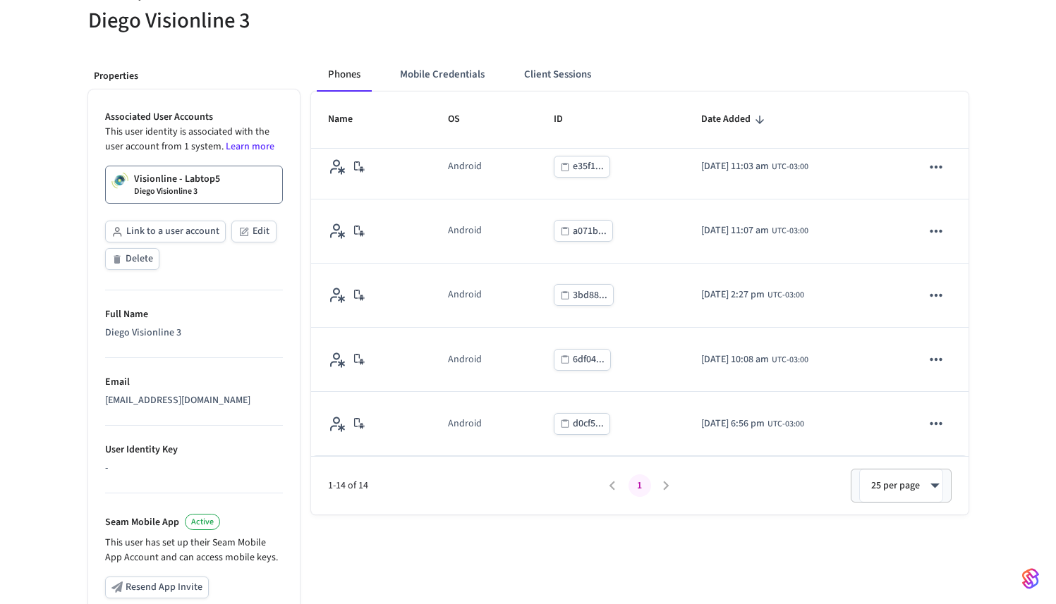
scroll to position [147, 0]
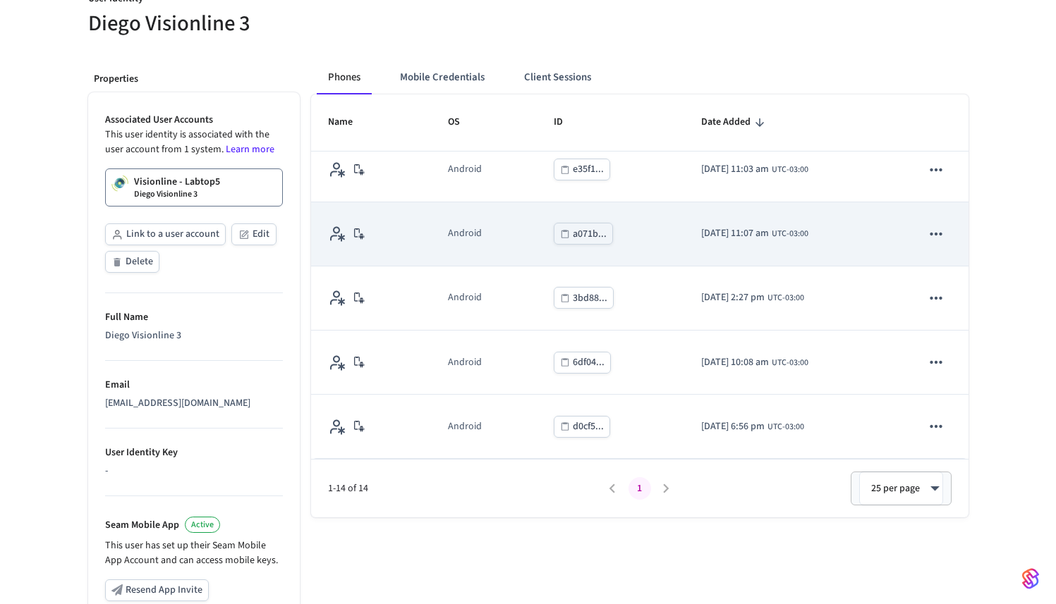
click at [927, 239] on icon "sticky table" at bounding box center [936, 234] width 18 height 18
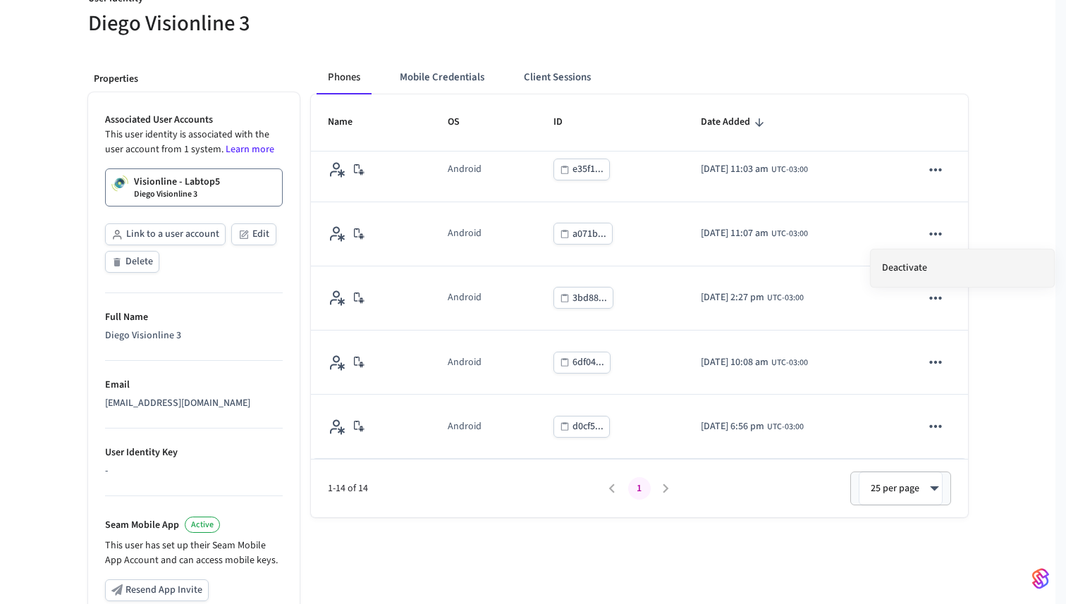
click at [930, 269] on li "Deactivate" at bounding box center [962, 268] width 183 height 37
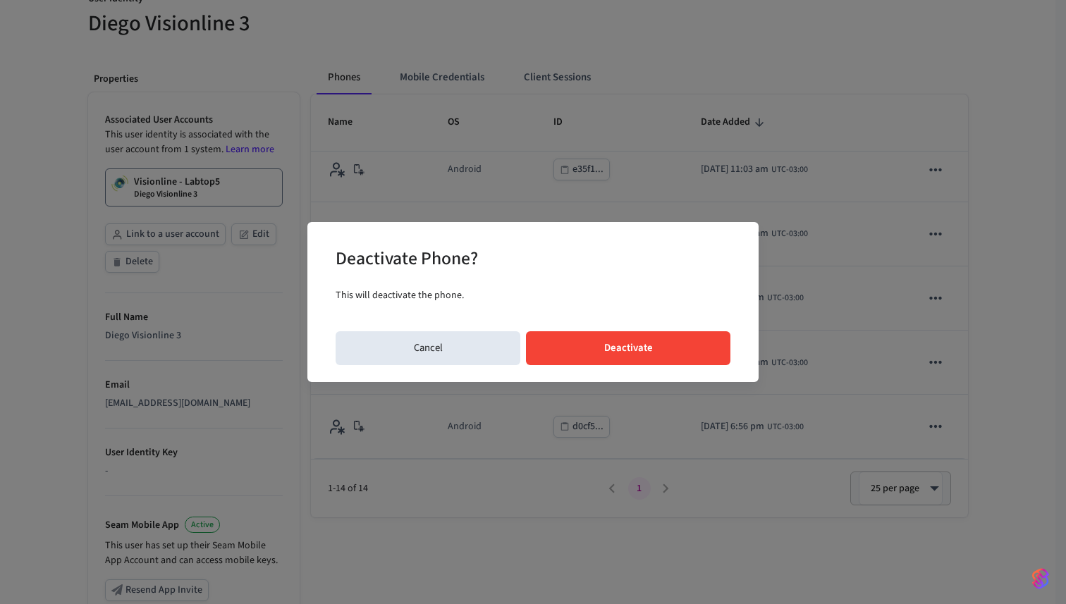
click at [700, 346] on button "Deactivate" at bounding box center [628, 349] width 205 height 34
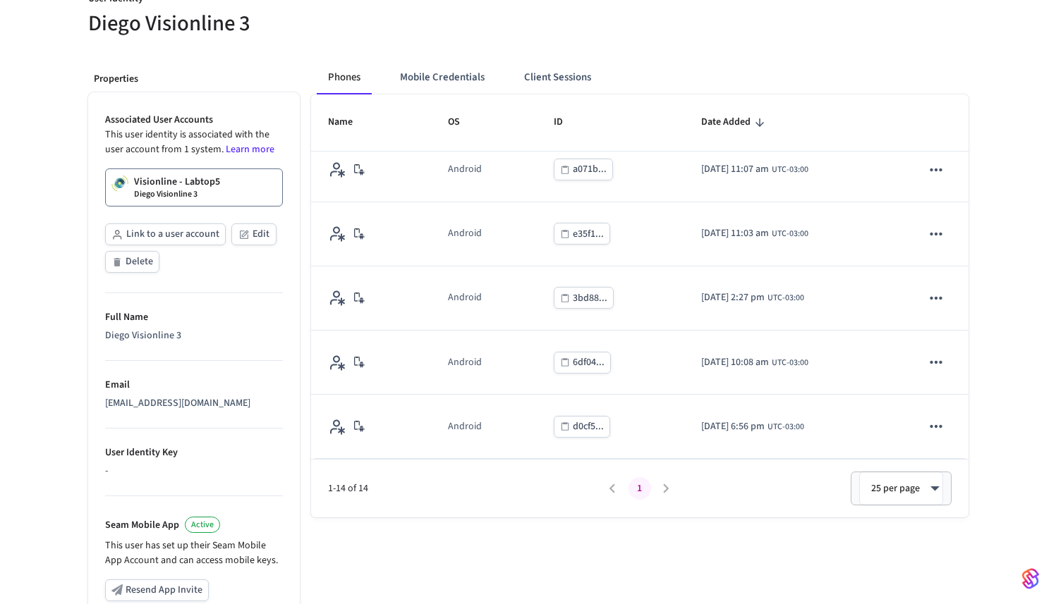
scroll to position [391, 0]
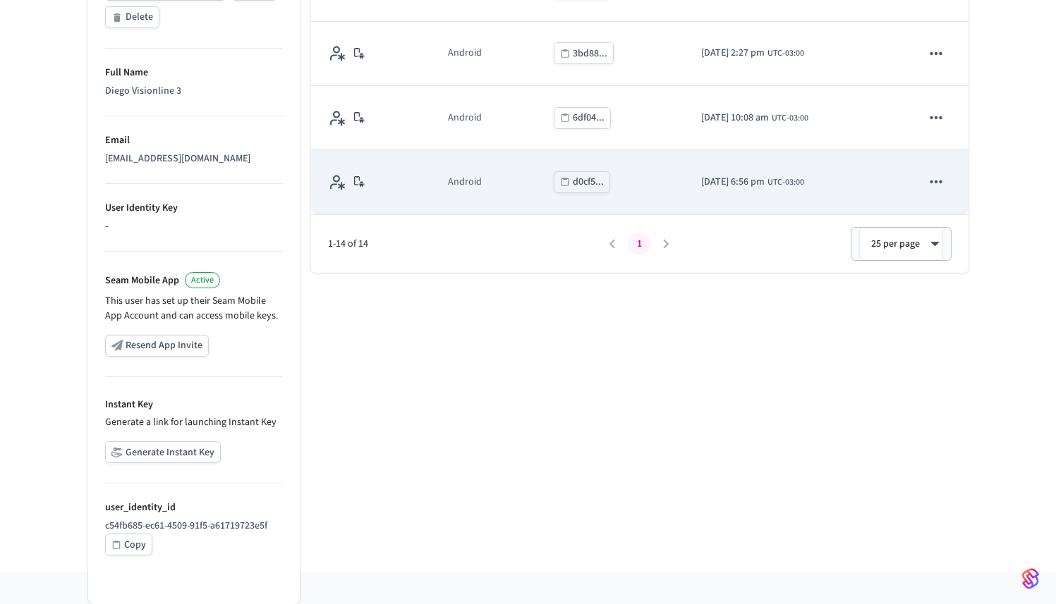
click at [927, 184] on icon "sticky table" at bounding box center [936, 182] width 18 height 18
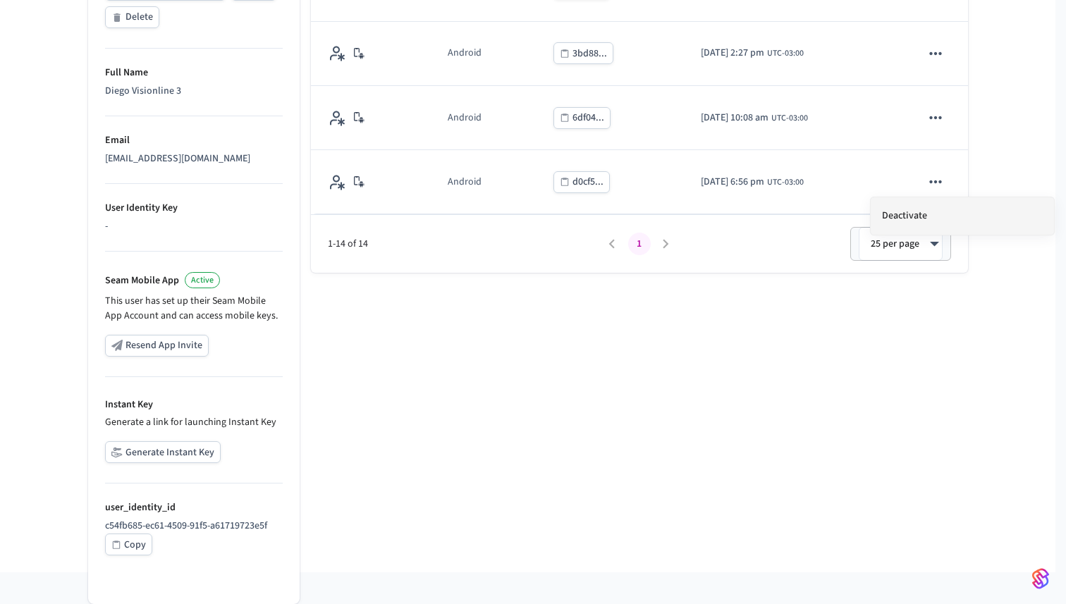
click at [896, 213] on li "Deactivate" at bounding box center [962, 215] width 183 height 37
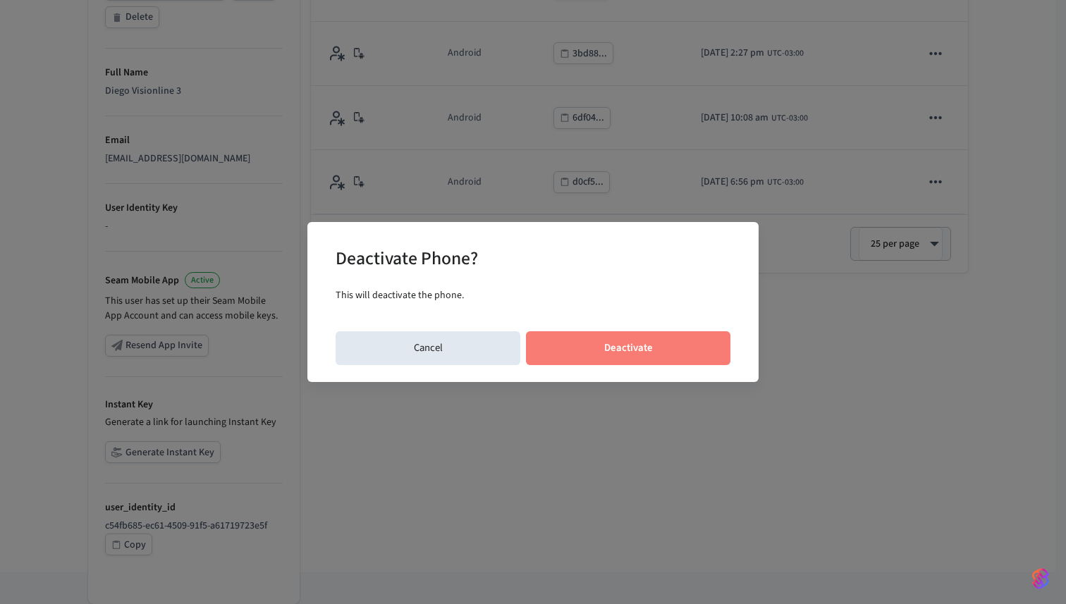
click at [712, 343] on button "Deactivate" at bounding box center [628, 349] width 205 height 34
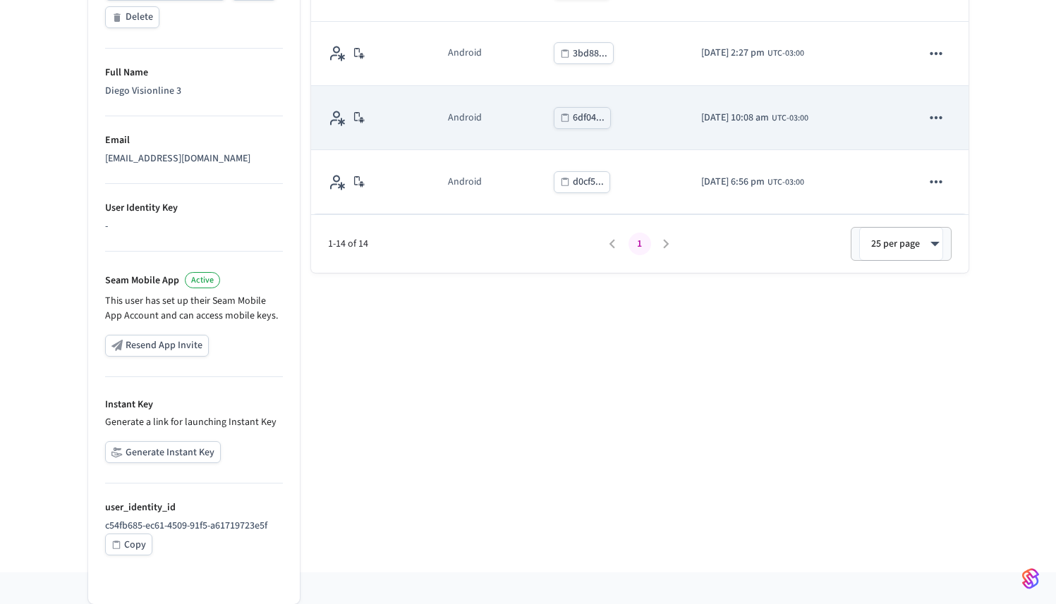
click at [927, 114] on icon "sticky table" at bounding box center [936, 118] width 18 height 18
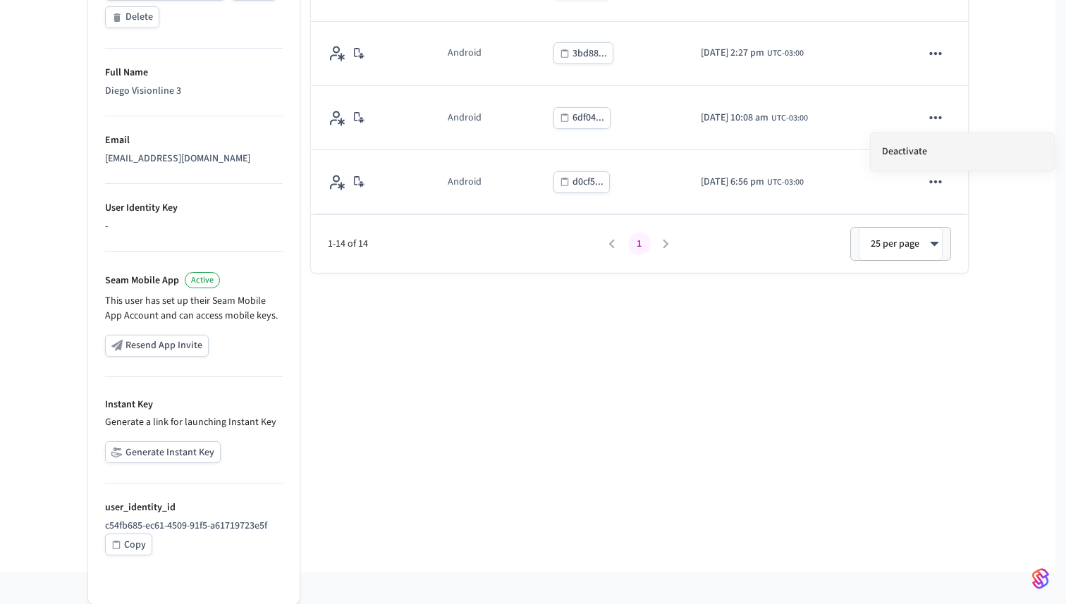
click at [937, 159] on li "Deactivate" at bounding box center [962, 151] width 183 height 37
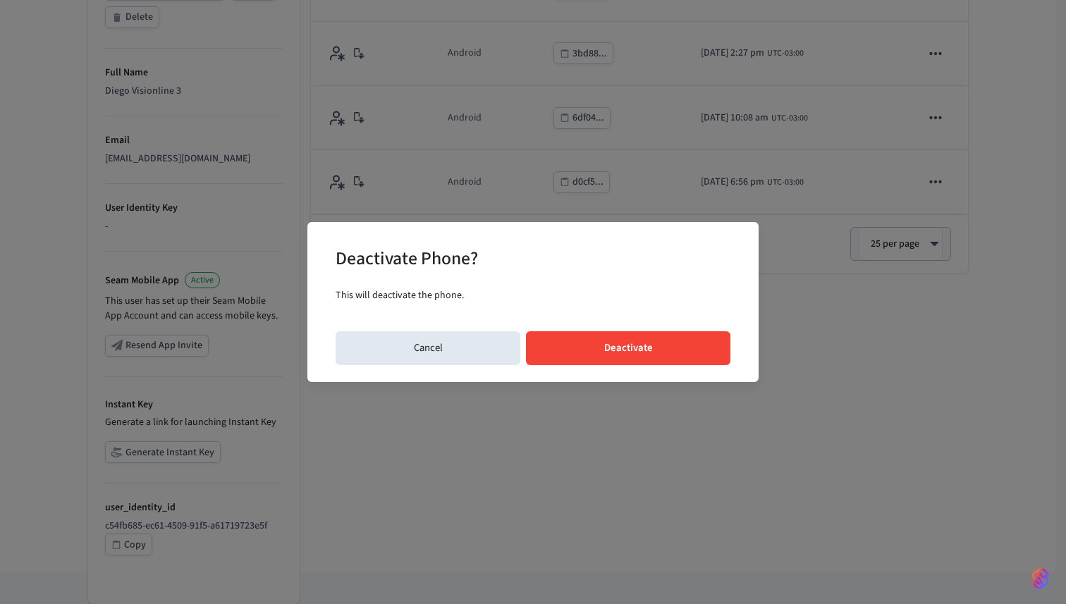
click at [711, 350] on button "Deactivate" at bounding box center [628, 349] width 205 height 34
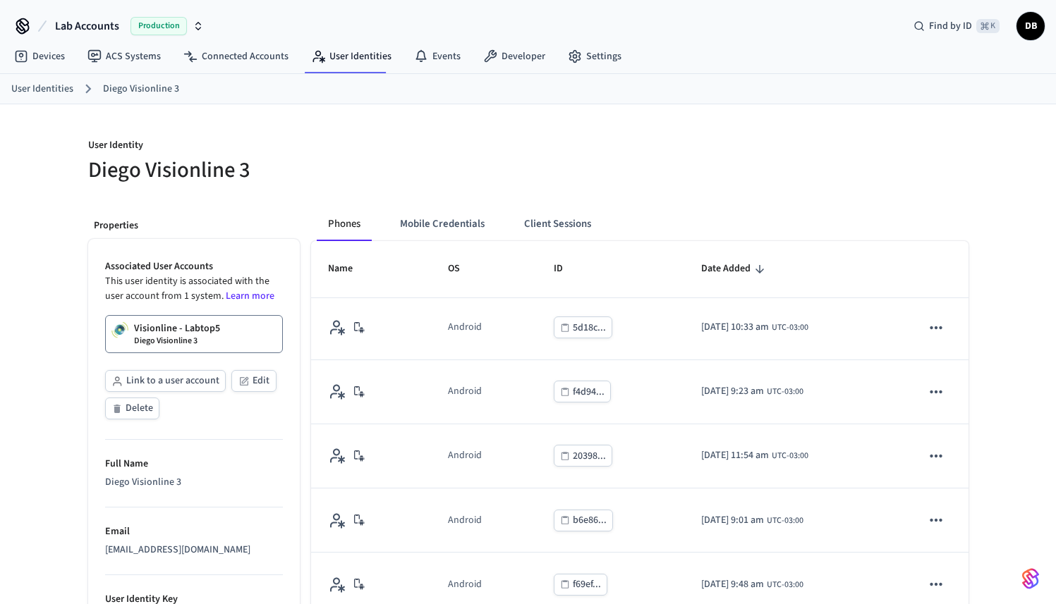
scroll to position [3, 0]
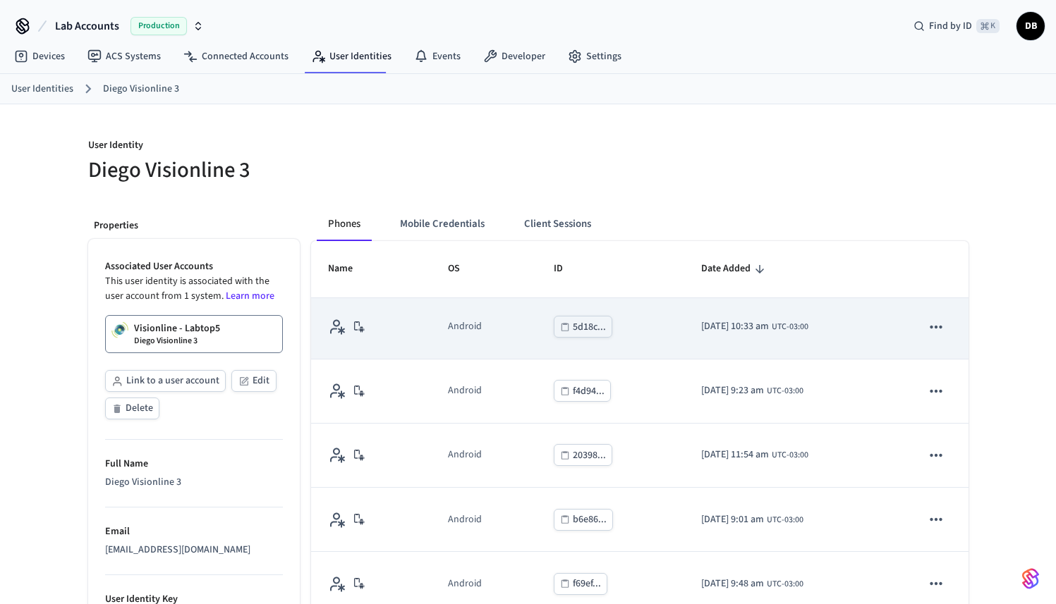
click at [935, 324] on icon "sticky table" at bounding box center [936, 327] width 18 height 18
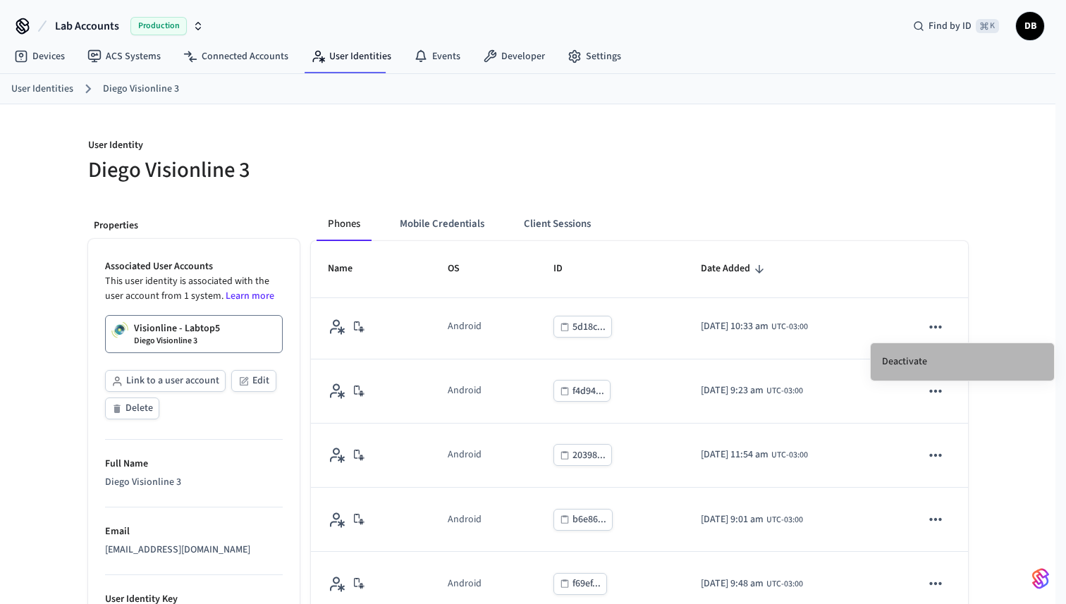
click at [925, 374] on li "Deactivate" at bounding box center [962, 362] width 183 height 37
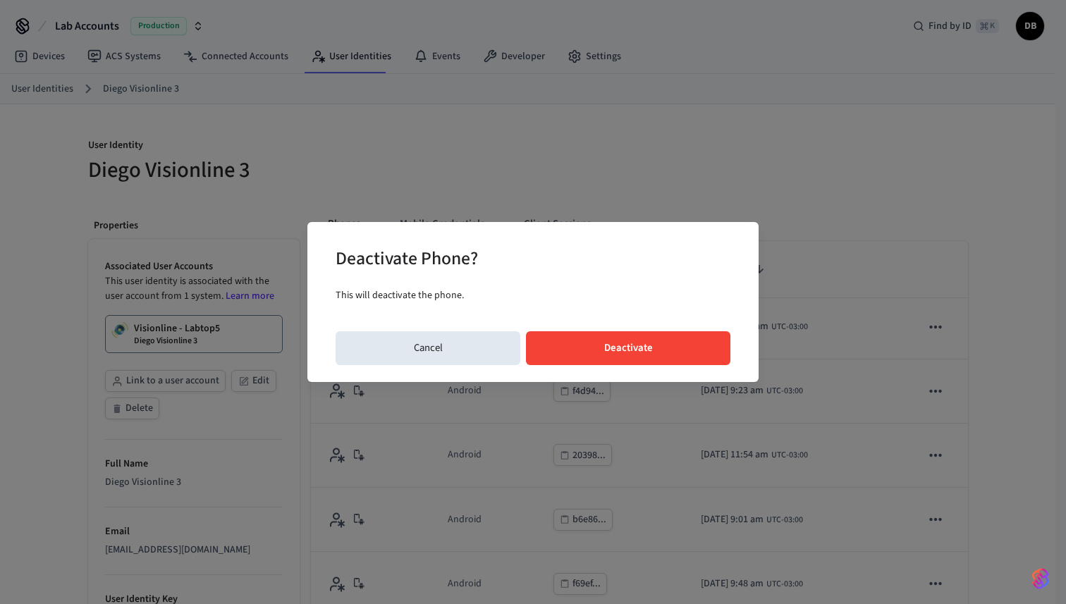
click at [669, 366] on div "Deactivate Phone? This will deactivate the phone. Cancel Deactivate" at bounding box center [533, 301] width 451 height 159
click at [666, 351] on button "Deactivate" at bounding box center [628, 349] width 205 height 34
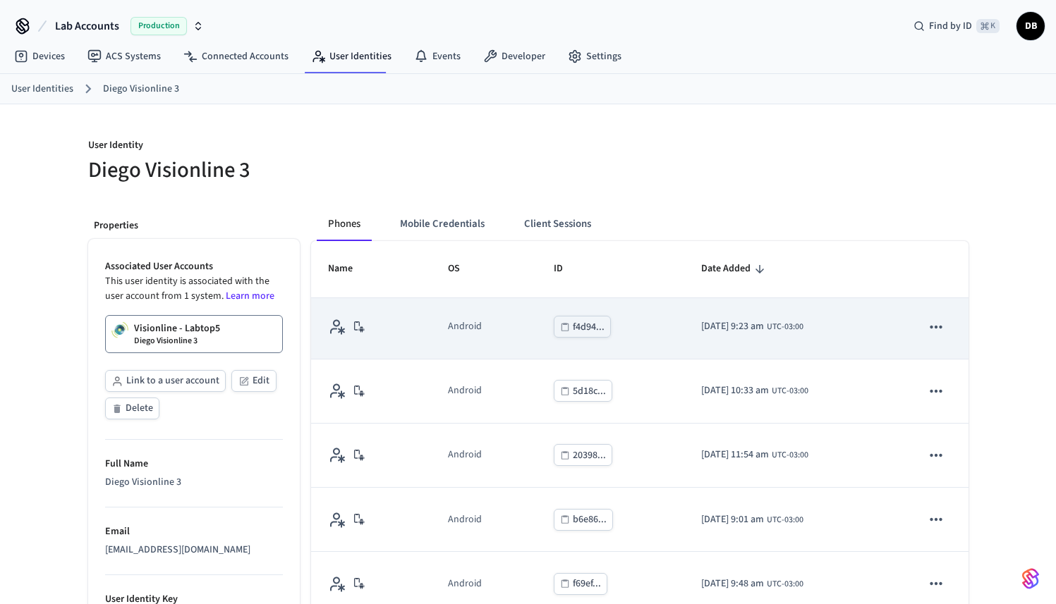
click at [927, 320] on icon "sticky table" at bounding box center [936, 327] width 18 height 18
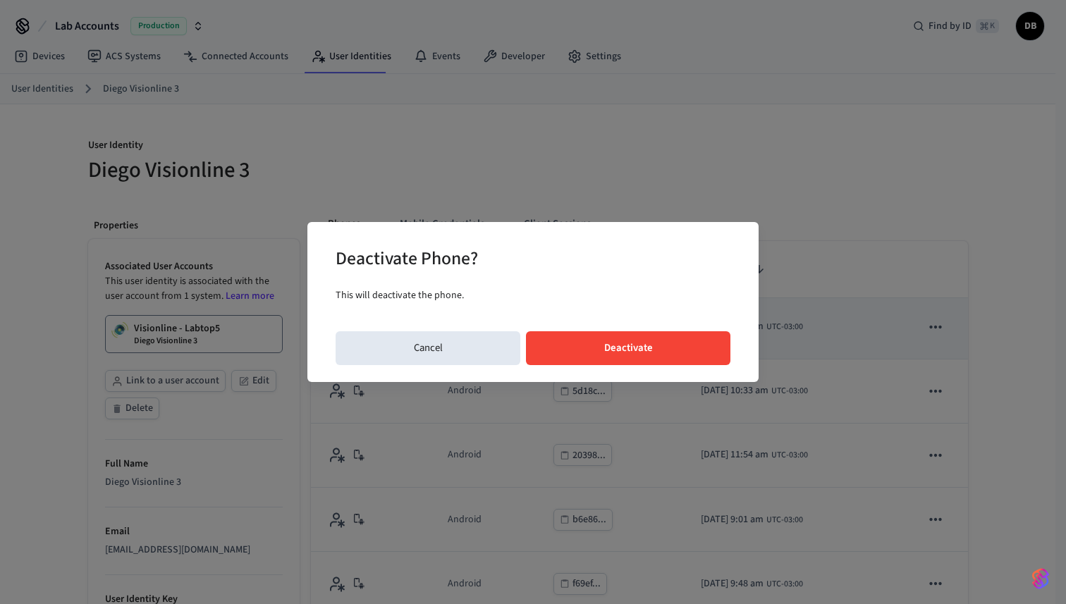
click at [645, 357] on button "Deactivate" at bounding box center [628, 349] width 205 height 34
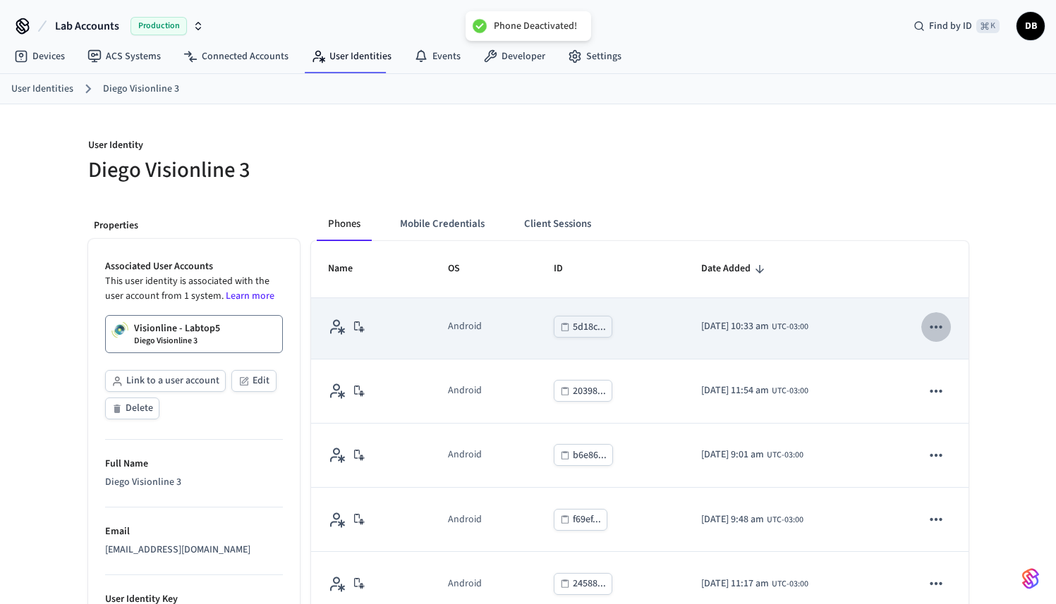
click at [930, 332] on icon "sticky table" at bounding box center [936, 327] width 18 height 18
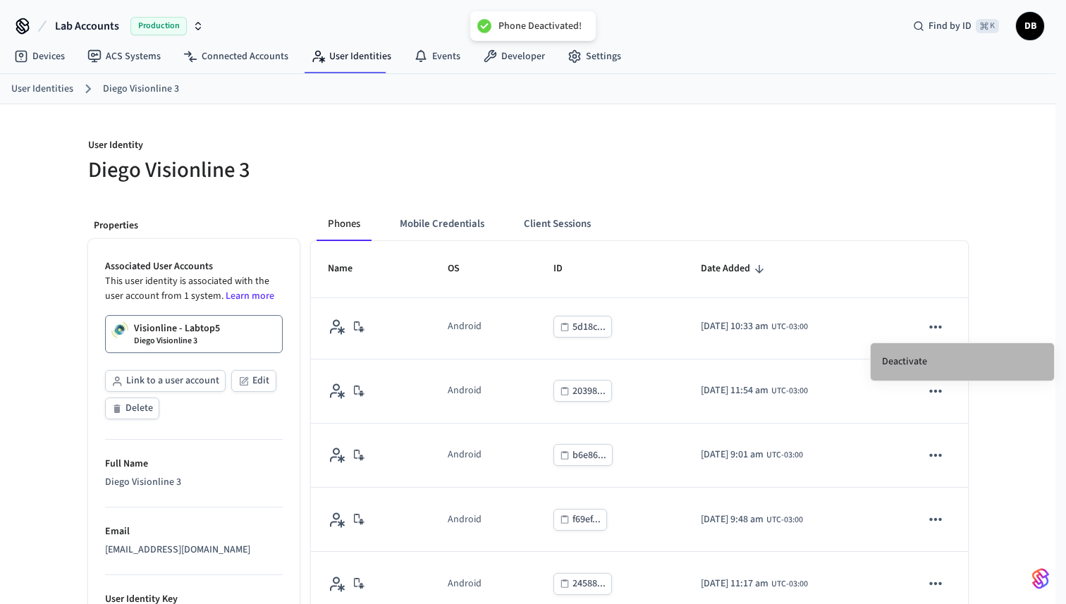
click at [899, 363] on li "Deactivate" at bounding box center [962, 362] width 183 height 37
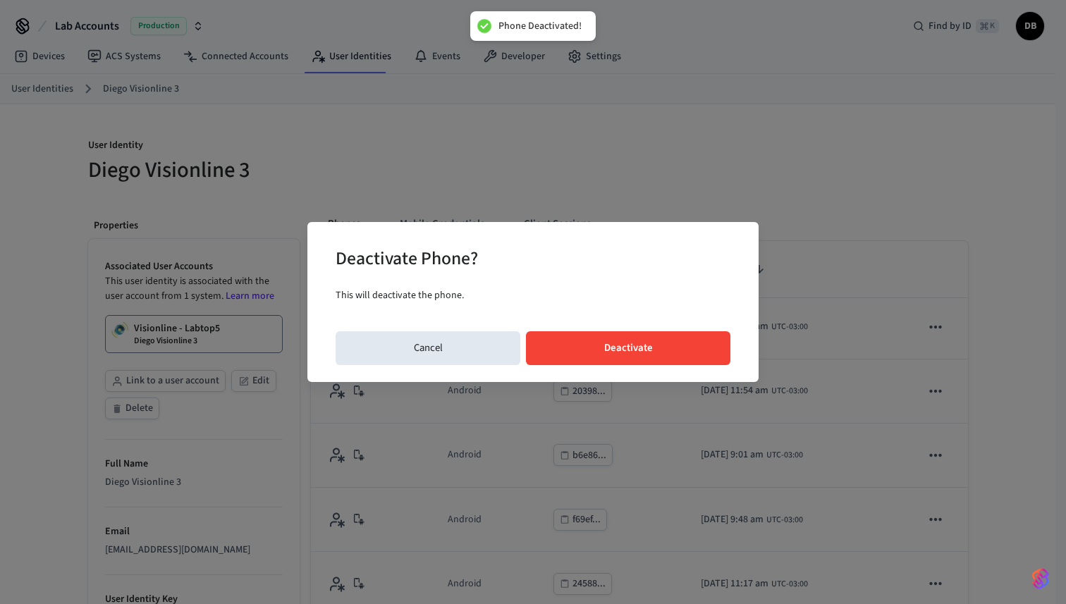
click at [703, 344] on button "Deactivate" at bounding box center [628, 349] width 205 height 34
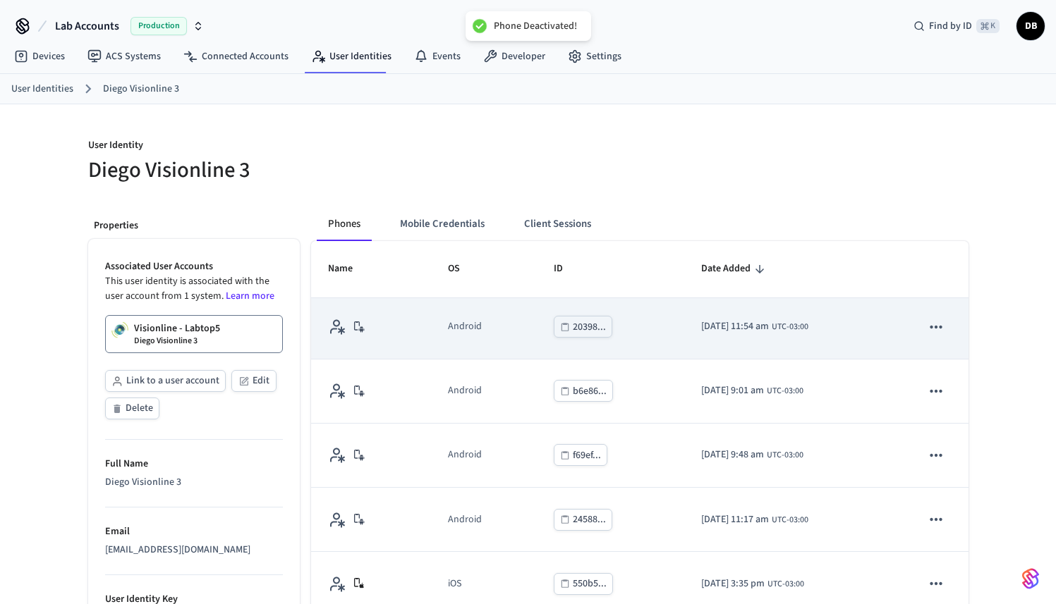
click at [930, 327] on icon "sticky table" at bounding box center [936, 327] width 12 height 3
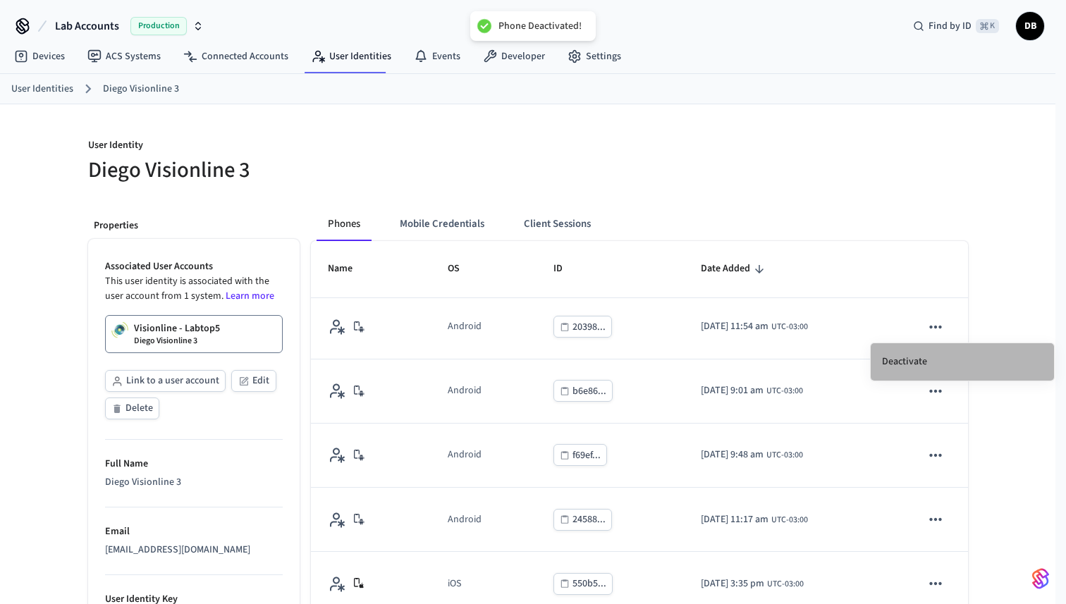
click at [893, 360] on li "Deactivate" at bounding box center [962, 362] width 183 height 37
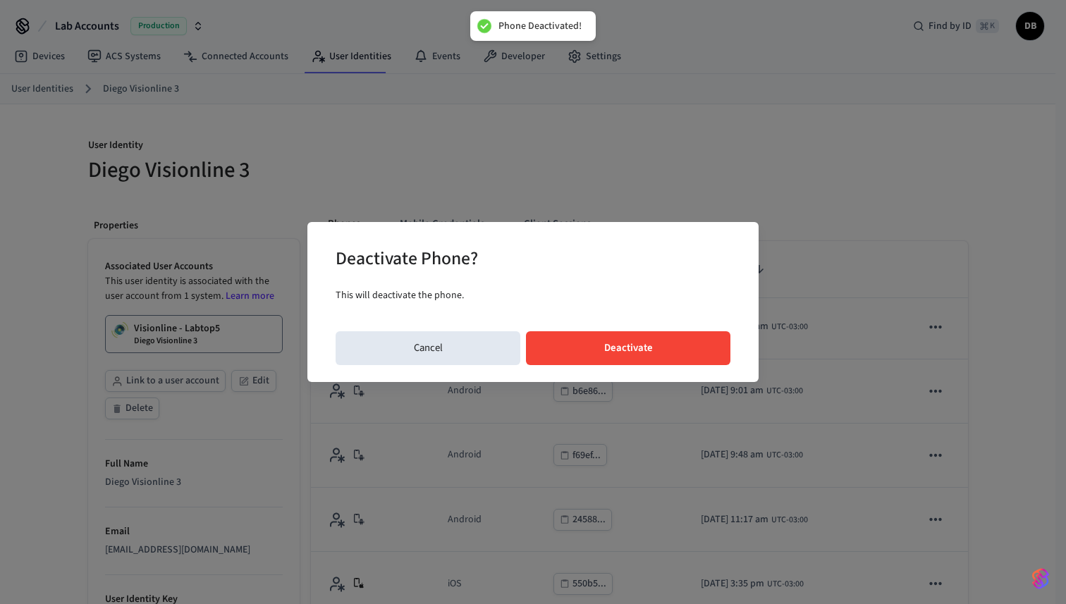
click at [666, 338] on button "Deactivate" at bounding box center [628, 349] width 205 height 34
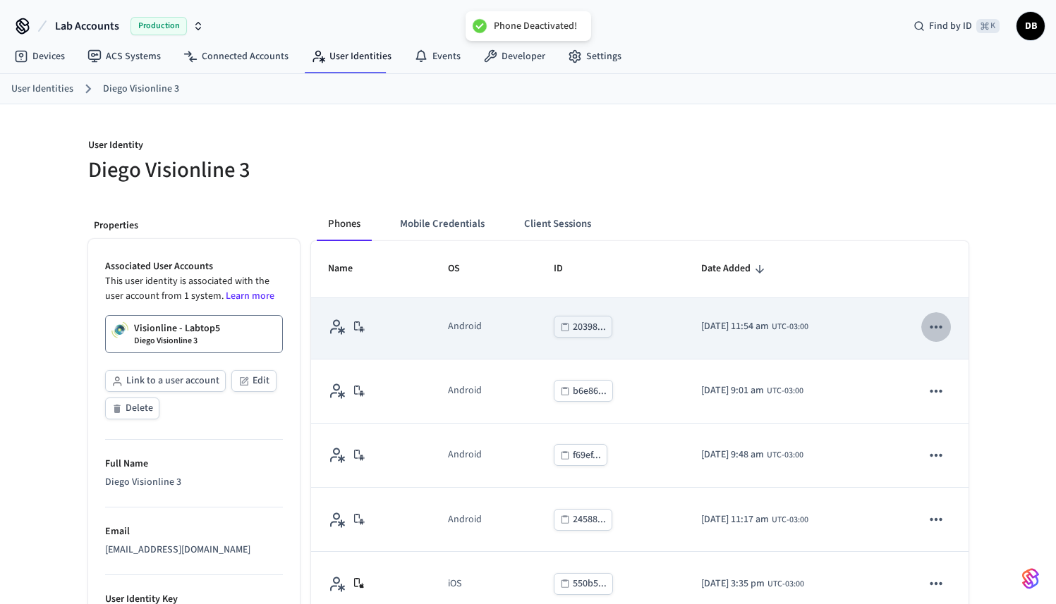
click at [927, 329] on icon "sticky table" at bounding box center [936, 327] width 18 height 18
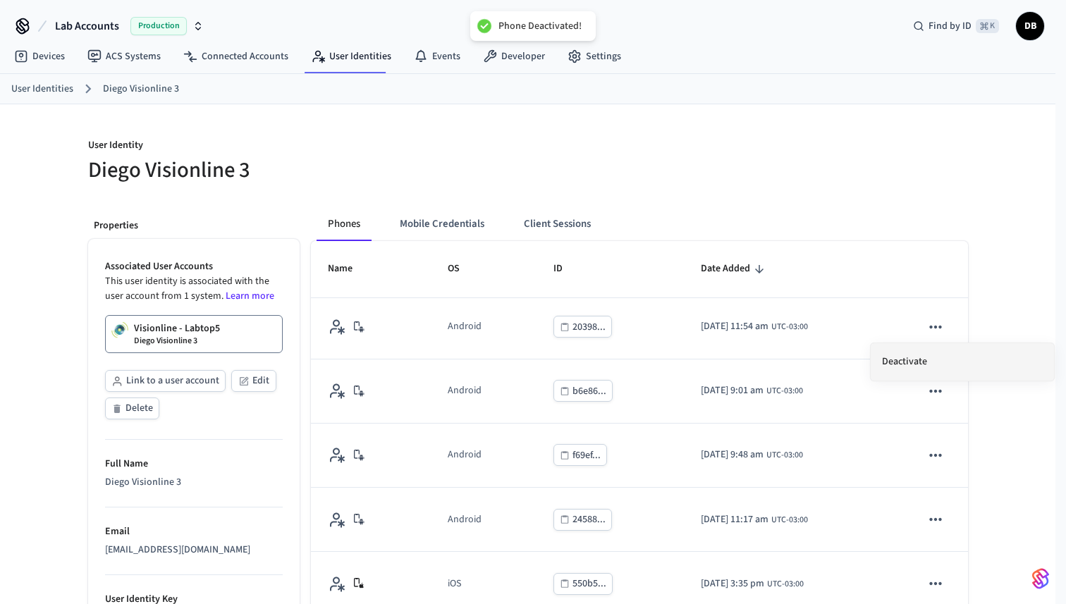
click at [901, 355] on li "Deactivate" at bounding box center [962, 362] width 183 height 37
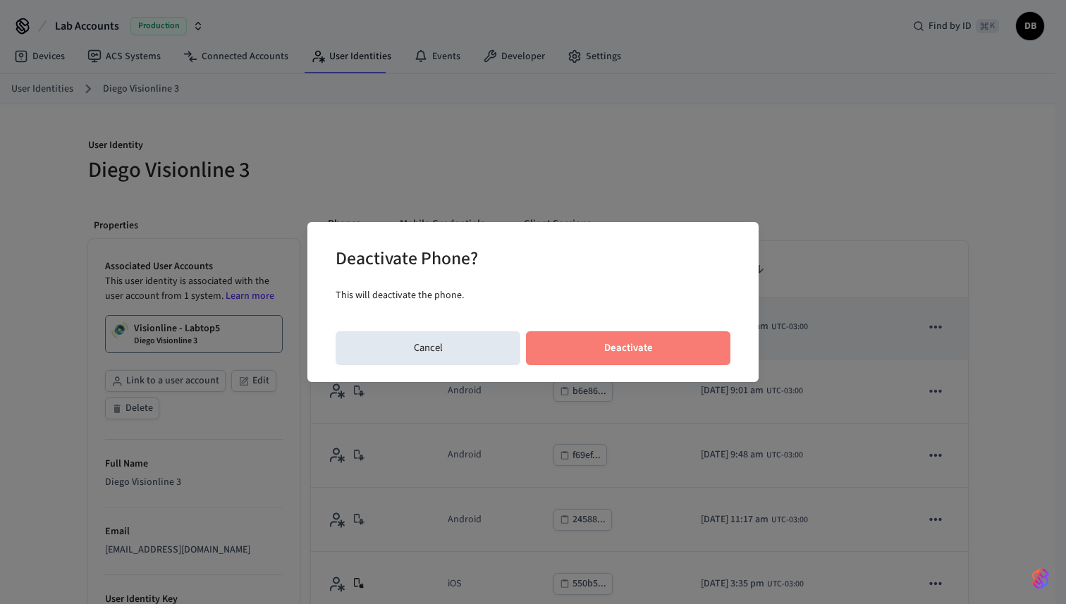
click at [661, 339] on button "Deactivate" at bounding box center [628, 349] width 205 height 34
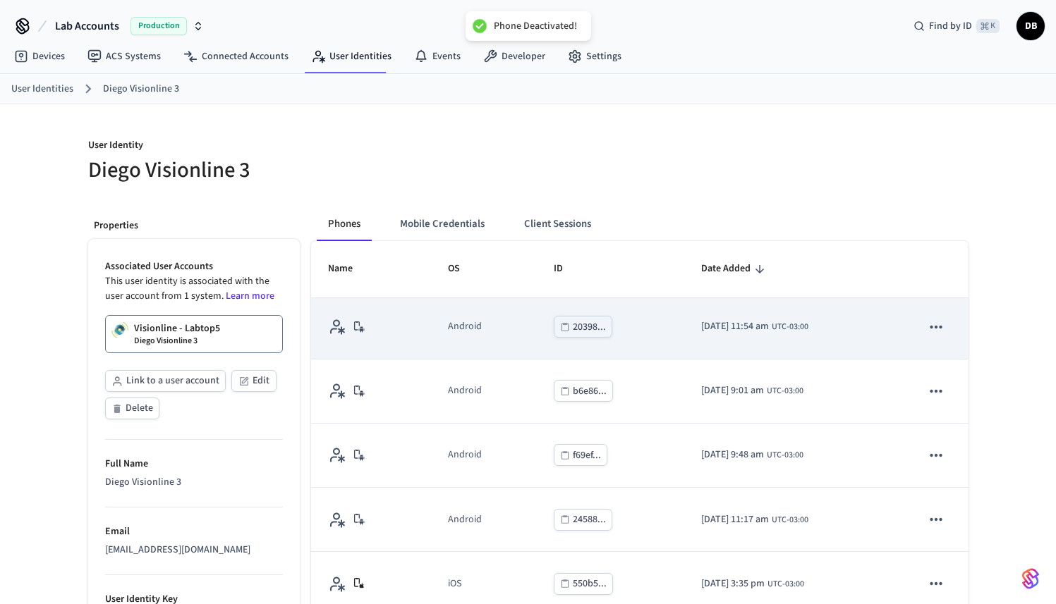
click at [935, 332] on icon "sticky table" at bounding box center [936, 327] width 18 height 18
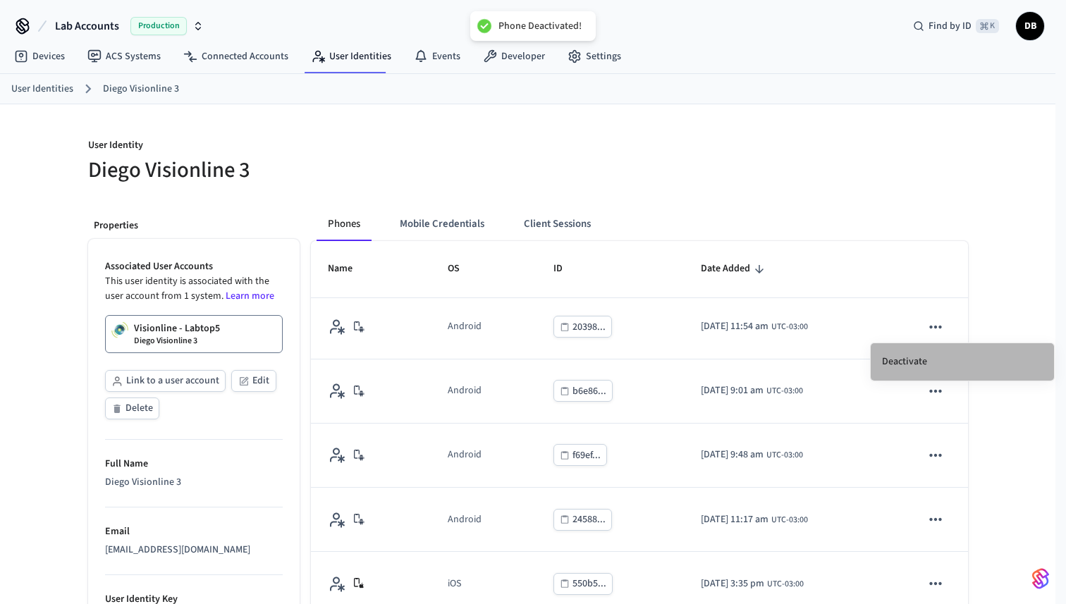
click at [901, 367] on li "Deactivate" at bounding box center [962, 362] width 183 height 37
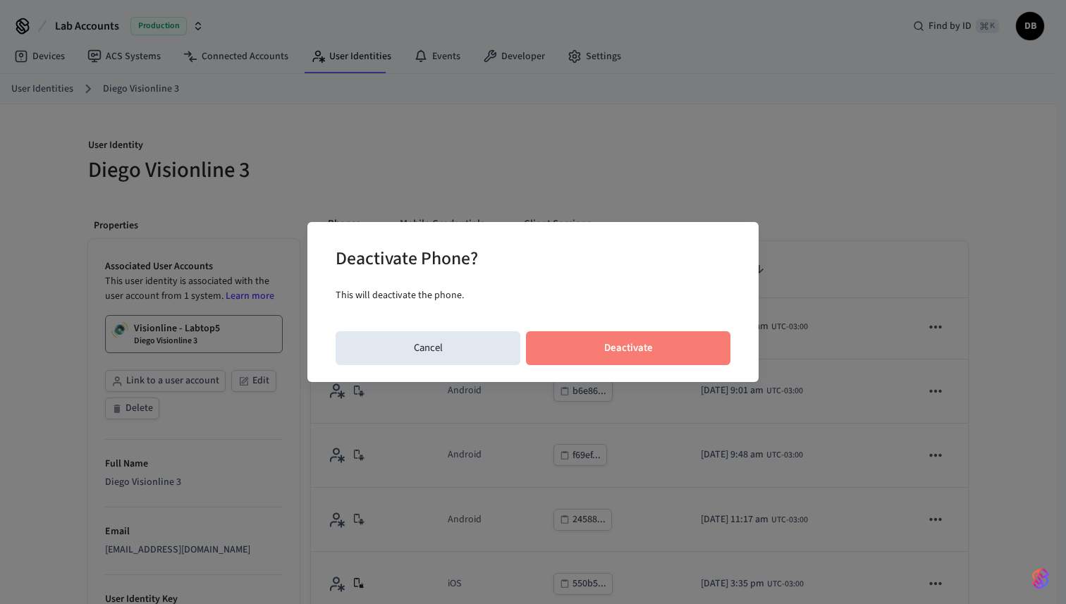
click at [694, 357] on button "Deactivate" at bounding box center [628, 349] width 205 height 34
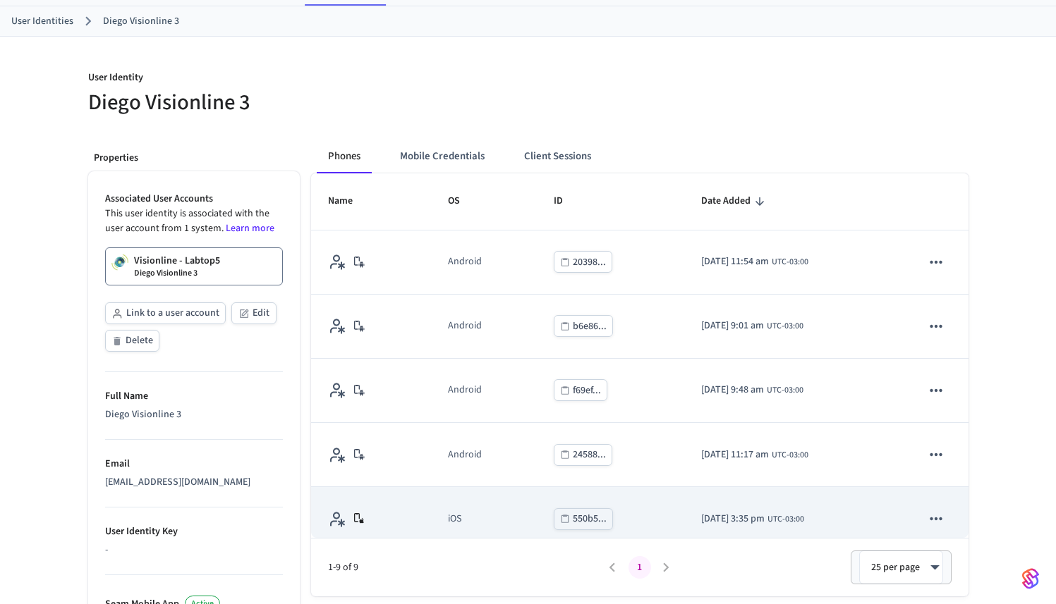
scroll to position [65, 0]
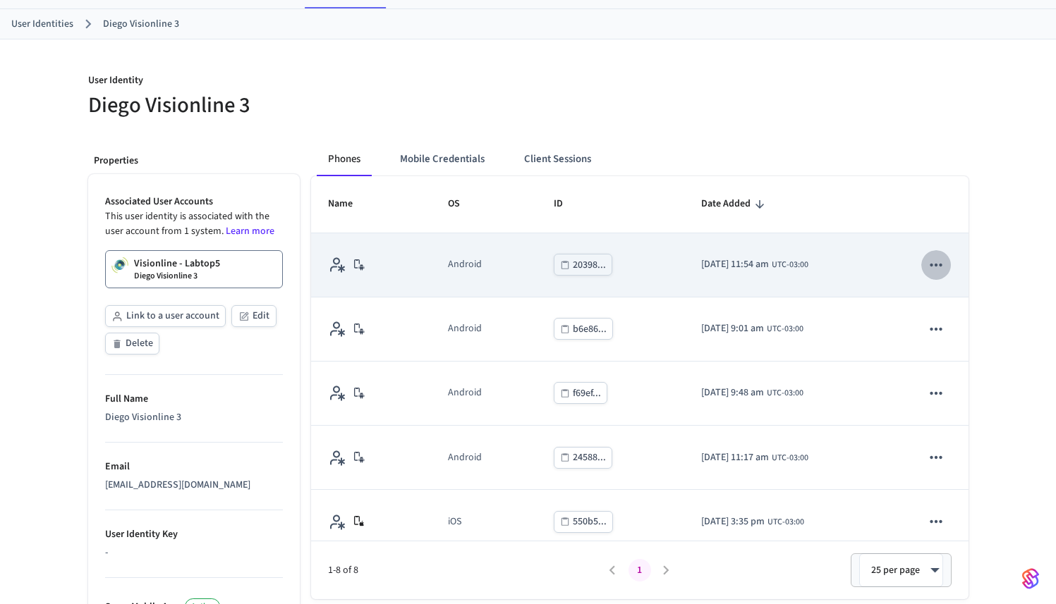
click at [927, 269] on icon "sticky table" at bounding box center [936, 265] width 18 height 18
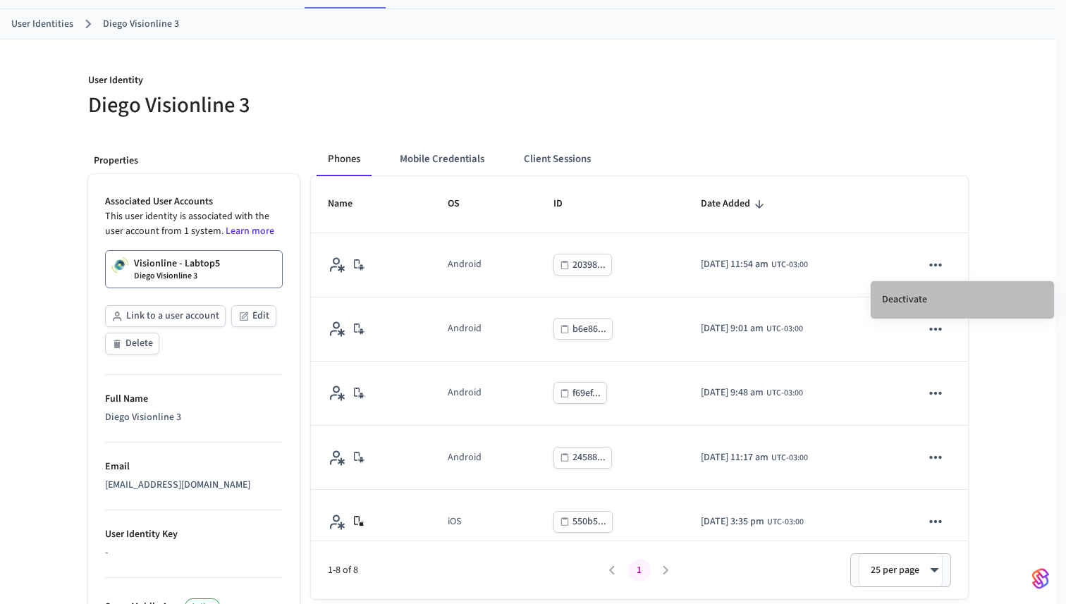
click at [926, 298] on li "Deactivate" at bounding box center [962, 299] width 183 height 37
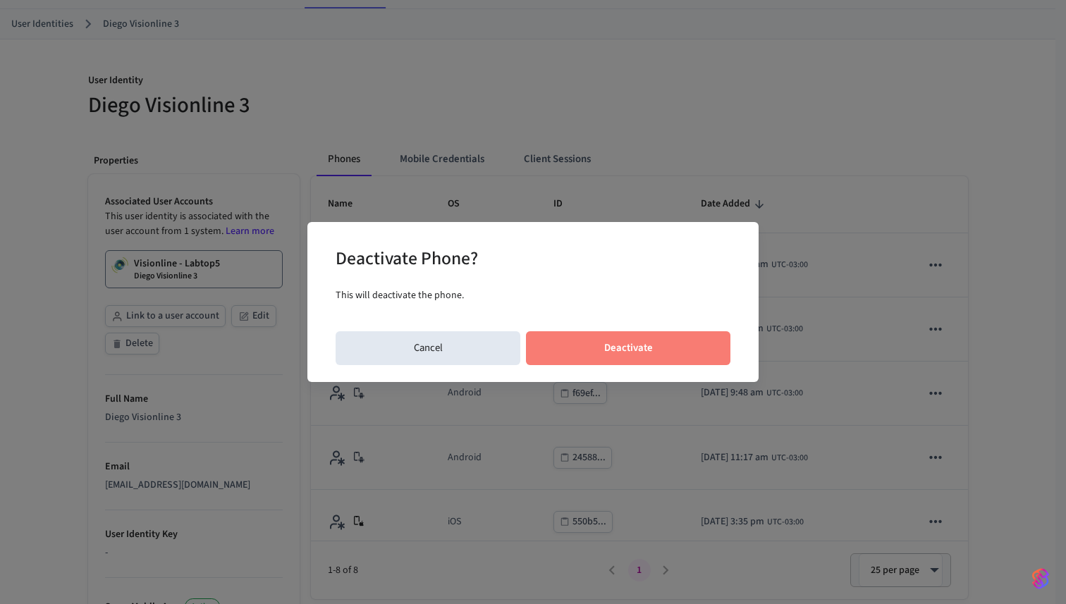
click at [636, 346] on button "Deactivate" at bounding box center [628, 349] width 205 height 34
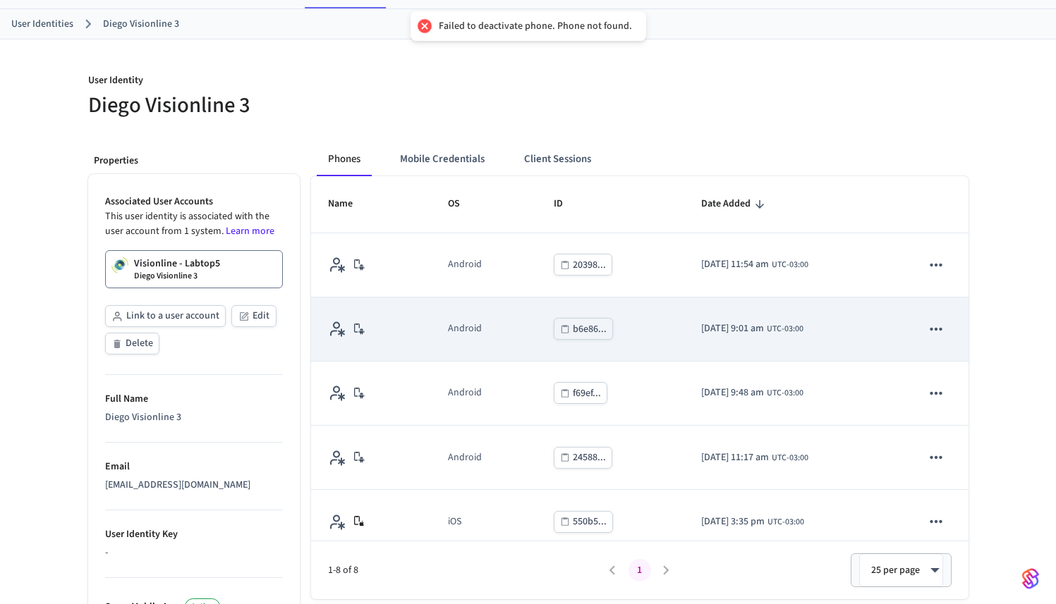
click at [936, 324] on button "sticky table" at bounding box center [936, 330] width 30 height 30
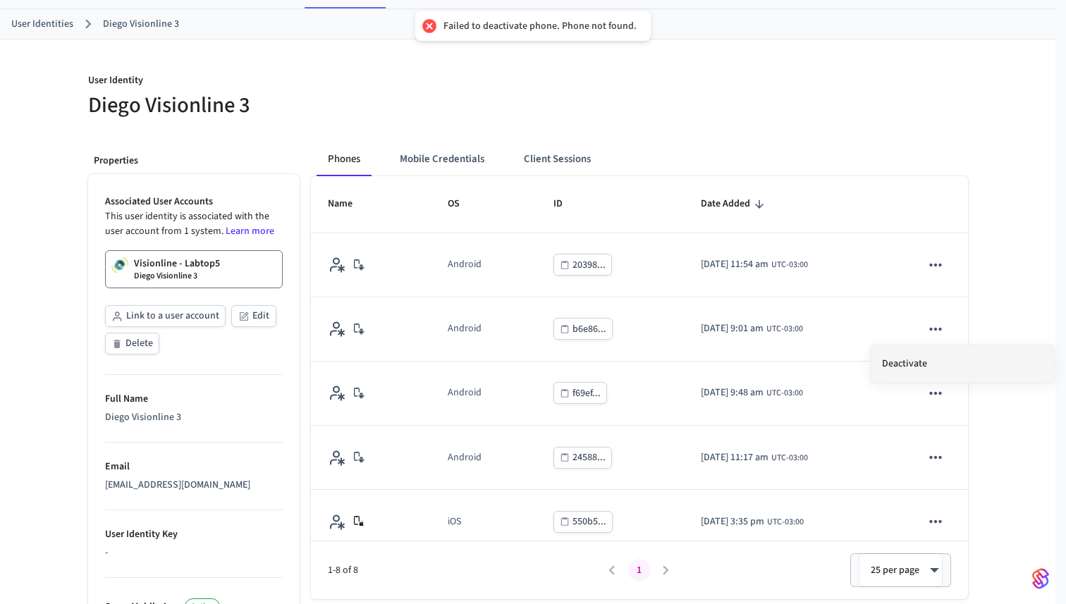
click at [930, 365] on li "Deactivate" at bounding box center [962, 364] width 183 height 37
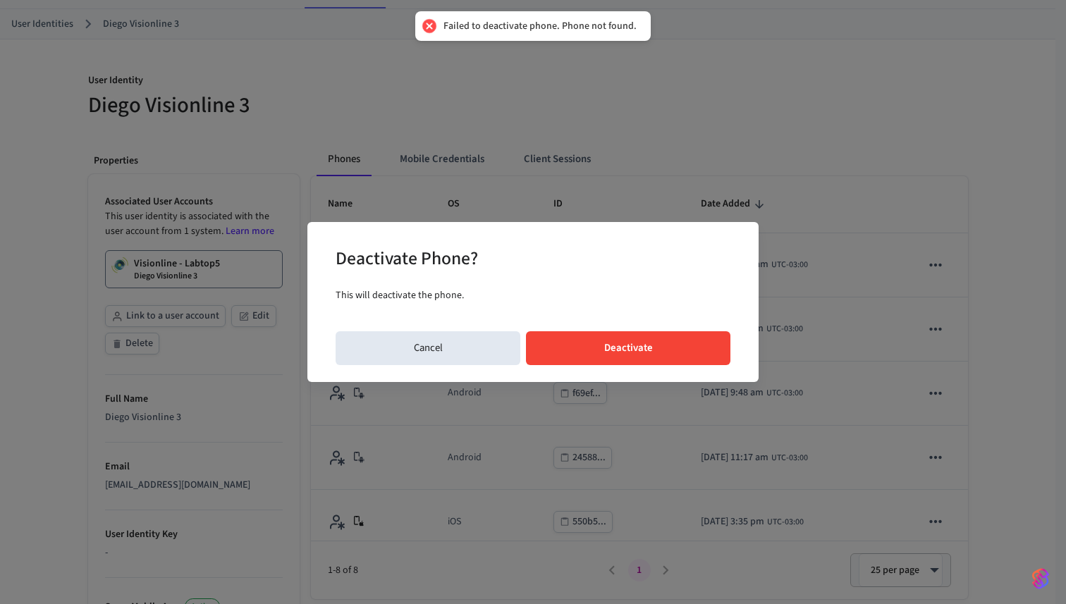
click at [681, 348] on button "Deactivate" at bounding box center [628, 349] width 205 height 34
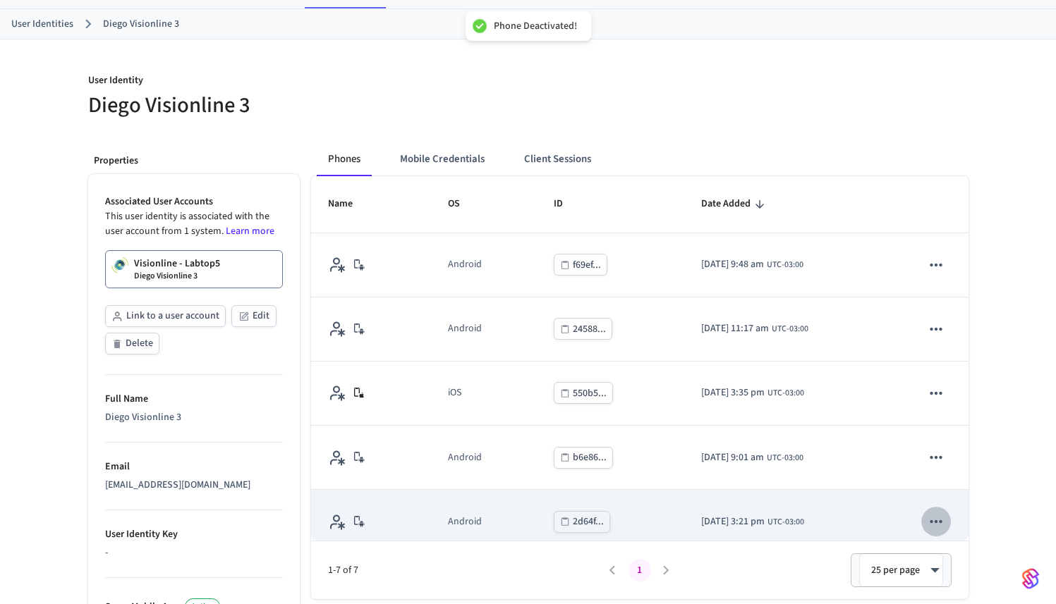
click at [932, 512] on button "sticky table" at bounding box center [936, 522] width 30 height 30
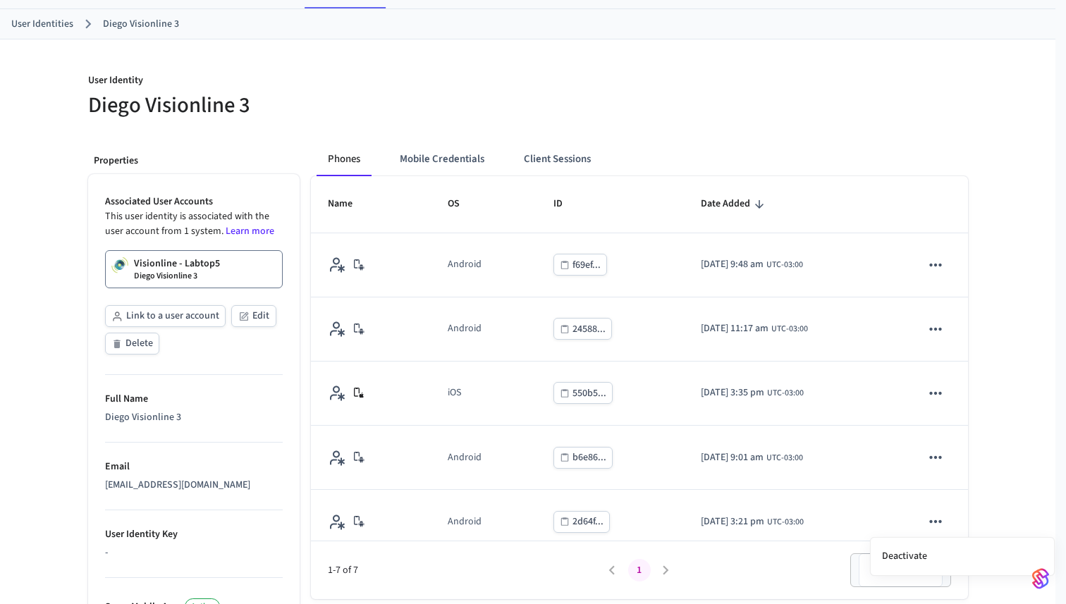
click at [924, 518] on div at bounding box center [533, 302] width 1066 height 604
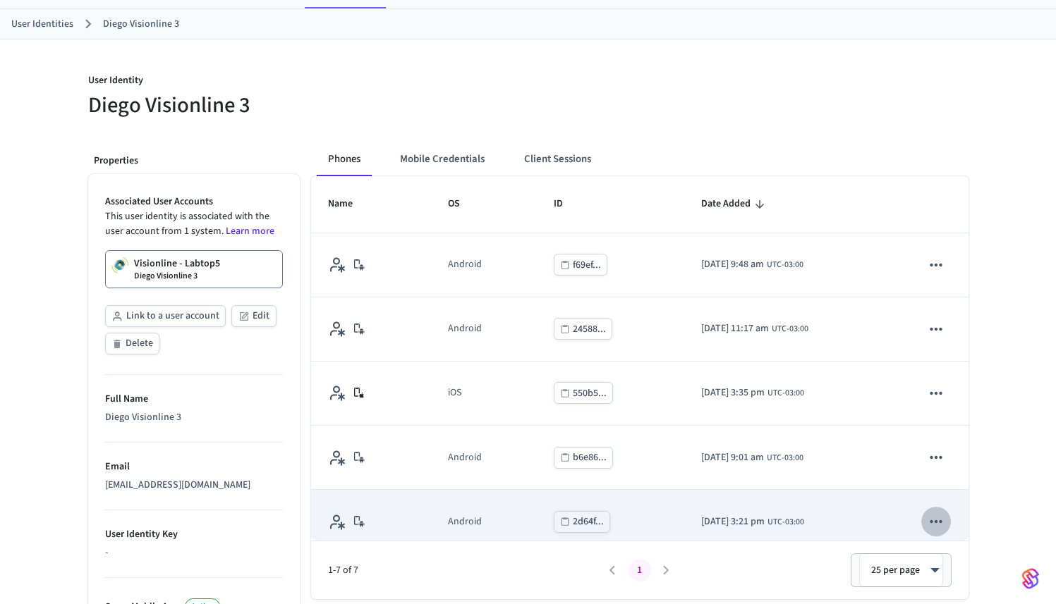
click at [927, 526] on icon "sticky table" at bounding box center [936, 522] width 18 height 18
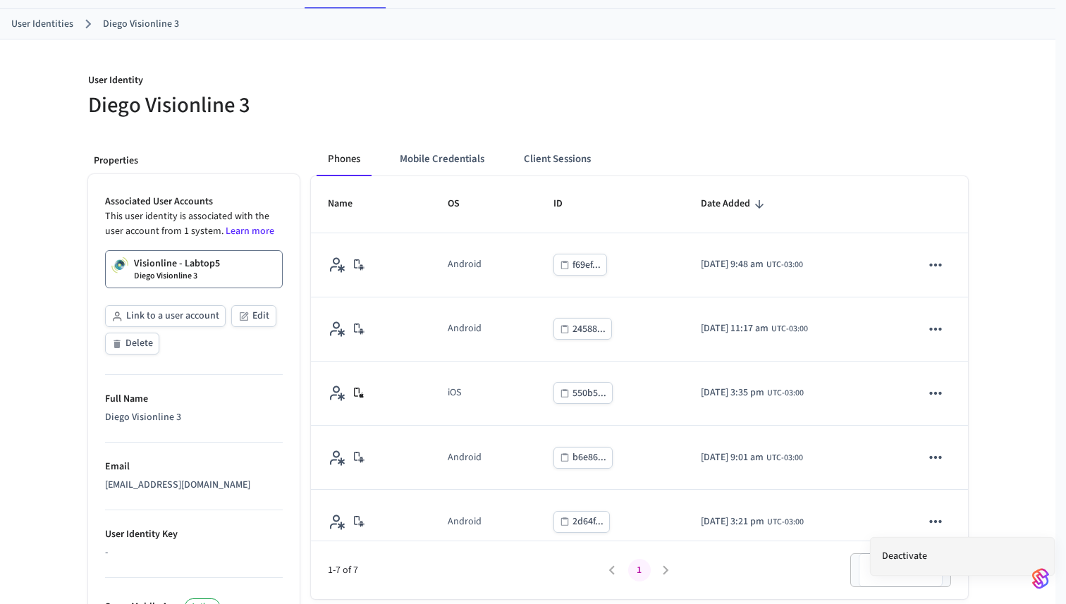
click at [923, 557] on li "Deactivate" at bounding box center [962, 556] width 183 height 37
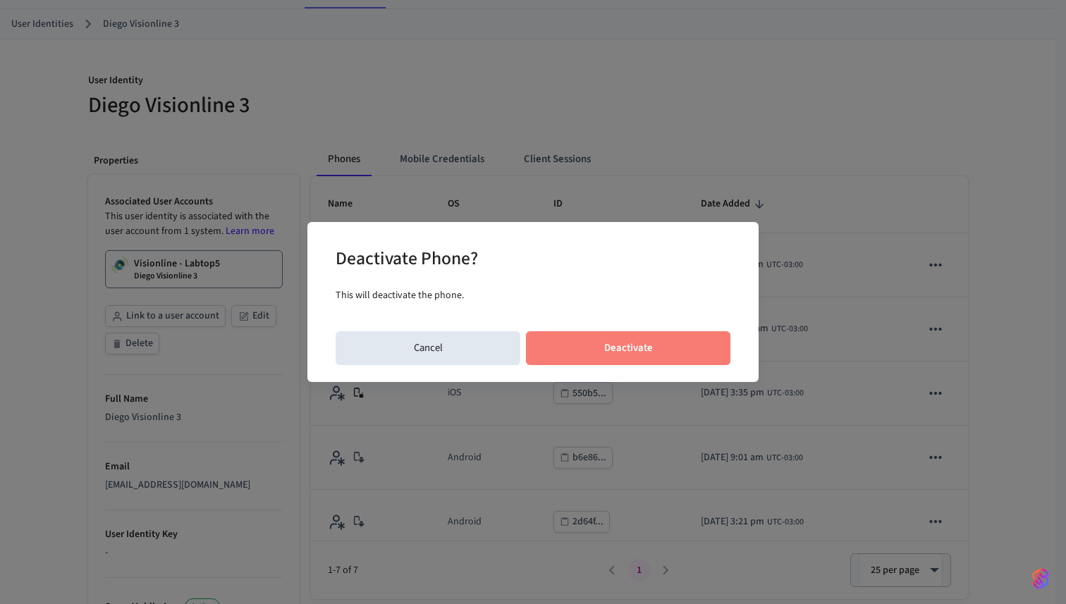
click at [672, 346] on button "Deactivate" at bounding box center [628, 349] width 205 height 34
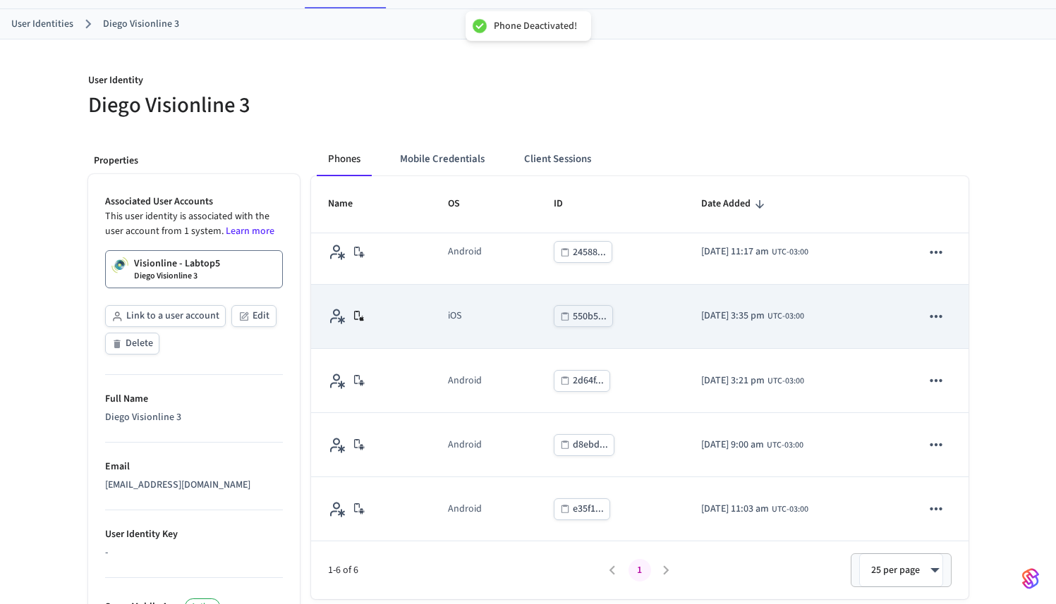
scroll to position [78, 0]
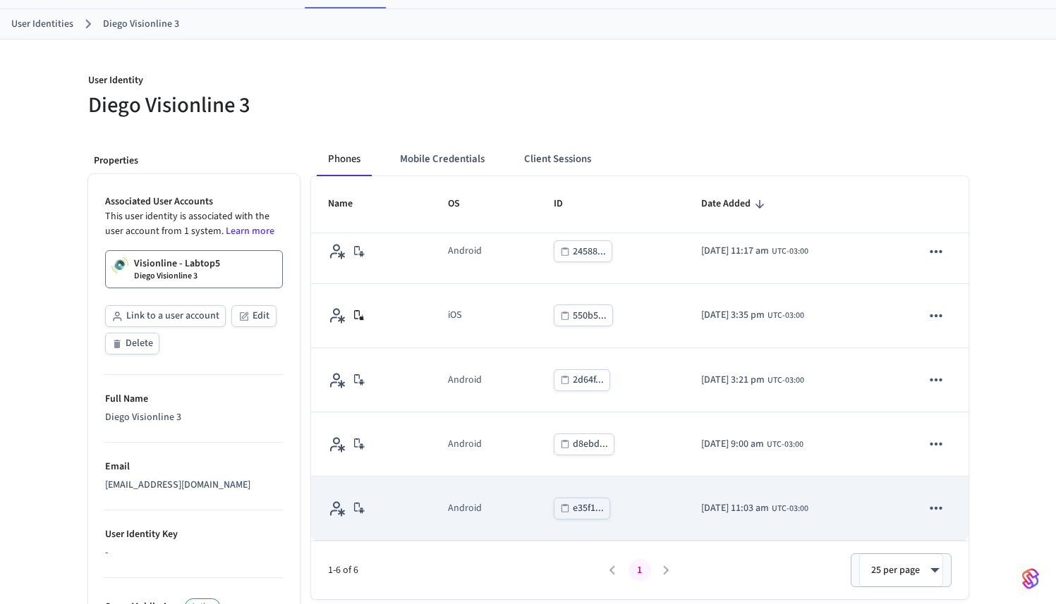
click at [937, 506] on button "sticky table" at bounding box center [936, 509] width 30 height 30
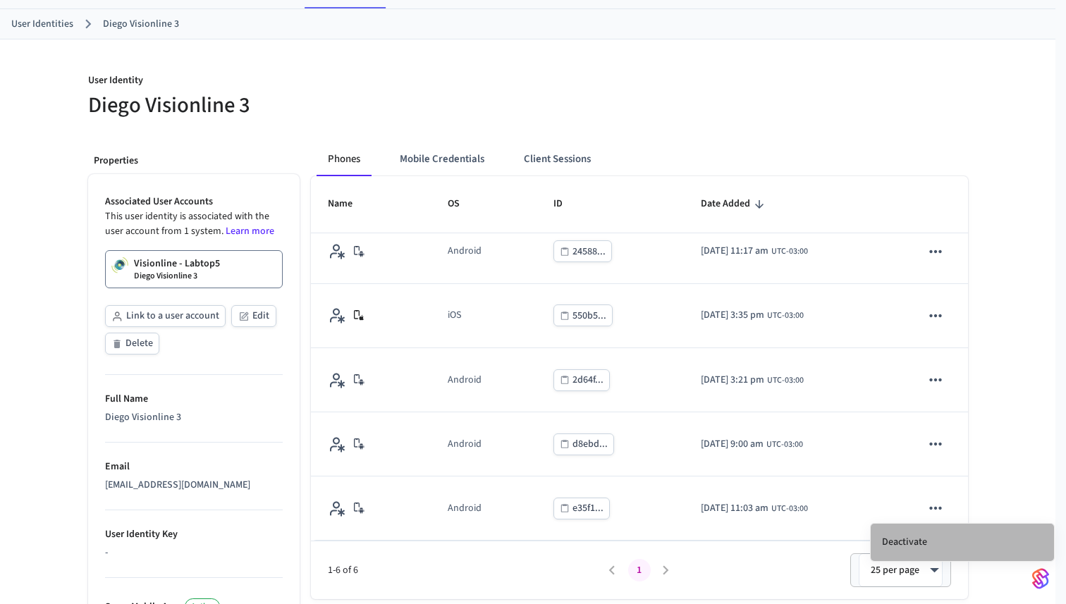
click at [925, 533] on li "Deactivate" at bounding box center [962, 542] width 183 height 37
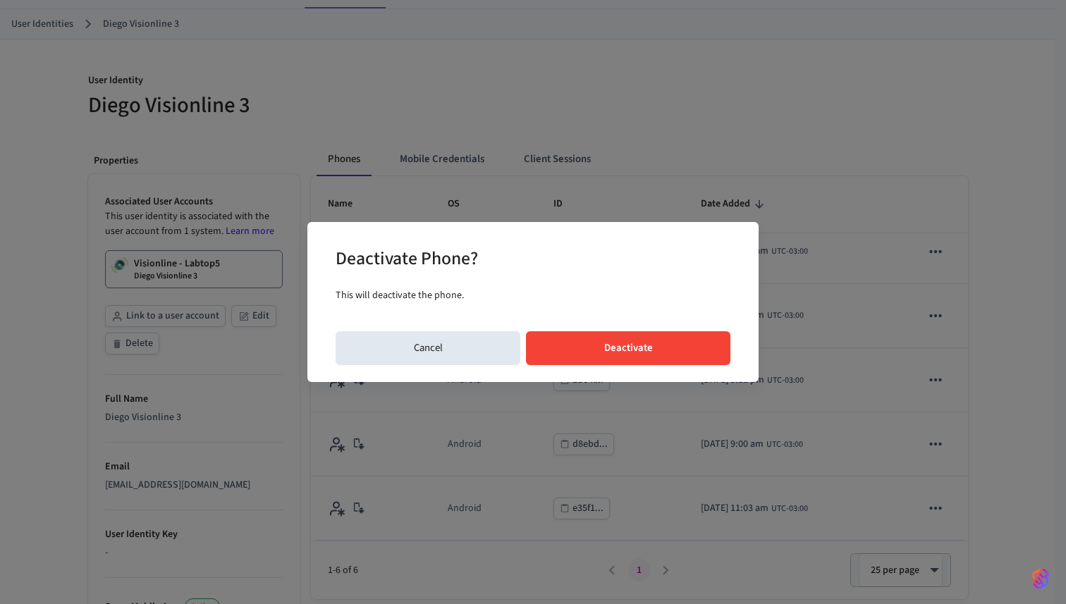
click at [657, 372] on div "Deactivate Phone? This will deactivate the phone. Cancel Deactivate" at bounding box center [533, 301] width 451 height 159
click at [657, 355] on button "Deactivate" at bounding box center [628, 349] width 205 height 34
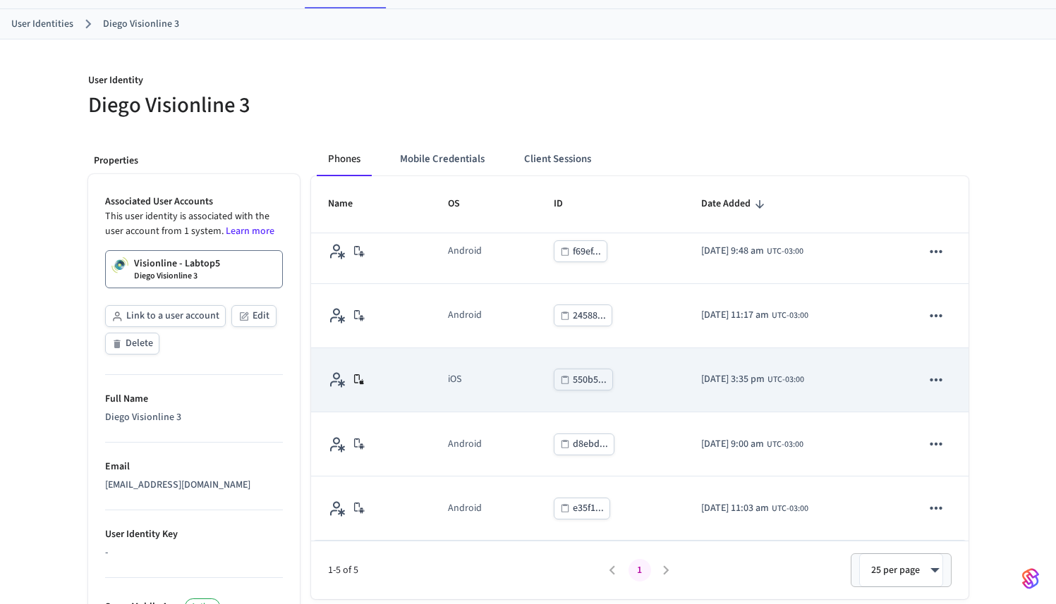
scroll to position [0, 0]
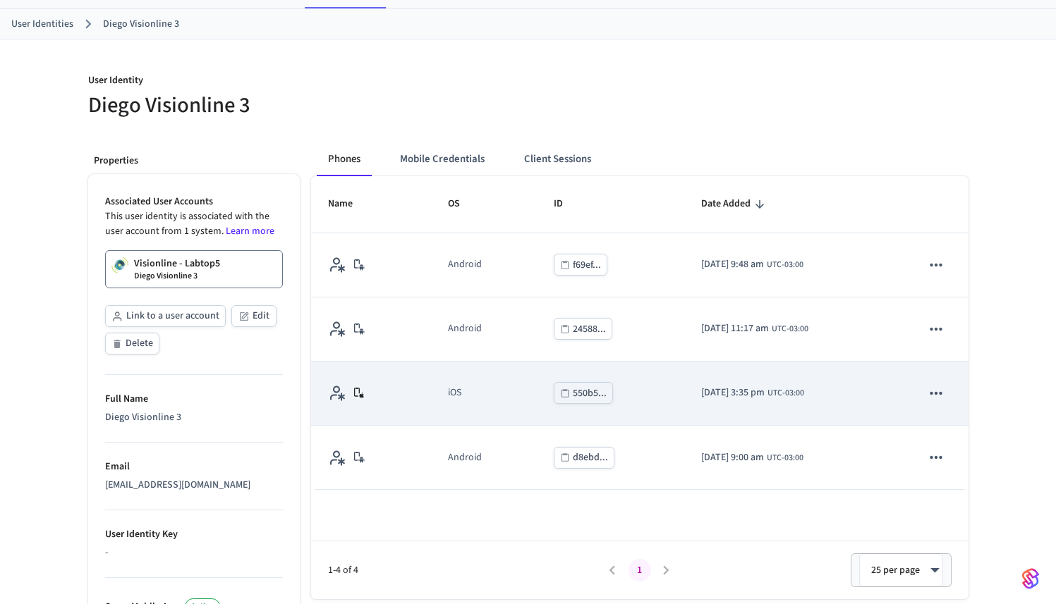
click at [936, 396] on icon "sticky table" at bounding box center [936, 393] width 18 height 18
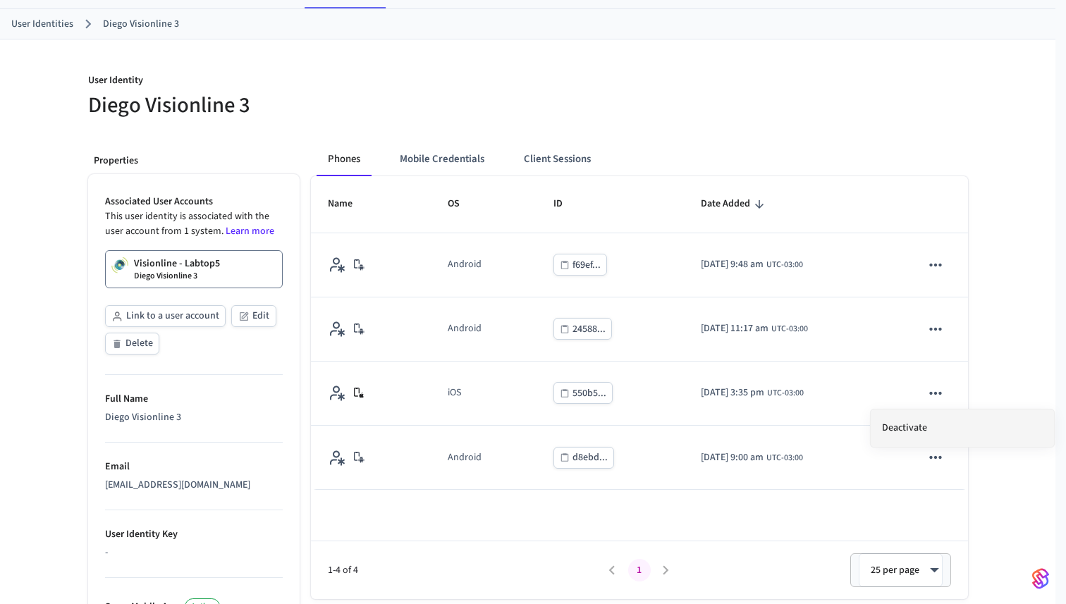
click at [903, 424] on li "Deactivate" at bounding box center [962, 428] width 183 height 37
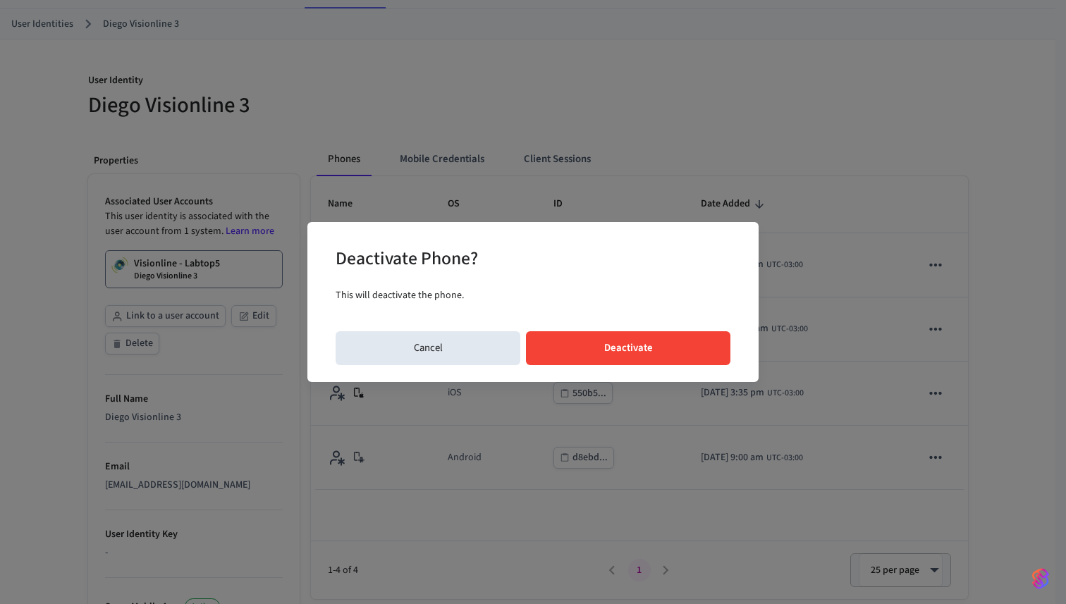
click at [653, 336] on button "Deactivate" at bounding box center [628, 349] width 205 height 34
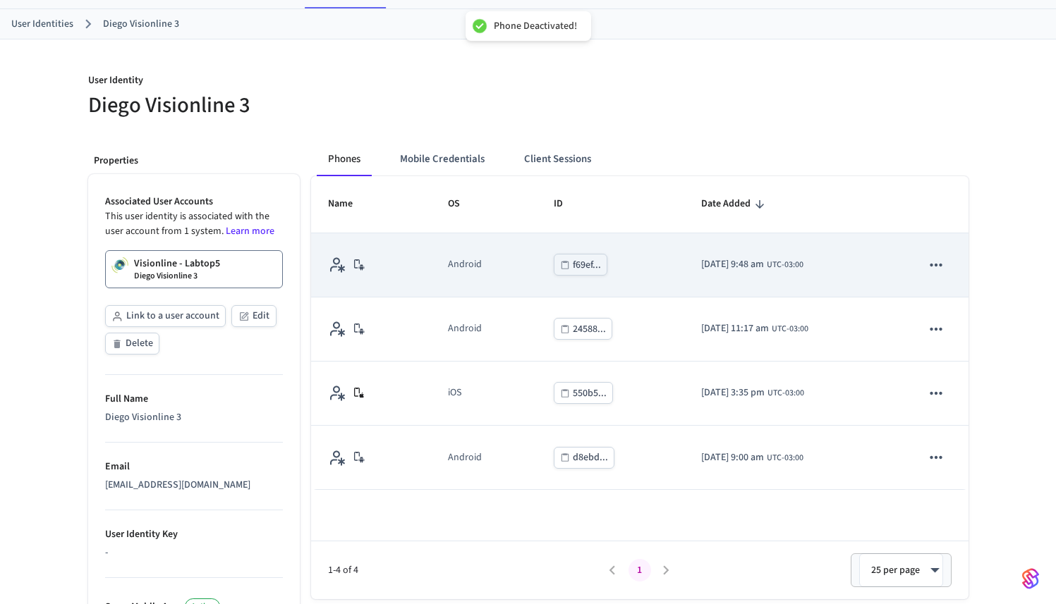
click at [938, 266] on icon "sticky table" at bounding box center [936, 265] width 18 height 18
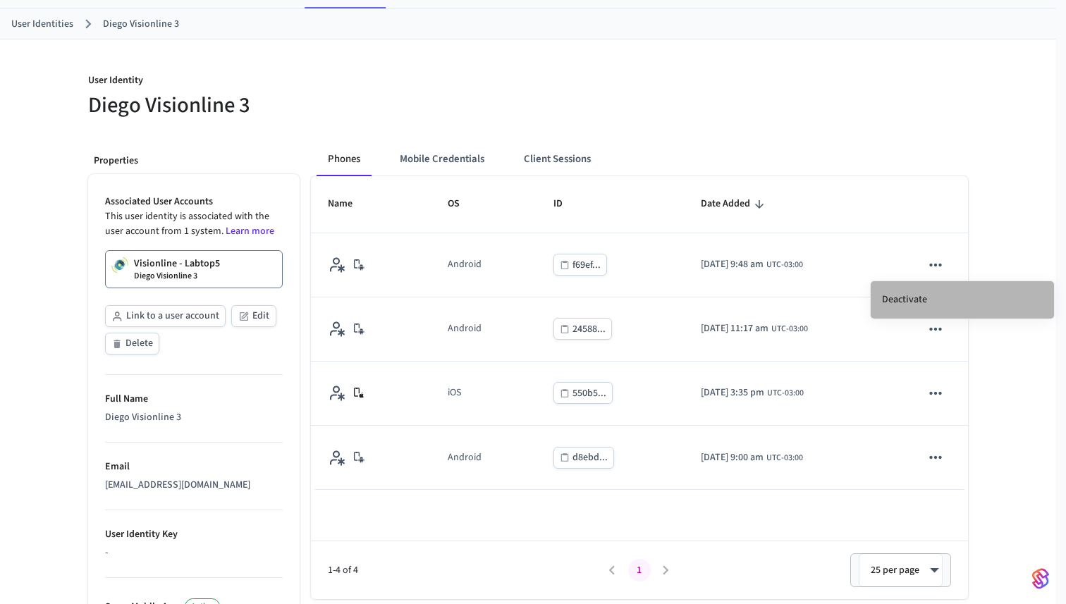
click at [922, 301] on li "Deactivate" at bounding box center [962, 299] width 183 height 37
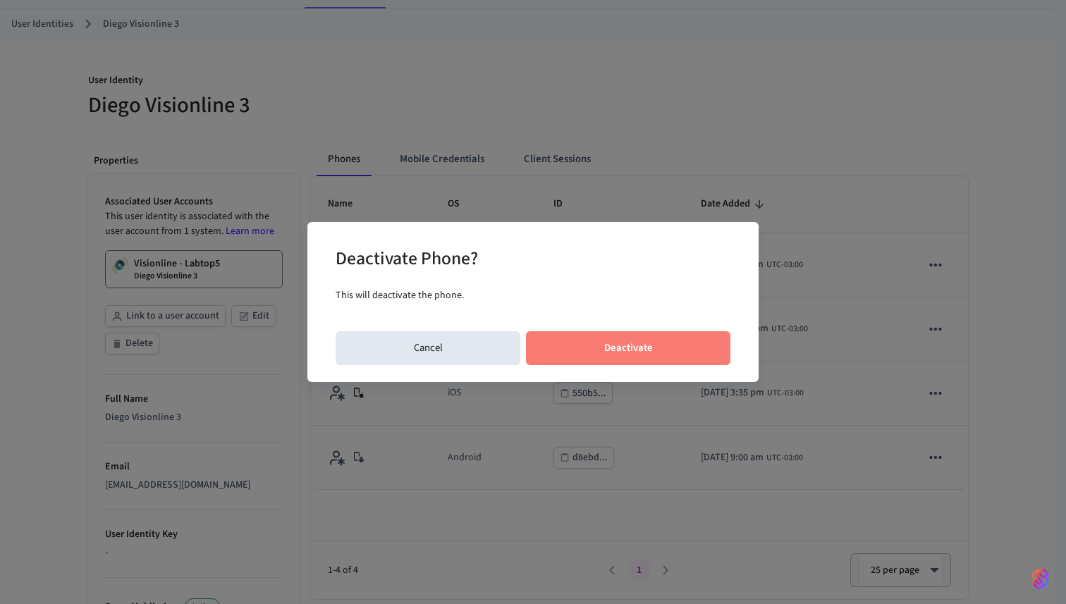
click at [658, 347] on button "Deactivate" at bounding box center [628, 349] width 205 height 34
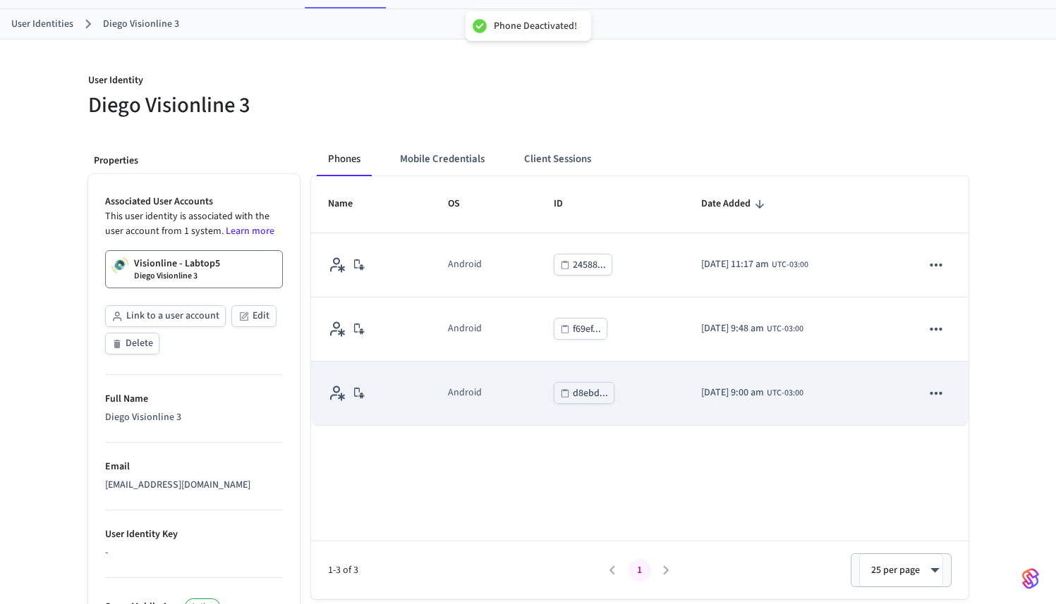
click at [932, 398] on icon "sticky table" at bounding box center [936, 393] width 18 height 18
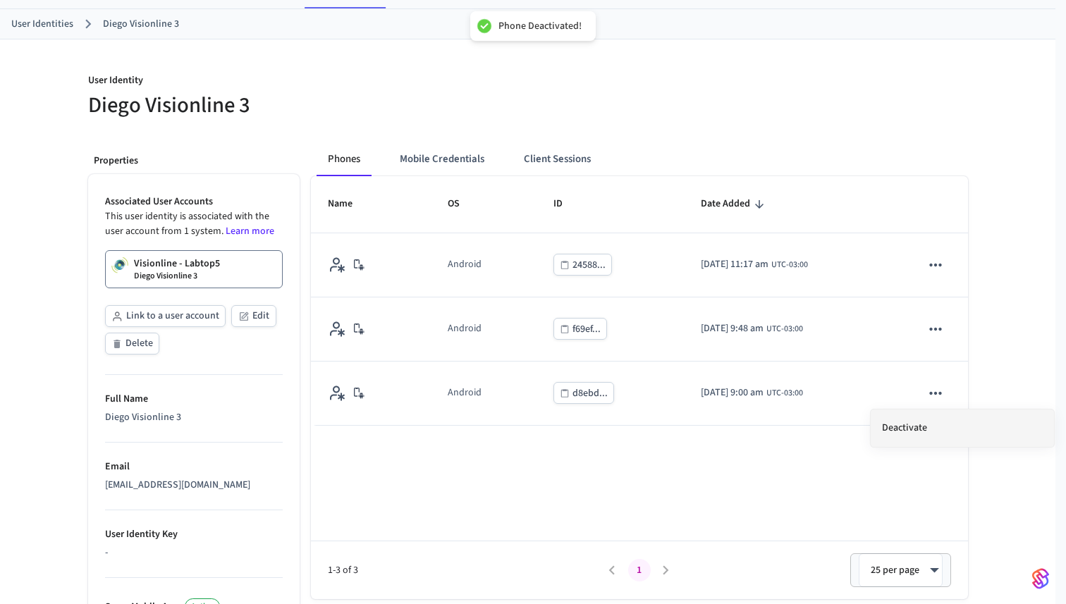
click at [908, 419] on li "Deactivate" at bounding box center [962, 428] width 183 height 37
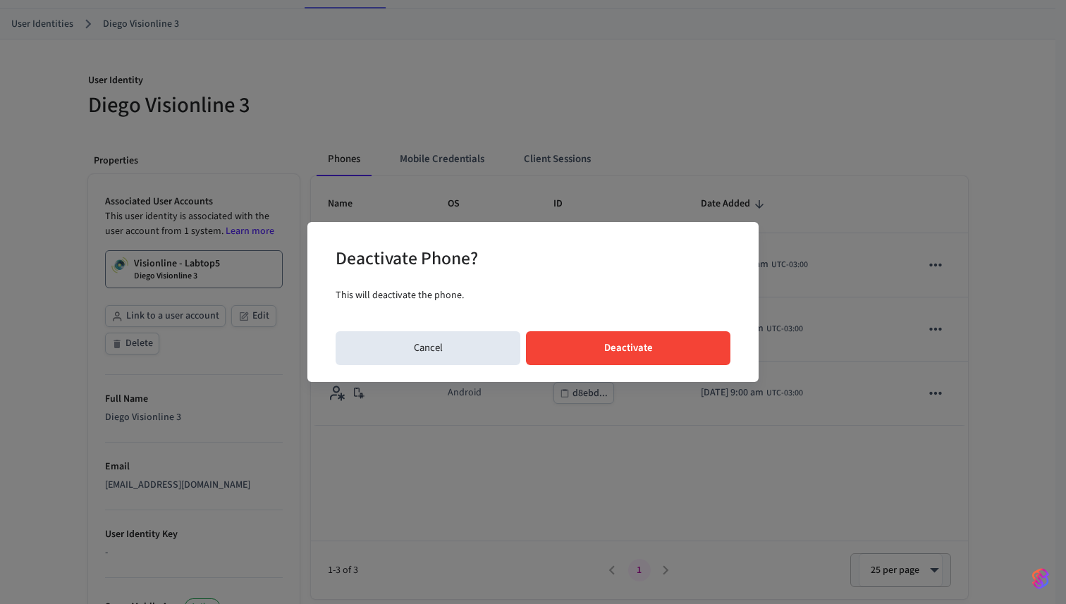
click at [710, 351] on button "Deactivate" at bounding box center [628, 349] width 205 height 34
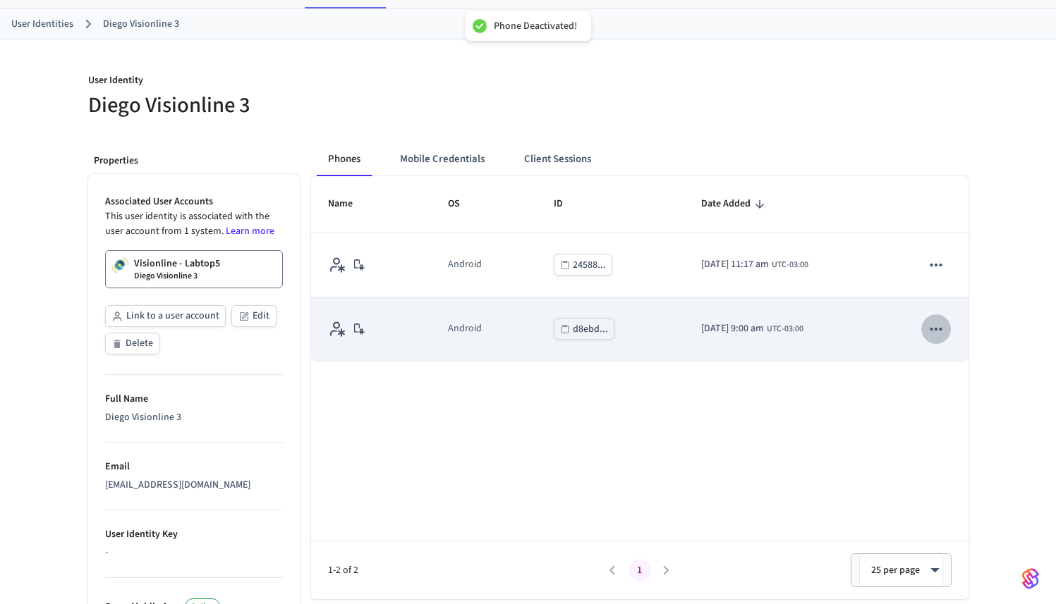
click at [942, 336] on icon "sticky table" at bounding box center [936, 329] width 18 height 18
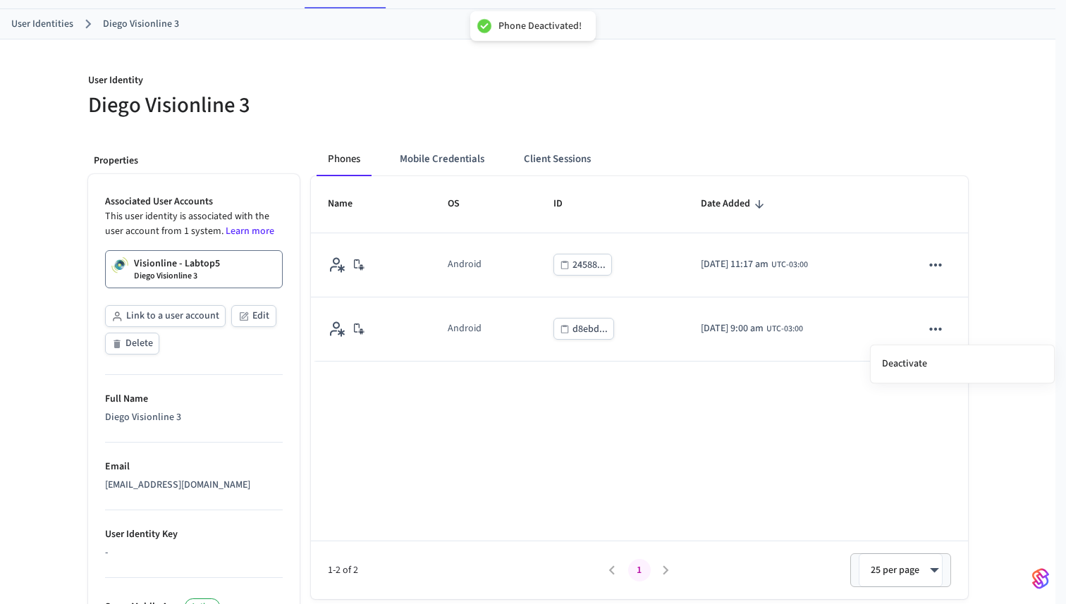
click at [896, 370] on div "Deactivate" at bounding box center [533, 302] width 1066 height 604
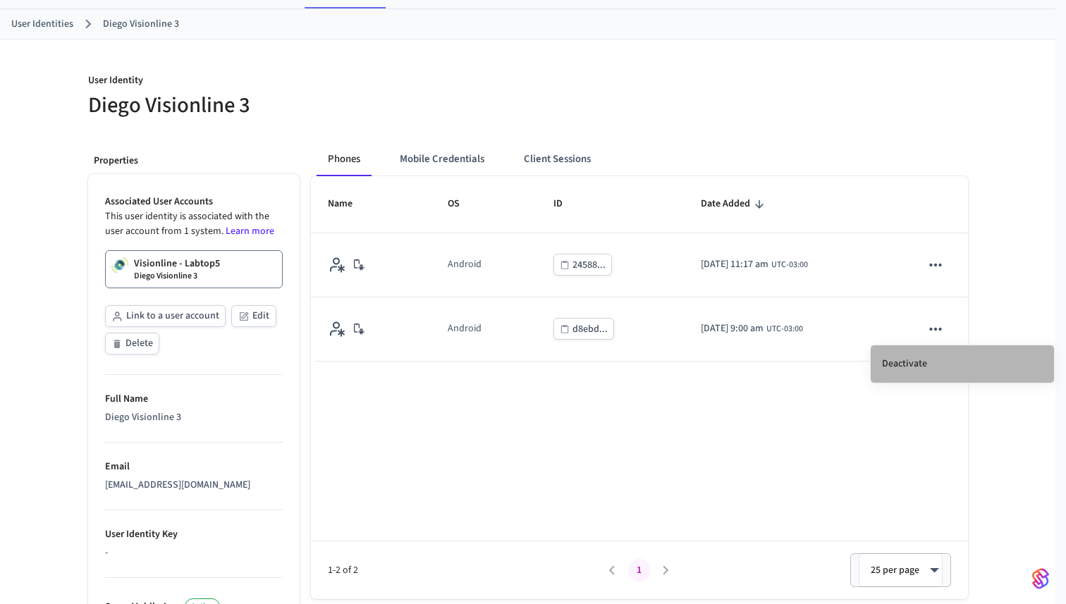
click at [929, 357] on li "Deactivate" at bounding box center [962, 364] width 183 height 37
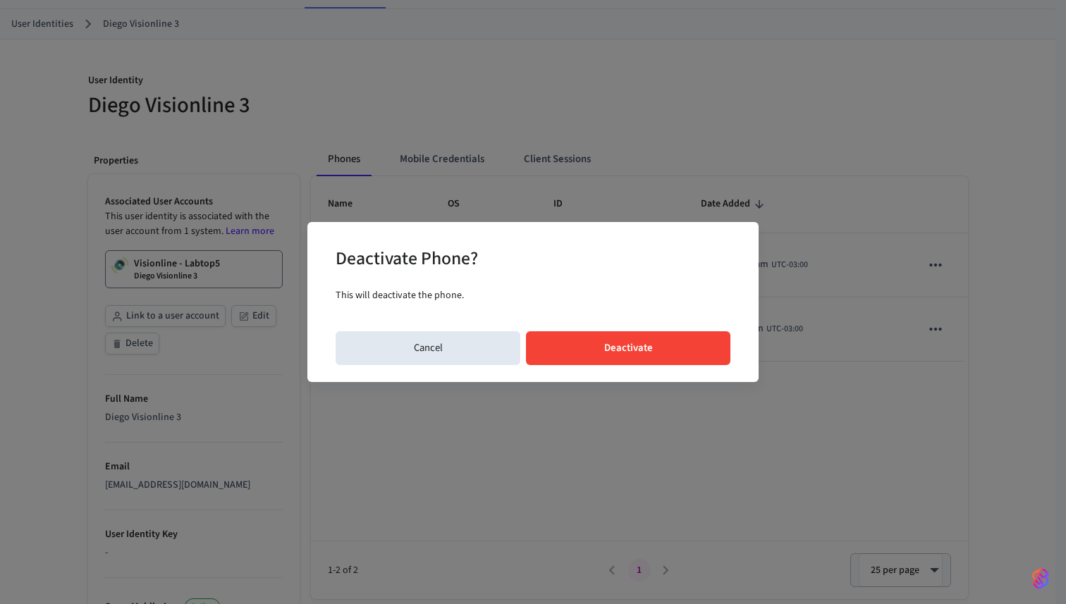
click at [711, 348] on button "Deactivate" at bounding box center [628, 349] width 205 height 34
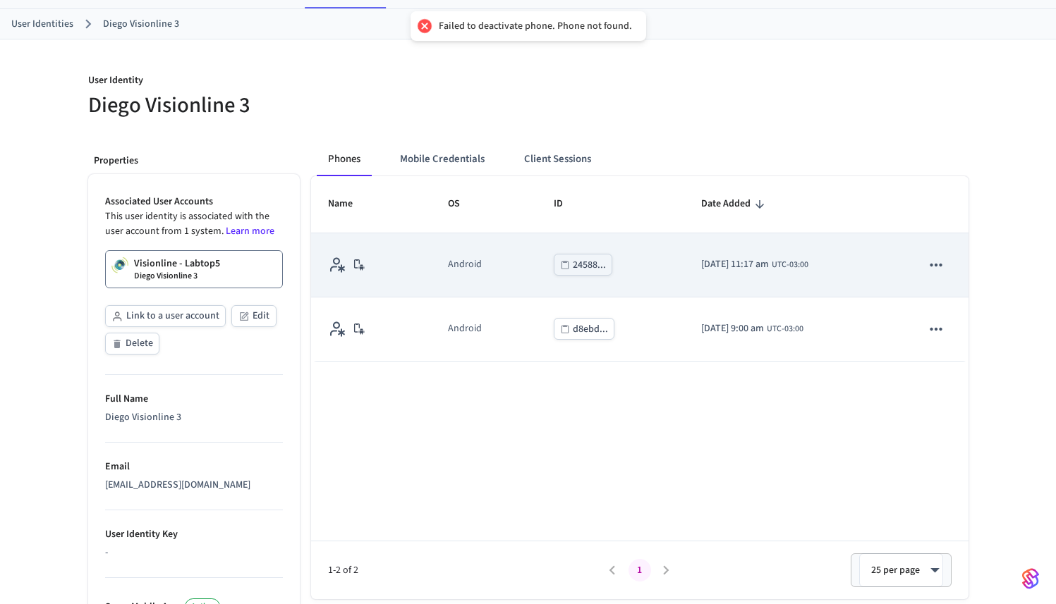
click at [928, 272] on icon "sticky table" at bounding box center [936, 265] width 18 height 18
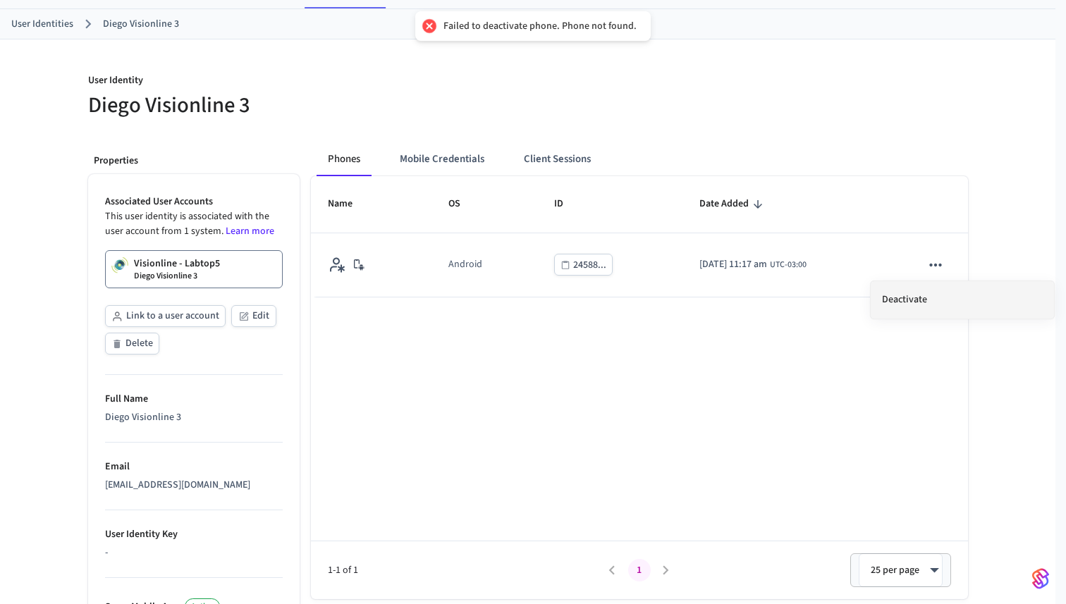
click at [918, 303] on li "Deactivate" at bounding box center [962, 299] width 183 height 37
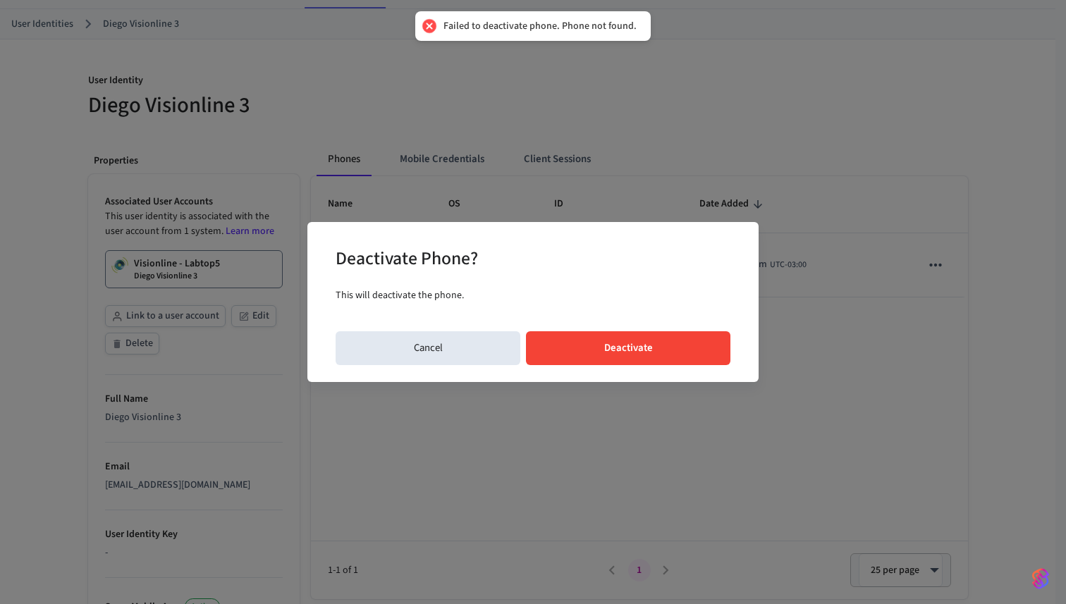
click at [708, 351] on button "Deactivate" at bounding box center [628, 349] width 205 height 34
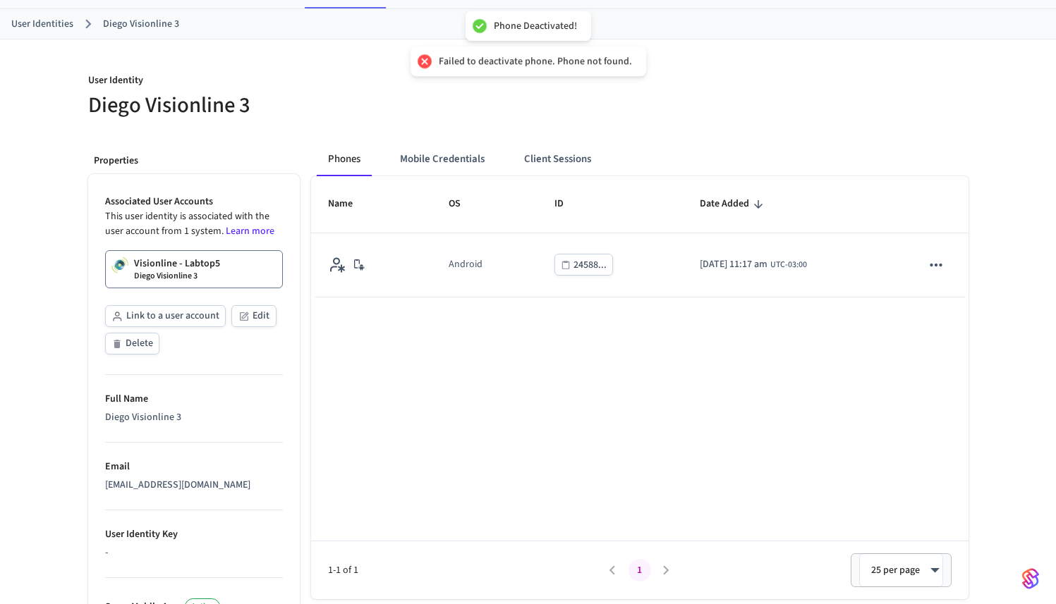
click at [485, 339] on div "Name OS ID Date Added Android 24588... 2025/10/09 at 11:17 am UTC-03:00 1-1 of …" at bounding box center [639, 387] width 657 height 423
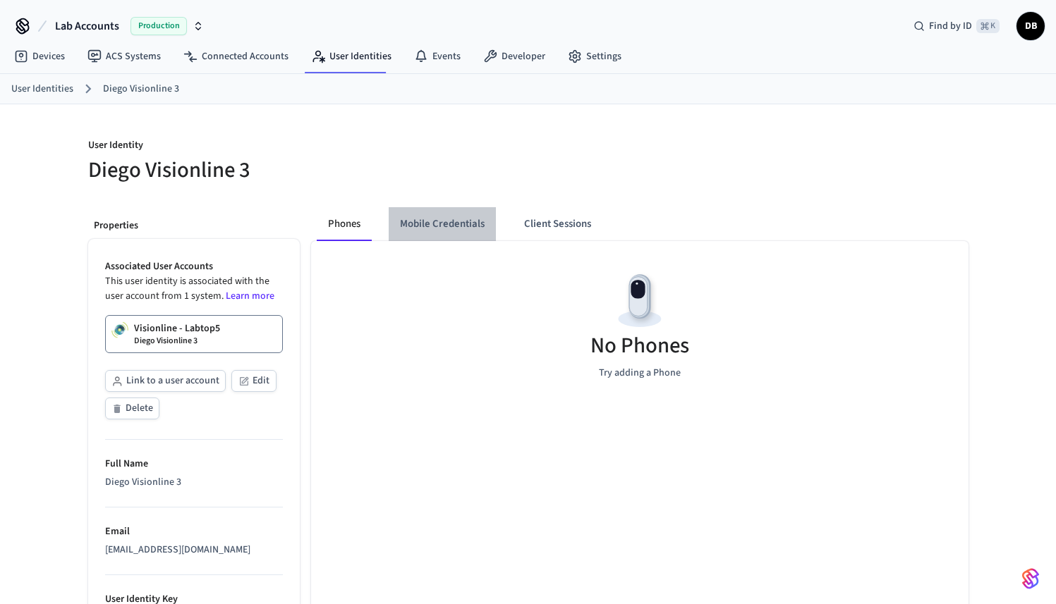
click at [468, 241] on button "Mobile Credentials" at bounding box center [442, 224] width 107 height 34
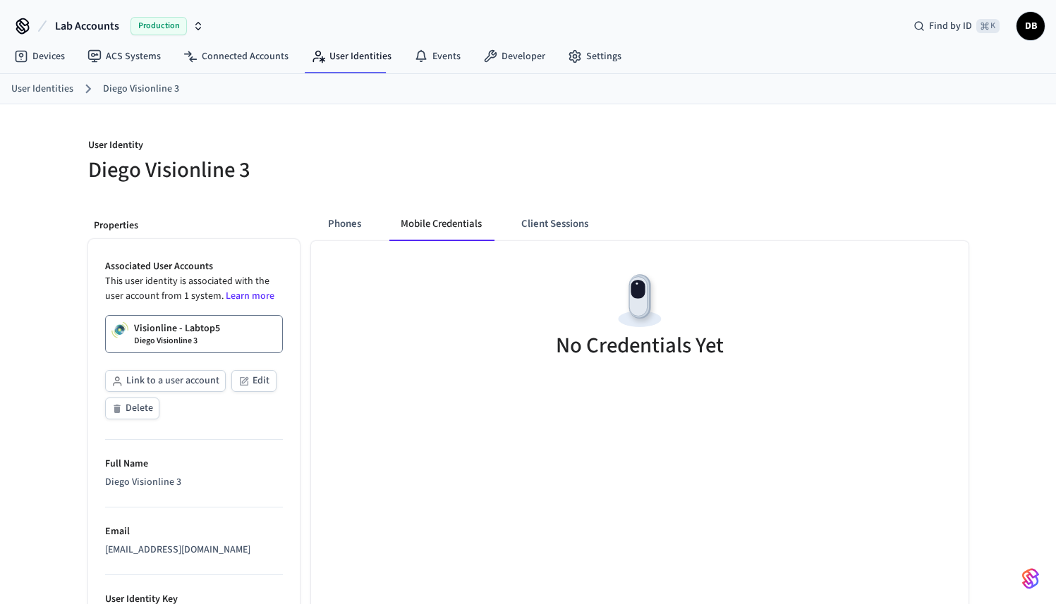
click at [467, 232] on button "Mobile Credentials" at bounding box center [441, 224] width 104 height 34
click at [228, 340] on link "Visionline - Labtop5 Diego Visionline 3" at bounding box center [194, 334] width 178 height 38
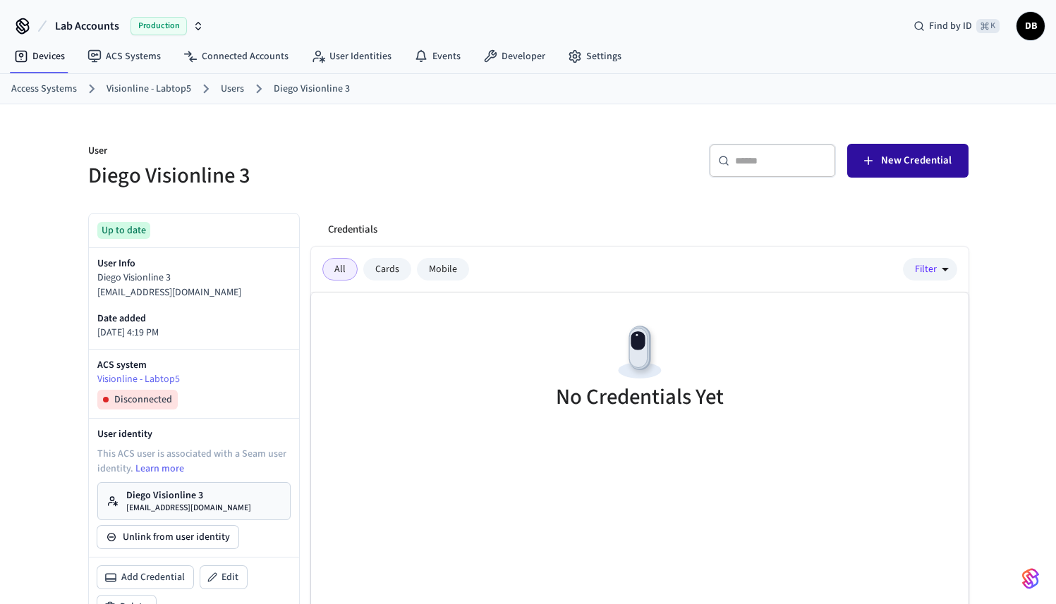
click at [879, 150] on button "New Credential" at bounding box center [907, 161] width 121 height 34
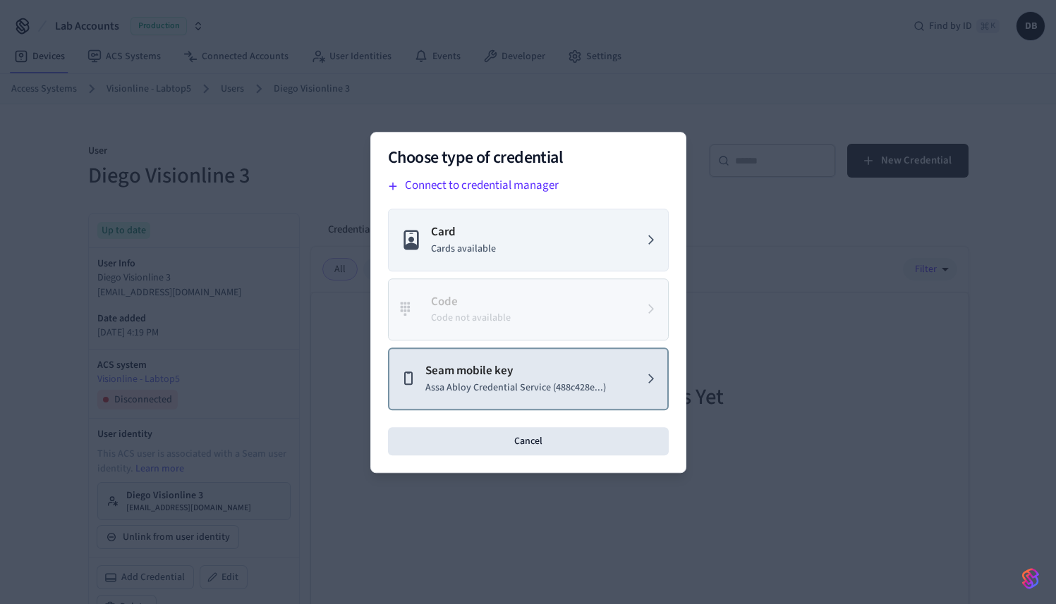
click at [567, 397] on button "Seam mobile key Assa Abloy Credential Service (488c428e...)" at bounding box center [528, 379] width 281 height 63
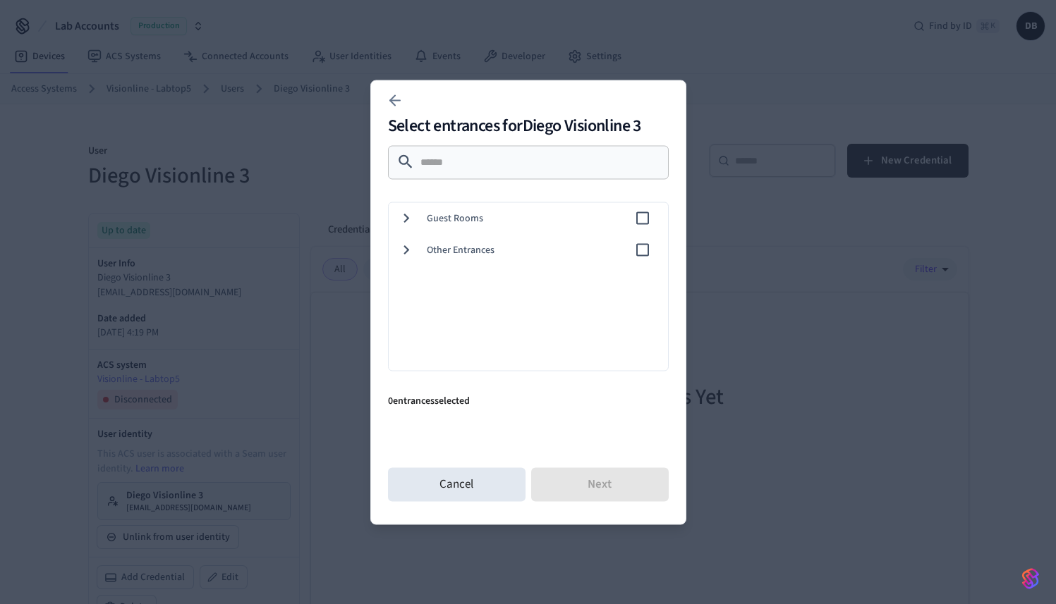
click at [477, 221] on span "Guest Rooms" at bounding box center [530, 218] width 207 height 15
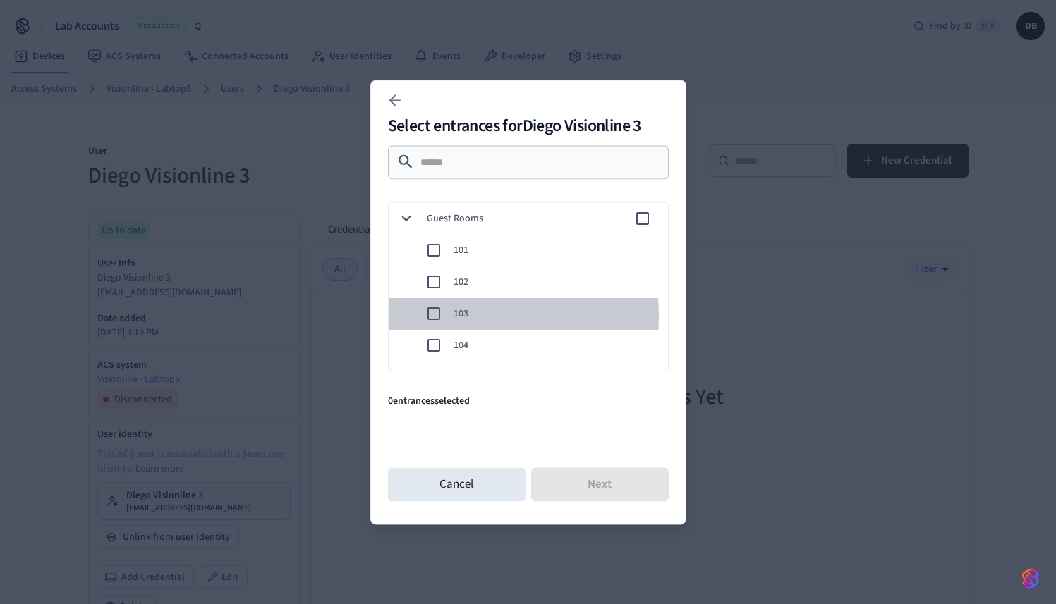
click at [456, 316] on span "103" at bounding box center [555, 313] width 203 height 15
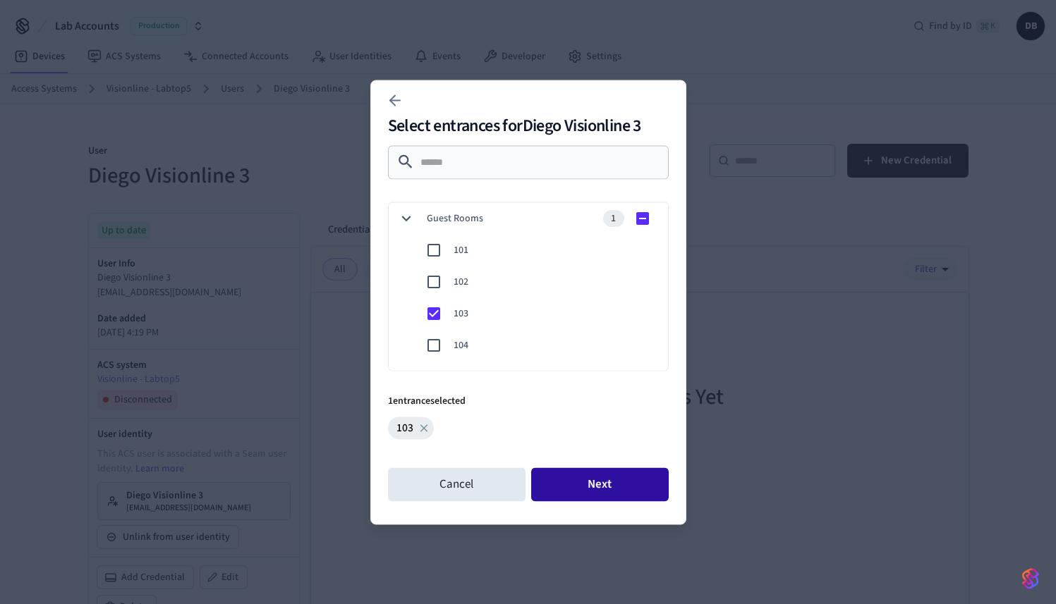
click at [599, 478] on button "Next" at bounding box center [600, 485] width 138 height 34
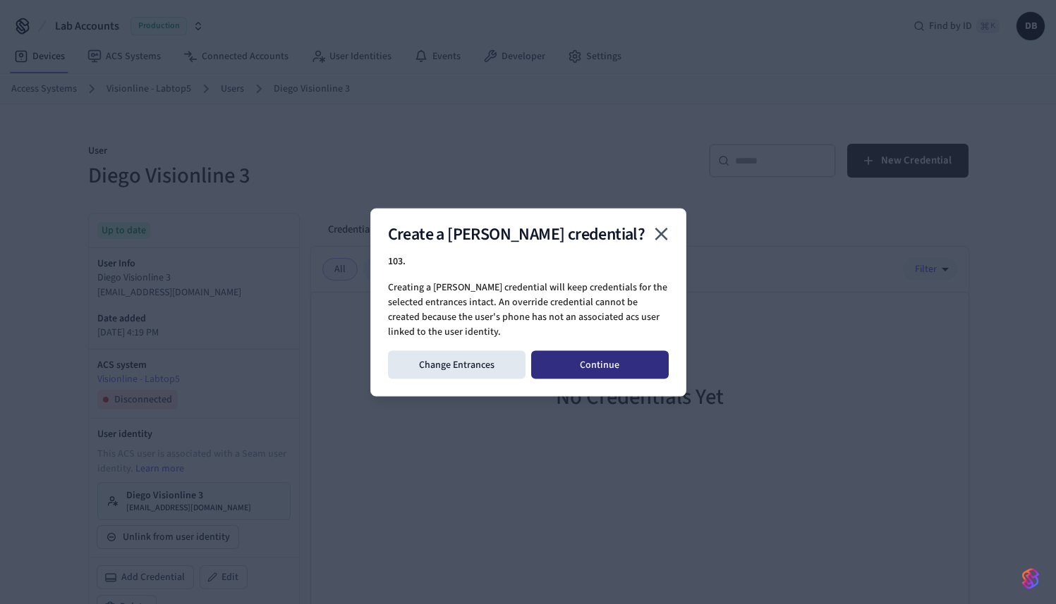
click at [607, 365] on button "Continue" at bounding box center [600, 365] width 138 height 28
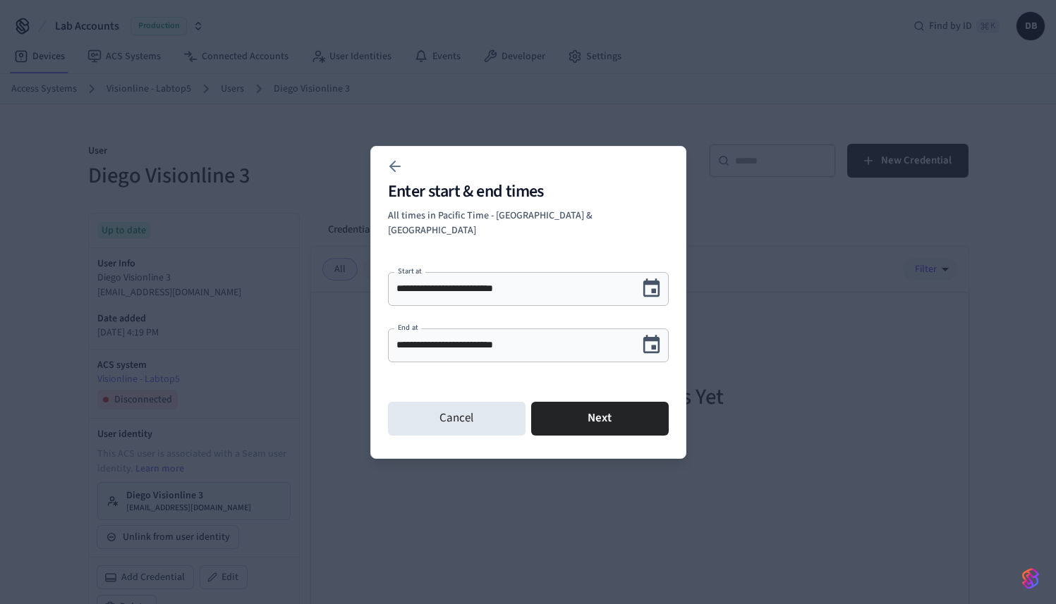
click at [652, 344] on icon "Choose date, selected date is Oct 16, 2025" at bounding box center [651, 344] width 17 height 18
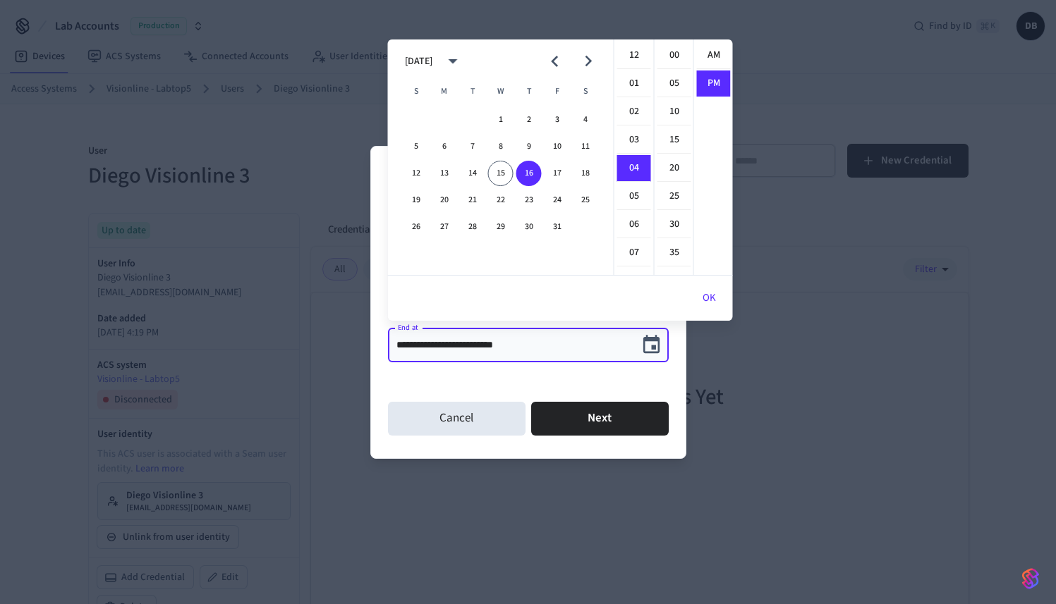
scroll to position [26, 0]
click at [585, 68] on icon "Next month" at bounding box center [588, 61] width 22 height 22
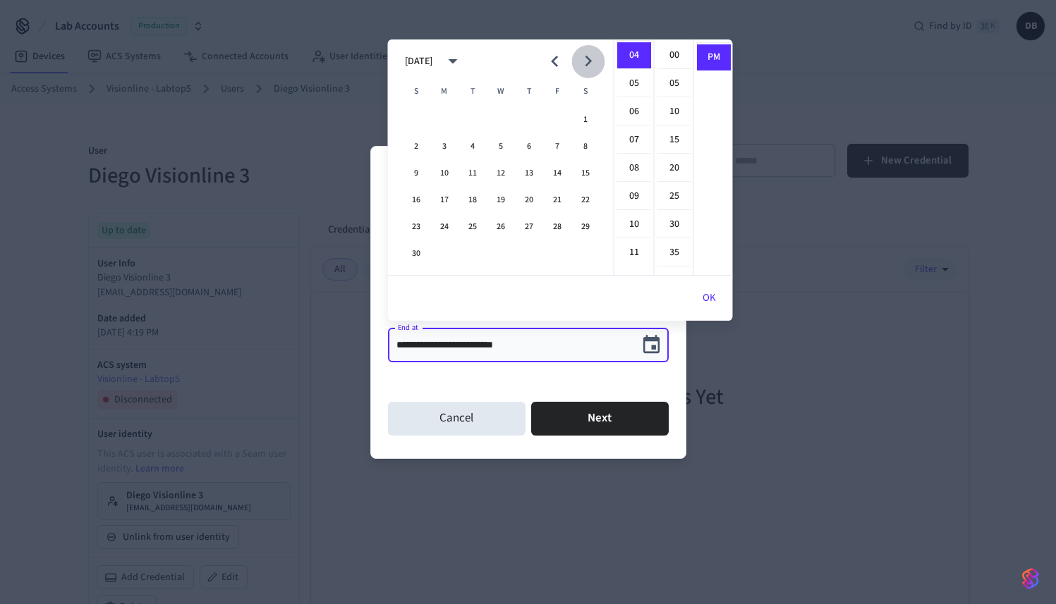
click at [585, 68] on icon "Next month" at bounding box center [588, 61] width 22 height 22
click at [502, 231] on button "31" at bounding box center [500, 226] width 25 height 25
type input "**********"
click at [575, 408] on button "Next" at bounding box center [600, 419] width 138 height 34
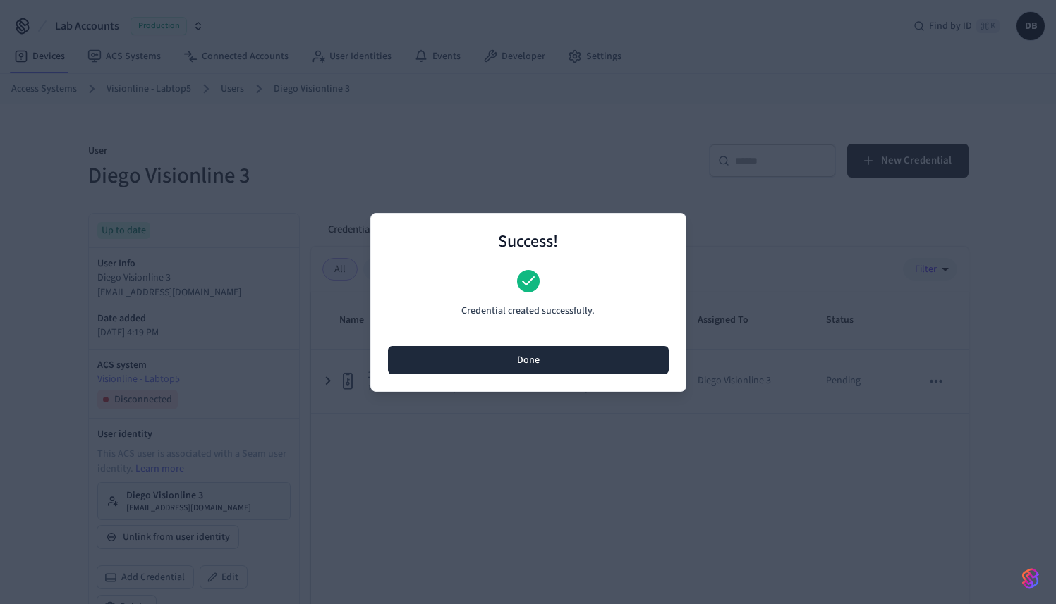
click at [588, 356] on button "Done" at bounding box center [528, 360] width 281 height 28
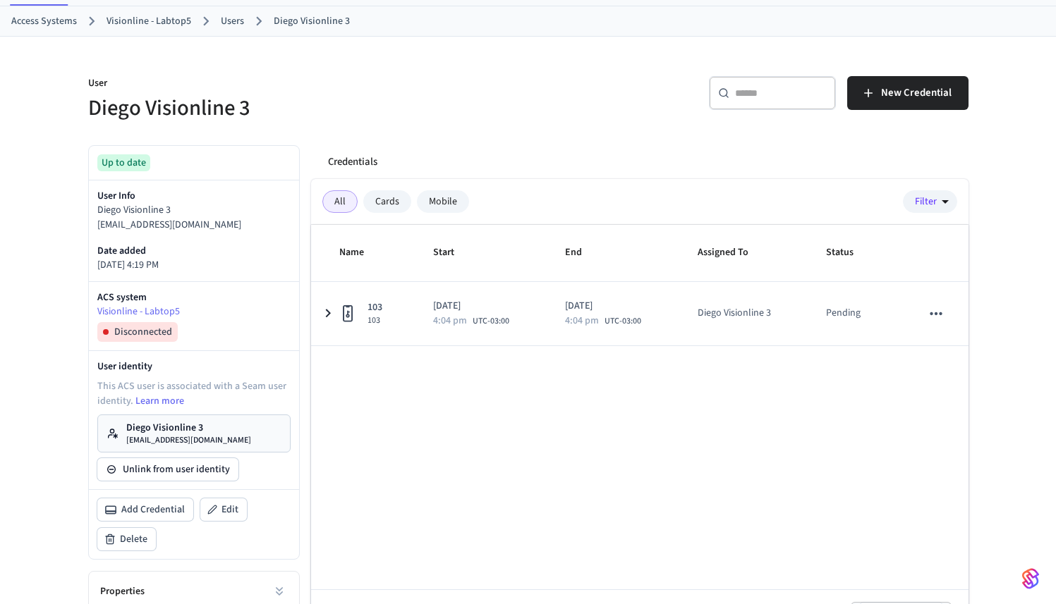
scroll to position [71, 0]
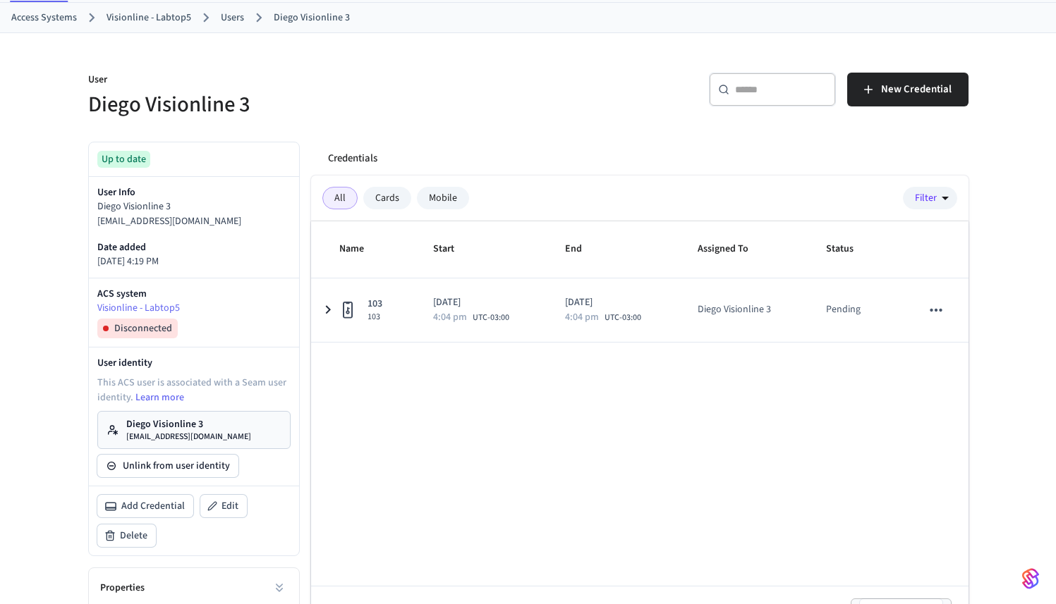
click at [197, 422] on p "Diego Visionline 3" at bounding box center [188, 425] width 125 height 14
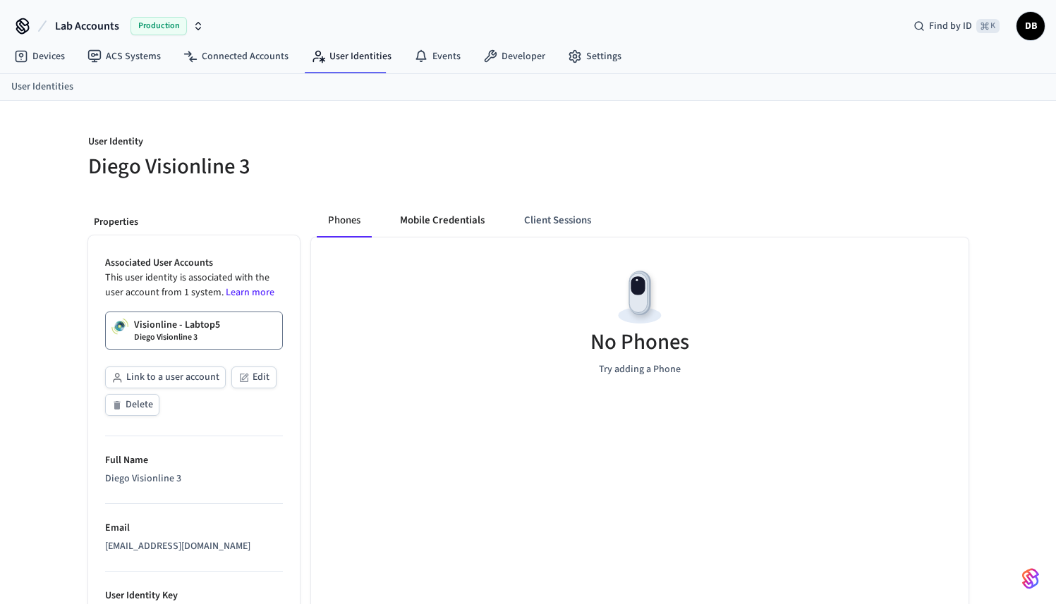
click at [425, 217] on button "Mobile Credentials" at bounding box center [442, 221] width 107 height 34
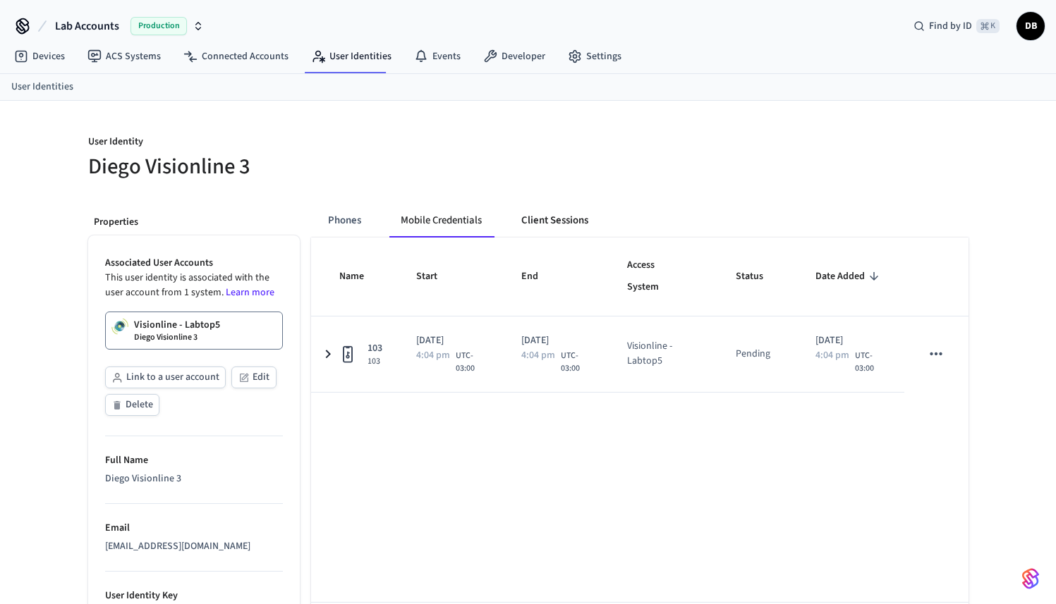
click at [556, 219] on button "Client Sessions" at bounding box center [555, 221] width 90 height 34
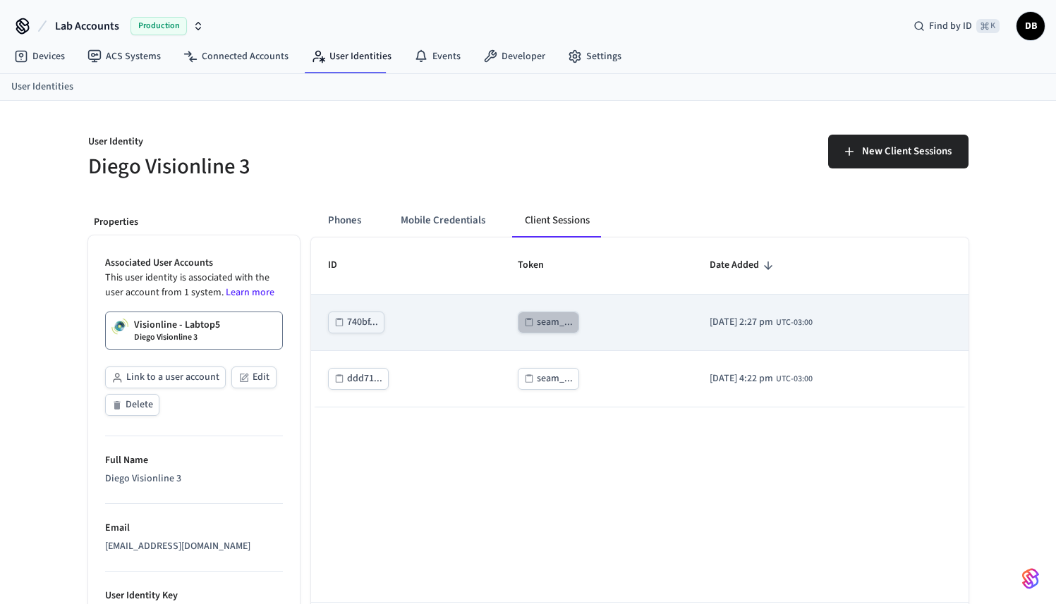
click at [537, 325] on div "seam_..." at bounding box center [555, 323] width 36 height 18
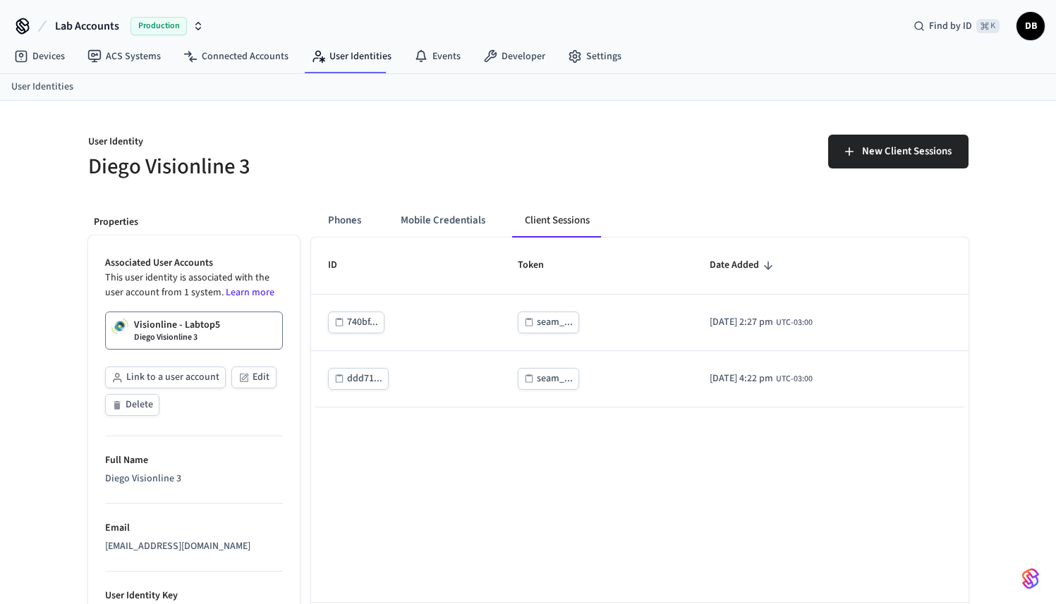
click at [200, 325] on p "Visionline - Labtop5" at bounding box center [177, 325] width 86 height 14
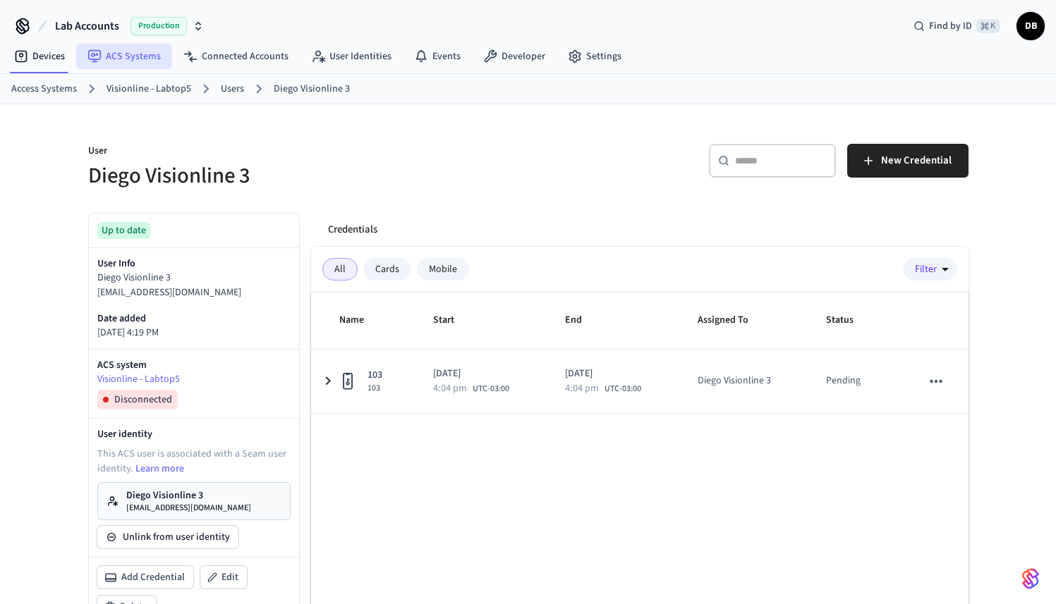
click at [111, 60] on link "ACS Systems" at bounding box center [124, 56] width 96 height 25
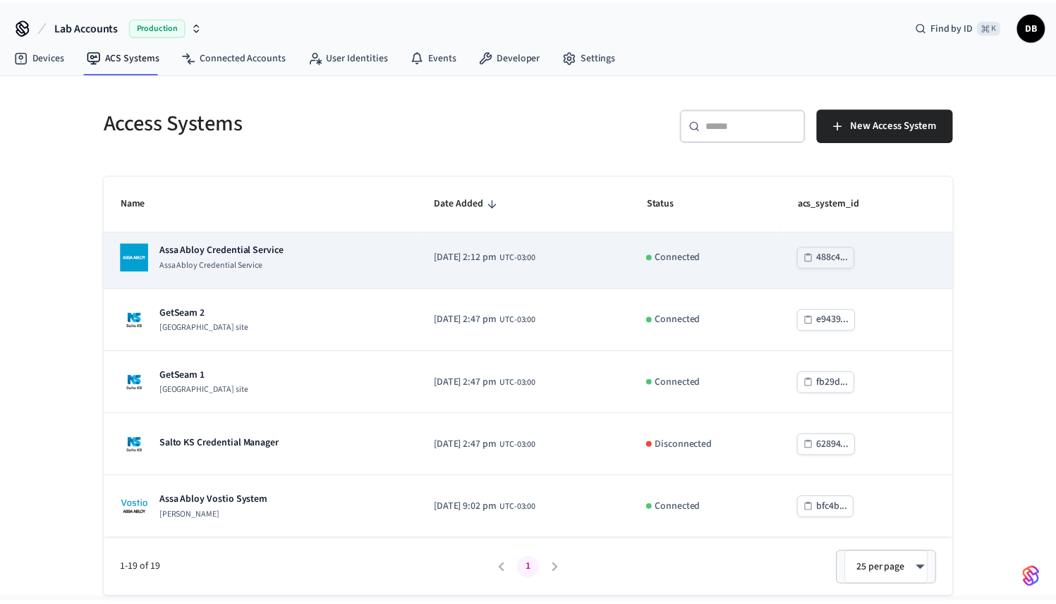
scroll to position [885, 0]
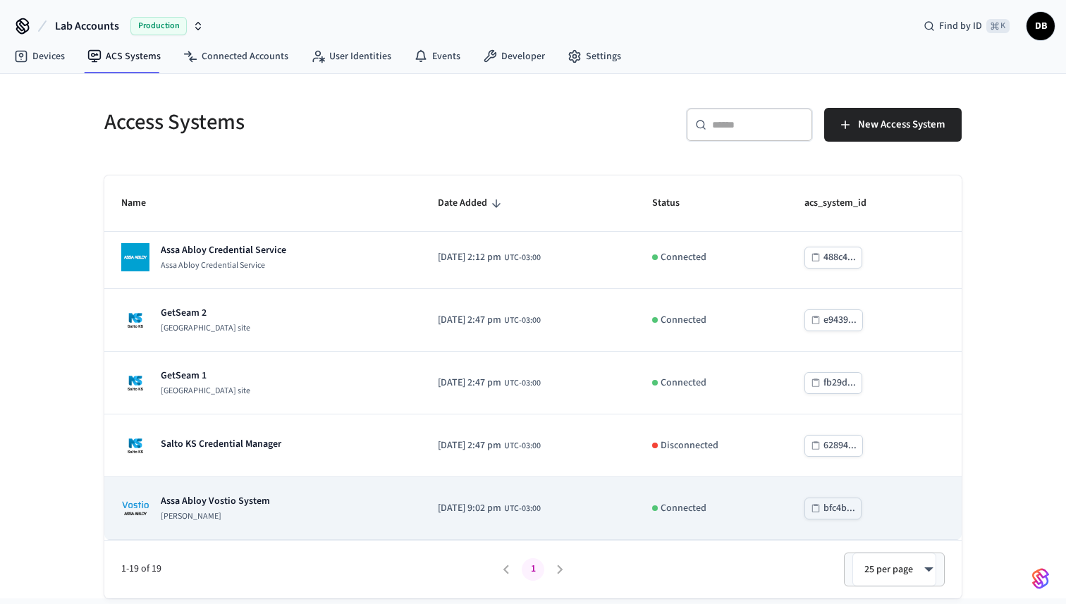
click at [229, 494] on p "Assa Abloy Vostio System" at bounding box center [215, 501] width 109 height 14
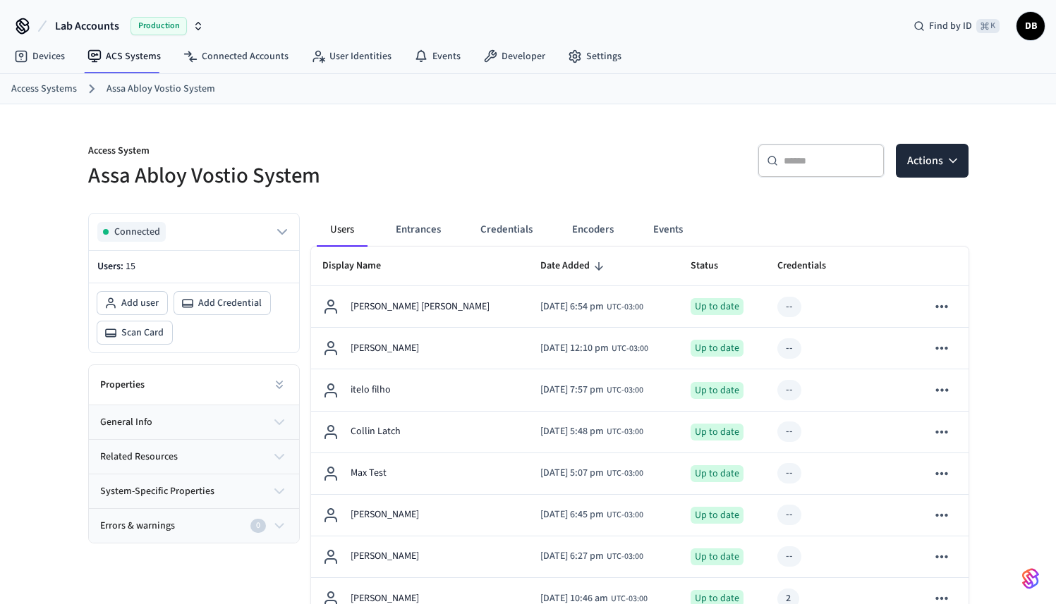
click at [859, 154] on input "text" at bounding box center [830, 161] width 92 height 14
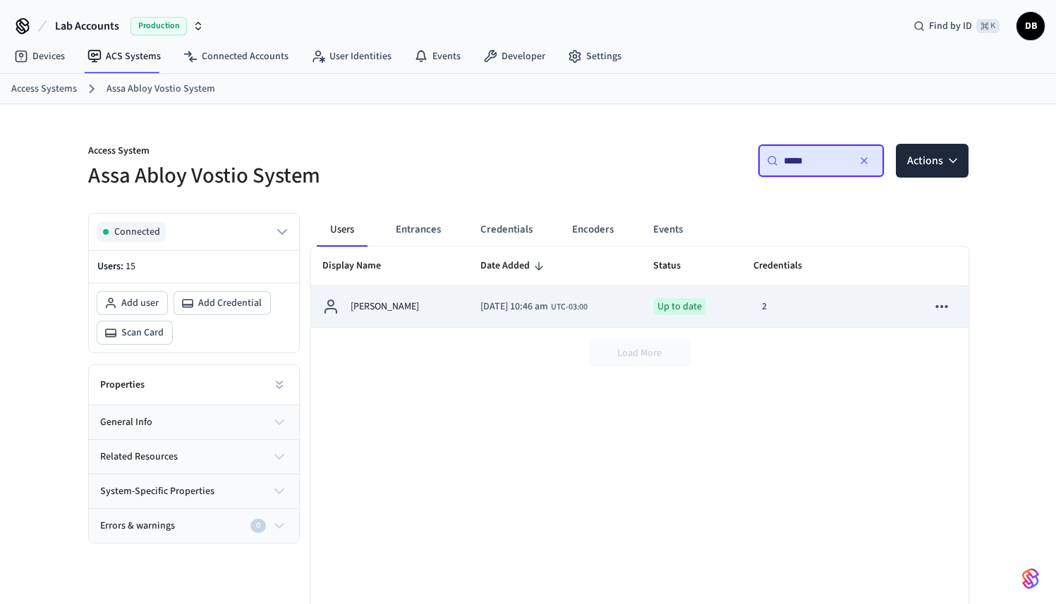
type input "*****"
click at [406, 309] on div "[PERSON_NAME]" at bounding box center [390, 306] width 136 height 17
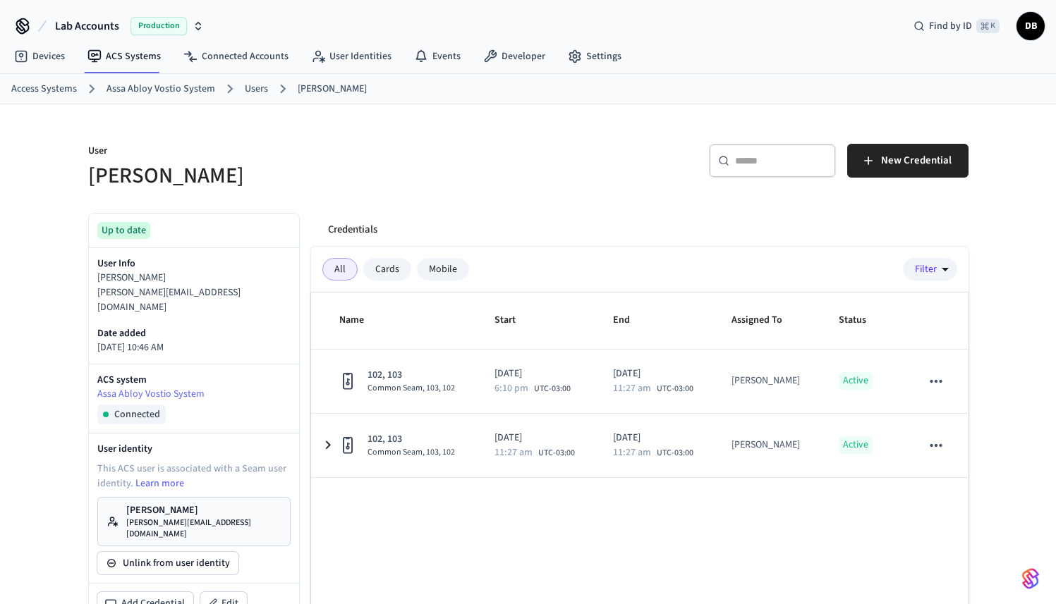
click at [172, 518] on p "[PERSON_NAME][EMAIL_ADDRESS][DOMAIN_NAME]" at bounding box center [203, 529] width 155 height 23
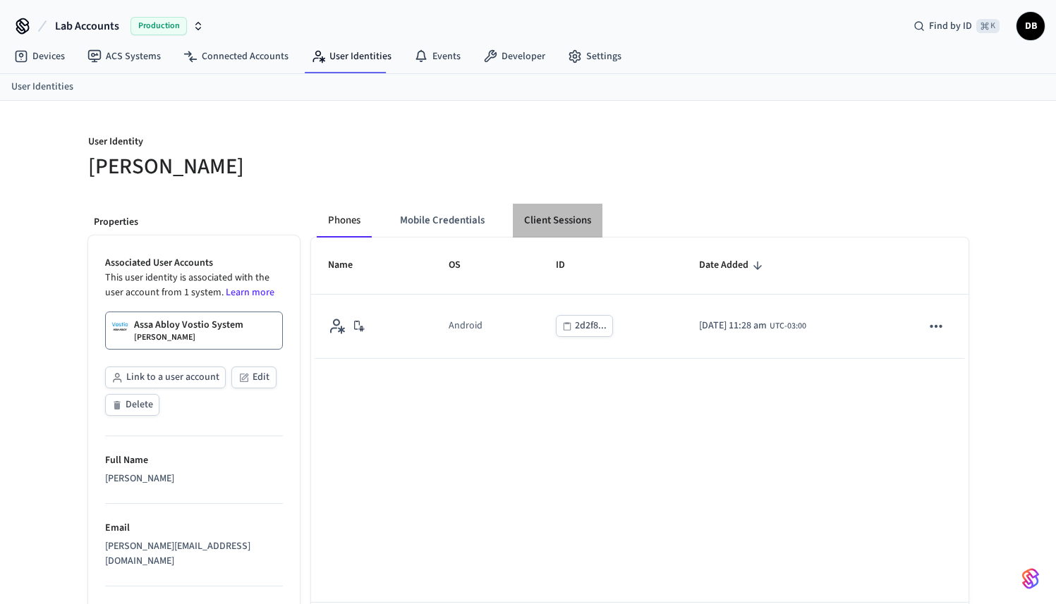
click at [554, 214] on button "Client Sessions" at bounding box center [558, 221] width 90 height 34
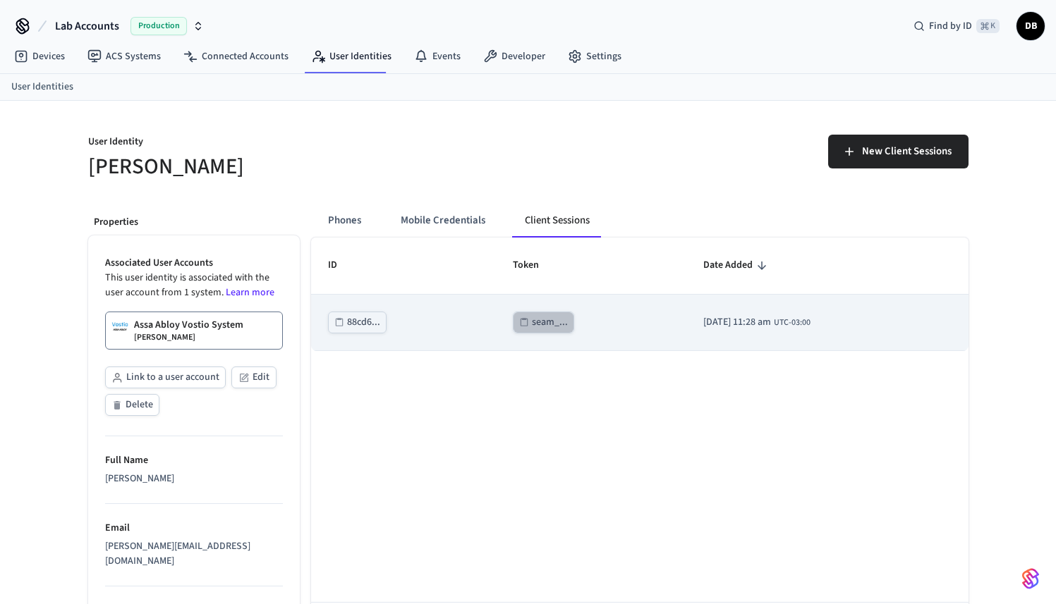
click at [525, 332] on button "seam_..." at bounding box center [543, 323] width 61 height 22
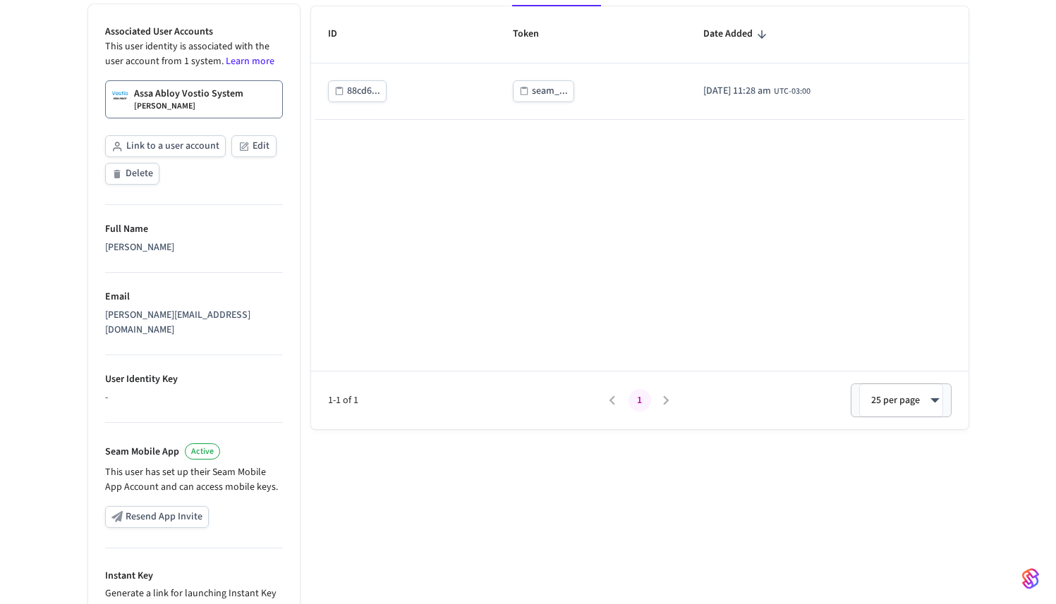
scroll to position [219, 0]
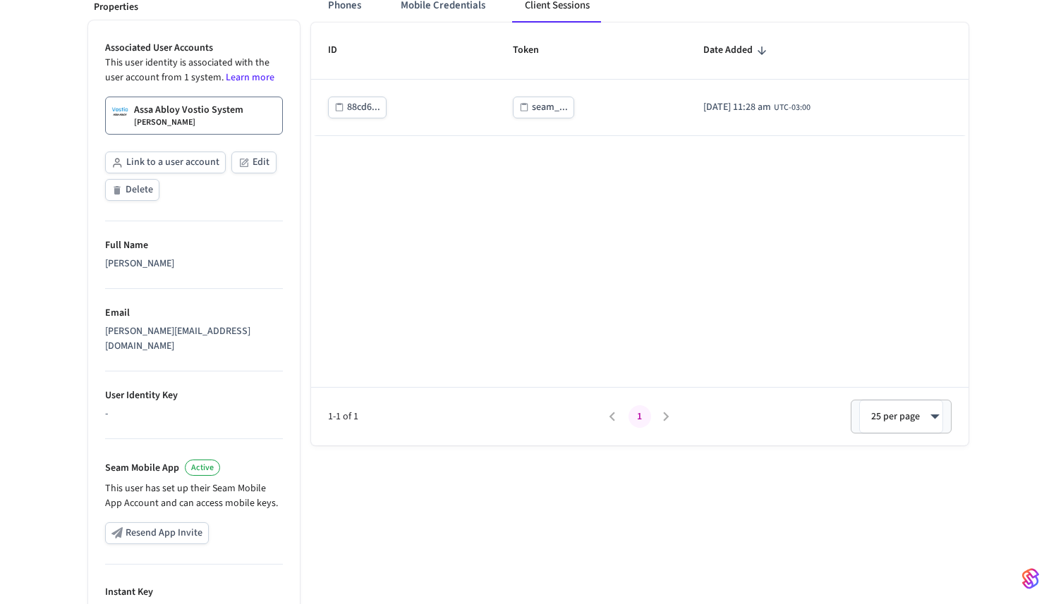
click at [231, 116] on div "Assa Abloy Vostio System Diego Vostio" at bounding box center [188, 115] width 109 height 25
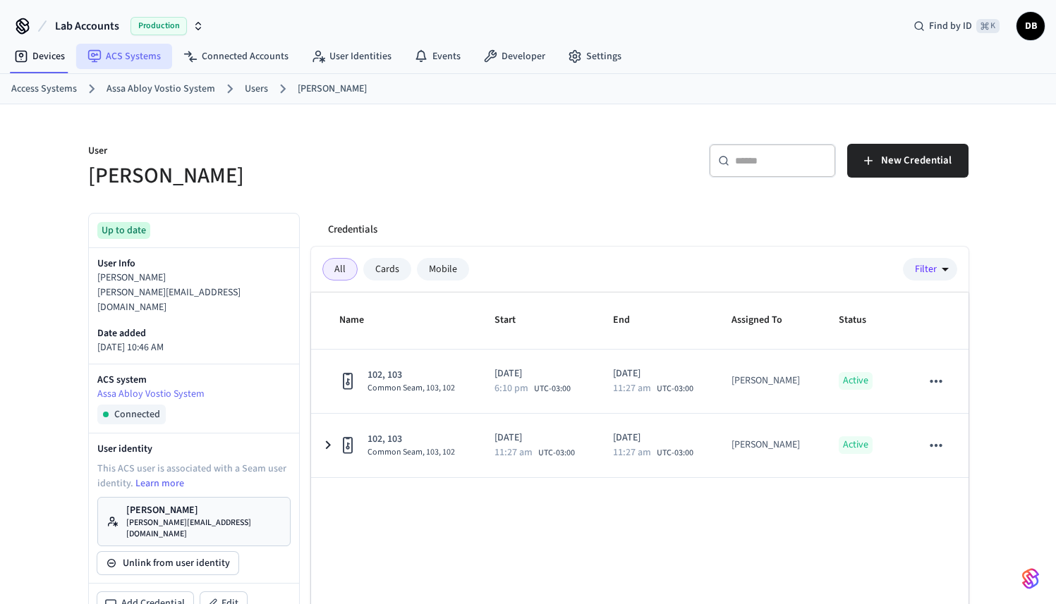
click at [118, 56] on link "ACS Systems" at bounding box center [124, 56] width 96 height 25
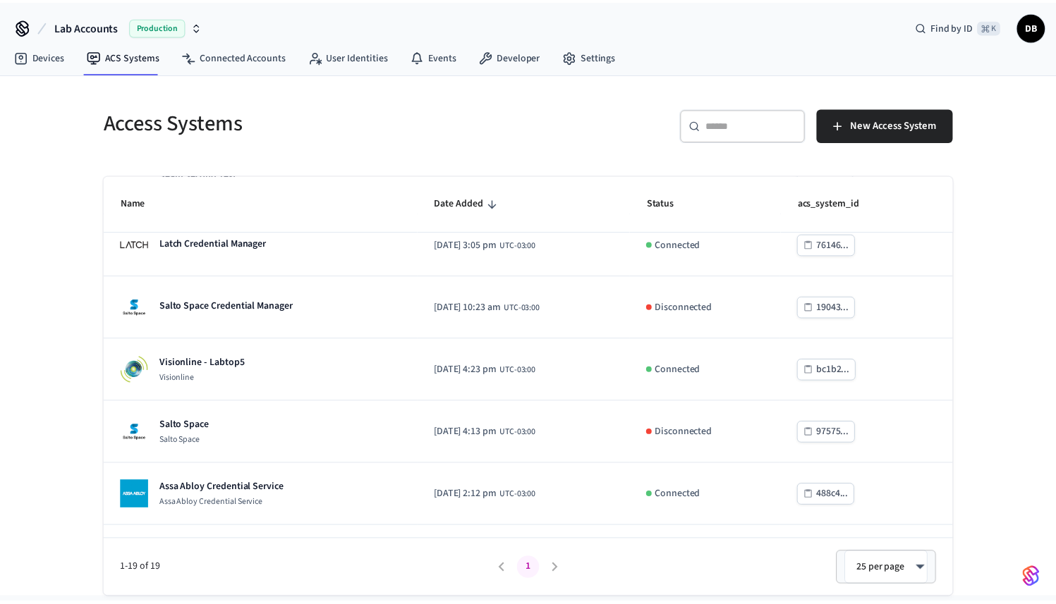
scroll to position [610, 0]
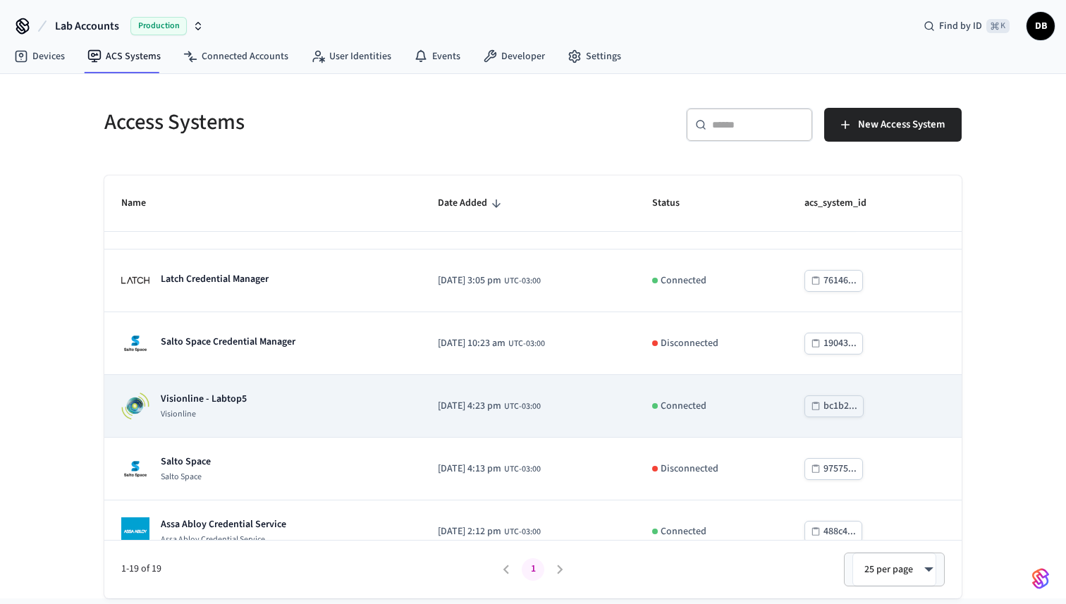
click at [225, 403] on p "Visionline - Labtop5" at bounding box center [204, 399] width 86 height 14
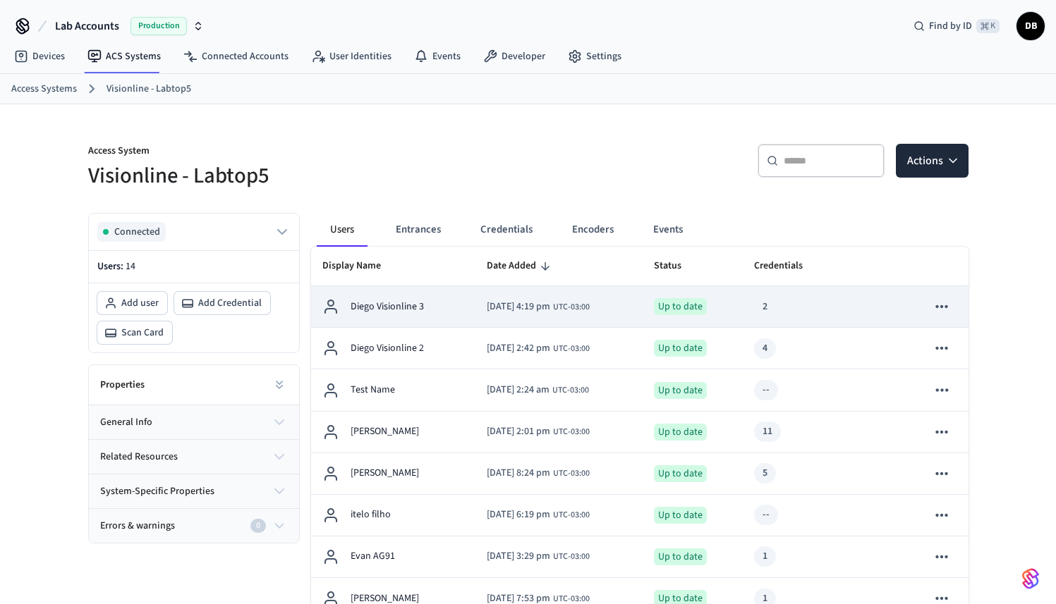
click at [379, 315] on div "Diego Visionline 3" at bounding box center [393, 306] width 142 height 17
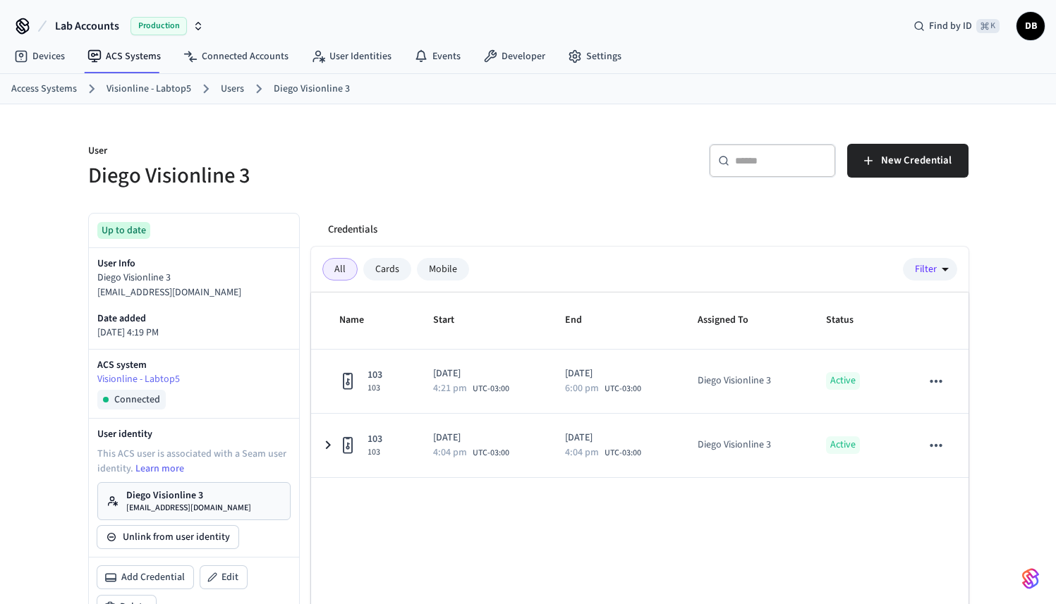
click at [229, 490] on p "Diego Visionline 3" at bounding box center [188, 496] width 125 height 14
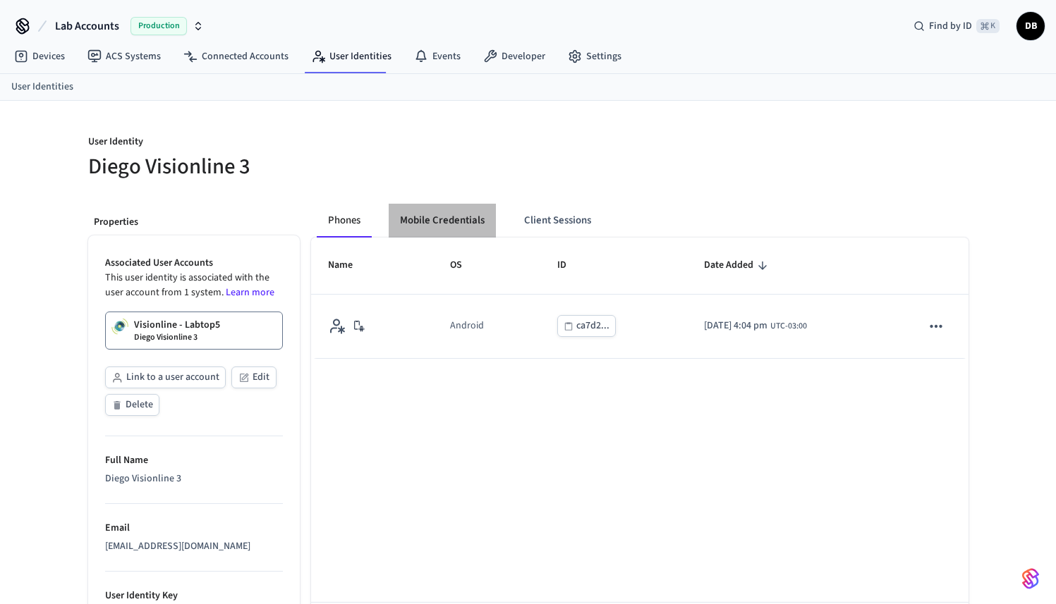
click at [473, 222] on button "Mobile Credentials" at bounding box center [442, 221] width 107 height 34
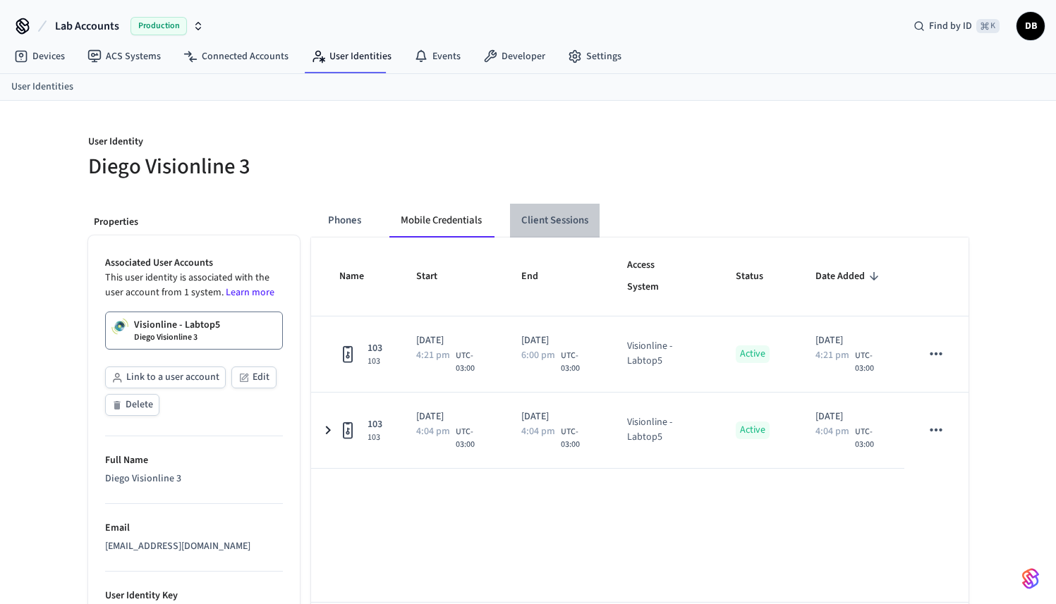
click at [557, 224] on button "Client Sessions" at bounding box center [555, 221] width 90 height 34
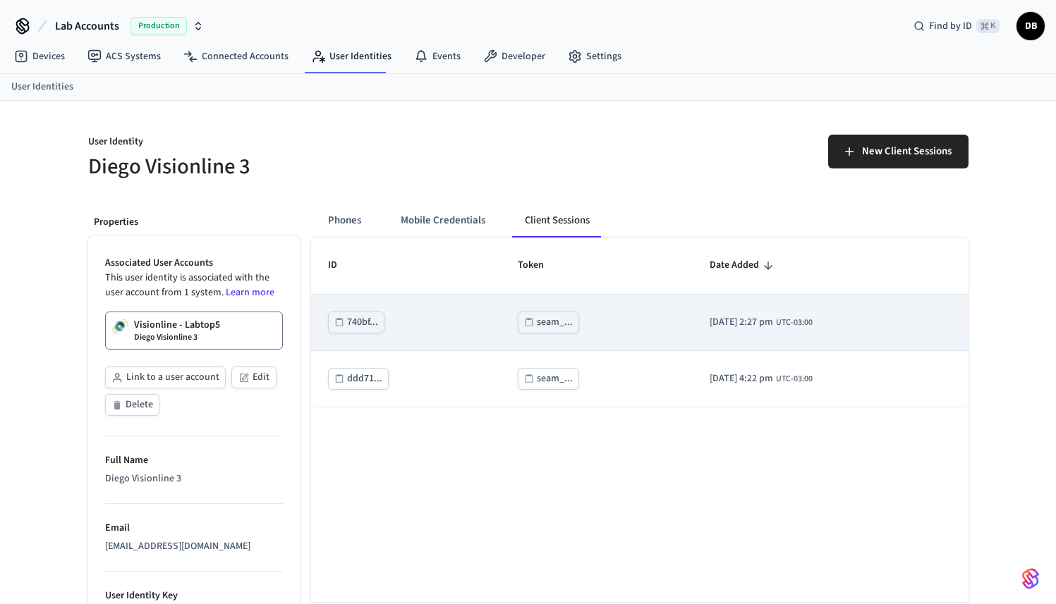
click at [537, 322] on div "seam_..." at bounding box center [555, 323] width 36 height 18
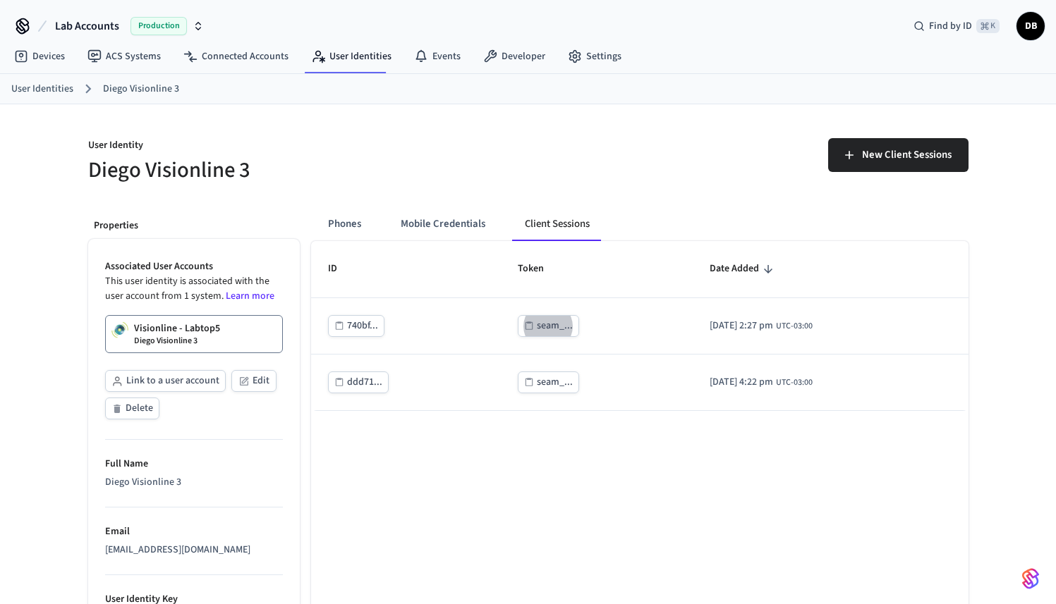
click at [452, 509] on div "ID Token Date Added 740bf... seam_... [DATE] 2:27 pm UTC-03:00 ddd71... seam_..…" at bounding box center [639, 452] width 657 height 423
click at [470, 159] on h5 "Diego Visionline 3" at bounding box center [304, 170] width 432 height 29
